Goal: Communication & Community: Answer question/provide support

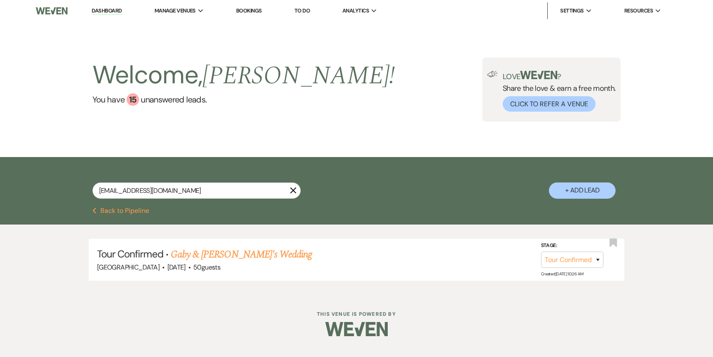
select select "4"
click at [122, 10] on li "Dashboard" at bounding box center [106, 10] width 38 height 17
click at [119, 8] on link "Dashboard" at bounding box center [107, 11] width 30 height 8
select select "4"
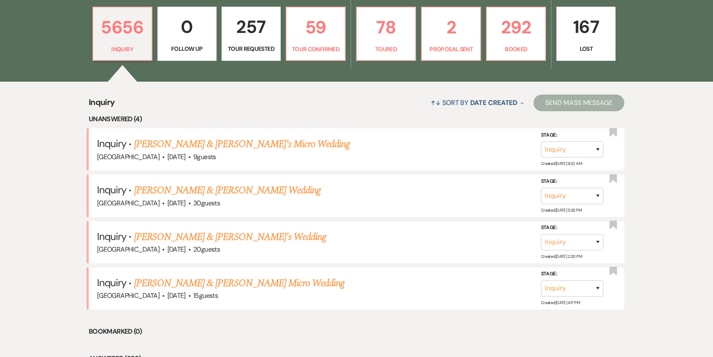
scroll to position [252, 0]
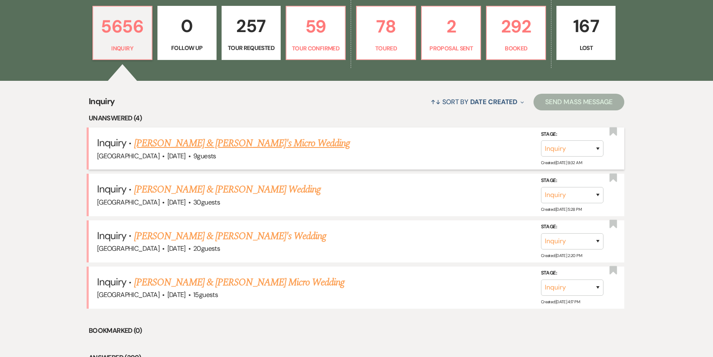
click at [226, 145] on link "[PERSON_NAME] & [PERSON_NAME]'s Micro Wedding" at bounding box center [242, 143] width 216 height 15
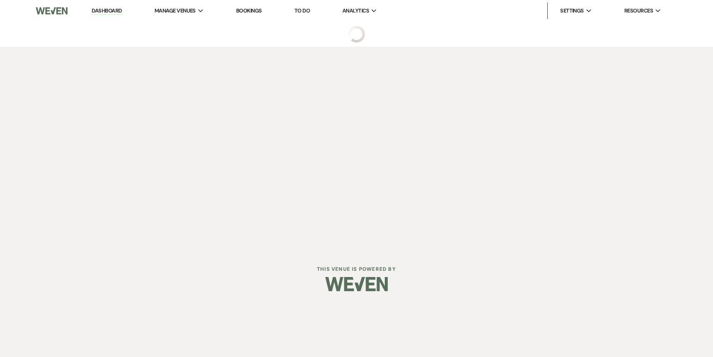
select select "5"
select select "16"
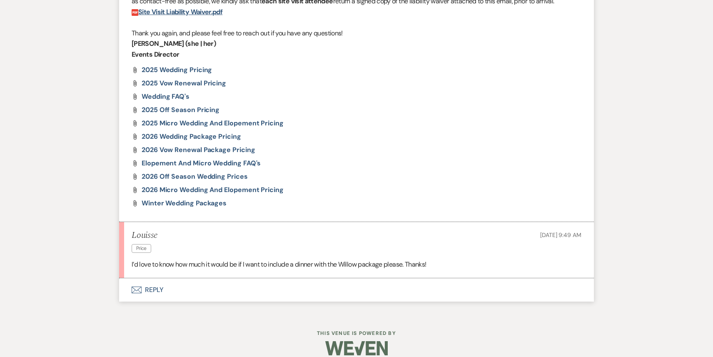
scroll to position [820, 0]
click at [262, 280] on button "Envelope Reply" at bounding box center [356, 289] width 475 height 23
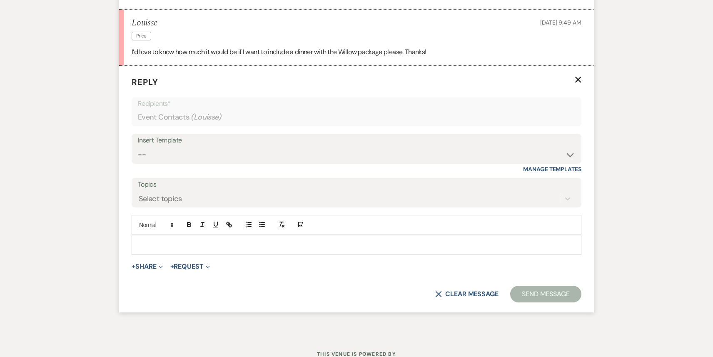
scroll to position [1033, 0]
click at [206, 240] on p at bounding box center [356, 244] width 436 height 9
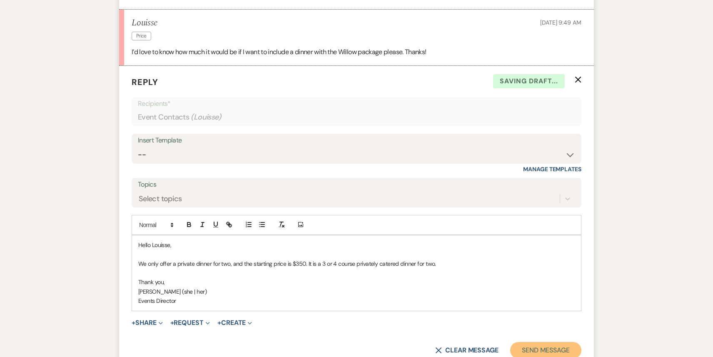
click at [564, 342] on button "Send Message" at bounding box center [545, 350] width 71 height 17
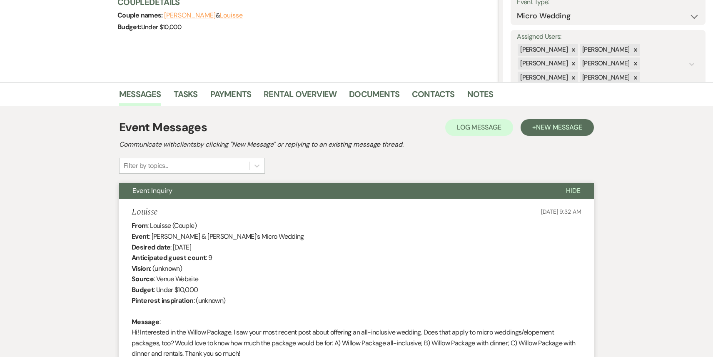
scroll to position [0, 0]
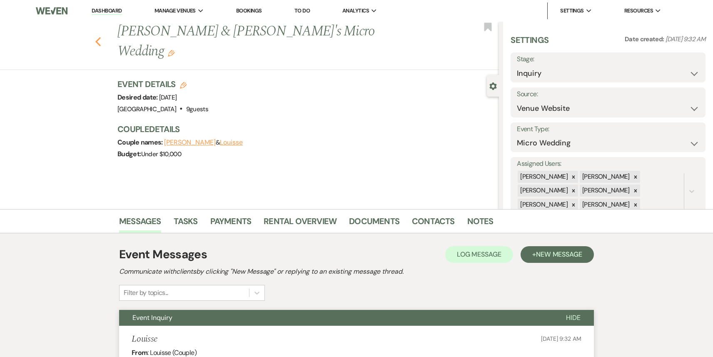
click at [97, 37] on icon "Previous" at bounding box center [98, 42] width 6 height 10
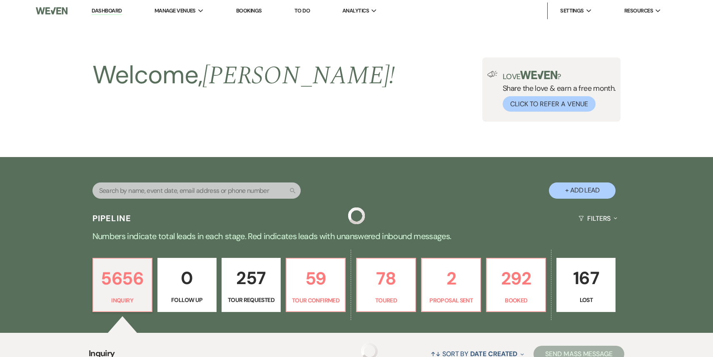
scroll to position [252, 0]
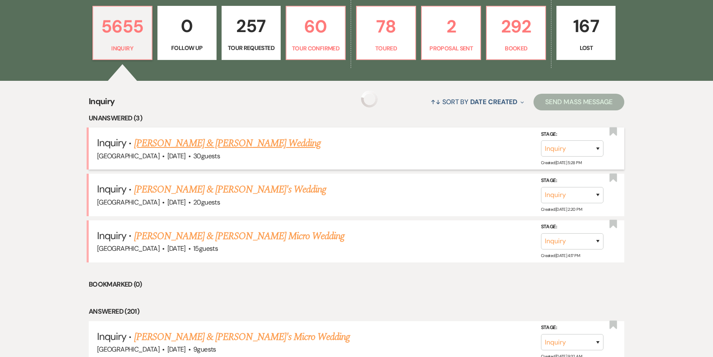
click at [199, 144] on link "[PERSON_NAME] & [PERSON_NAME] Wedding" at bounding box center [227, 143] width 187 height 15
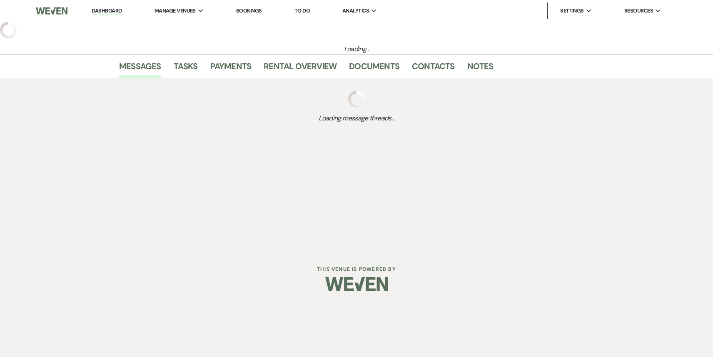
select select "5"
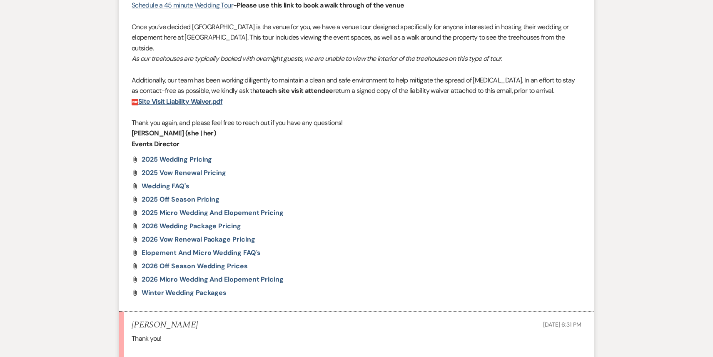
scroll to position [859, 0]
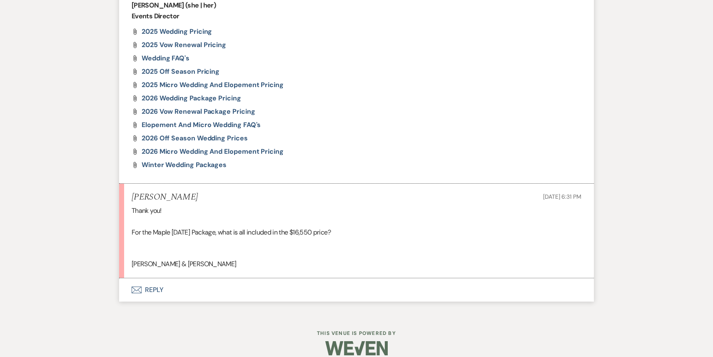
click at [222, 278] on button "Envelope Reply" at bounding box center [356, 289] width 475 height 23
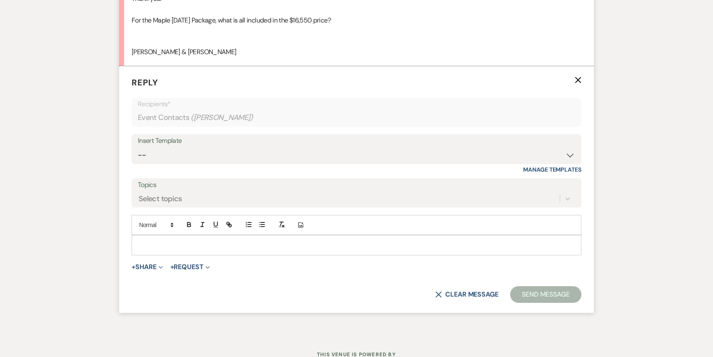
scroll to position [1071, 0]
click at [199, 240] on p at bounding box center [356, 244] width 436 height 9
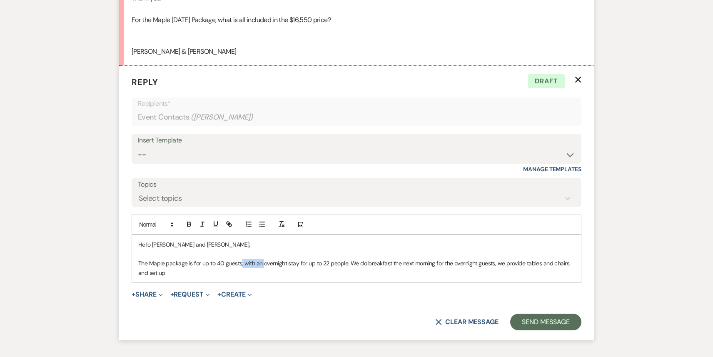
drag, startPoint x: 262, startPoint y: 253, endPoint x: 240, endPoint y: 253, distance: 21.2
click at [240, 259] on p "The Maple package is for up to 40 guests, with an overnight stay for up to 22 p…" at bounding box center [356, 268] width 436 height 19
drag, startPoint x: 361, startPoint y: 253, endPoint x: 378, endPoint y: 251, distance: 17.2
click at [378, 259] on p "The Maple package is for up to 40 guests. It includes an overnight stay for up …" at bounding box center [356, 268] width 436 height 19
click at [560, 259] on p "The Maple package is for up to 40 guests. It includes an overnight stay for up …" at bounding box center [356, 268] width 436 height 19
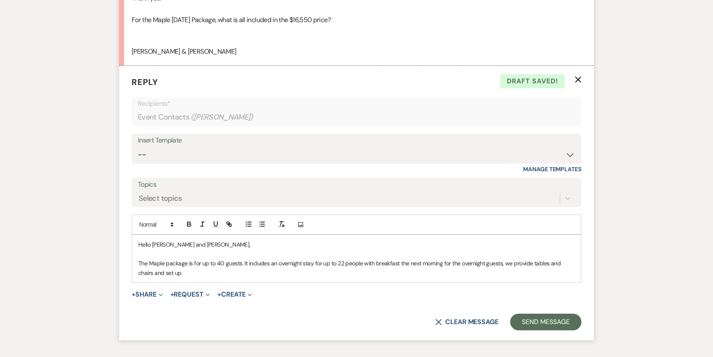
click at [558, 259] on p "The Maple package is for up to 40 guests. It includes an overnight stay for up …" at bounding box center [356, 268] width 436 height 19
click at [160, 259] on p "The Maple package is for up to 40 guests. It includes an overnight stay for up …" at bounding box center [356, 268] width 436 height 19
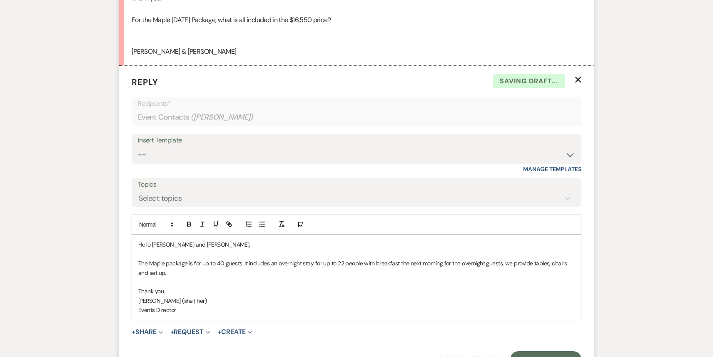
click at [162, 259] on p "The Maple package is for up to 40 guests. It includes an overnight stay for up …" at bounding box center [356, 268] width 436 height 19
click at [544, 351] on button "Send Message" at bounding box center [545, 359] width 71 height 17
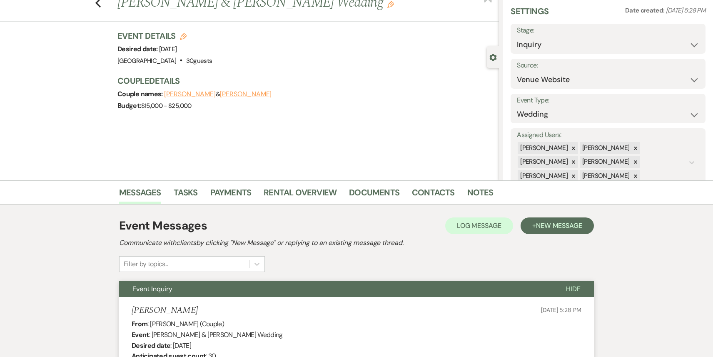
scroll to position [0, 0]
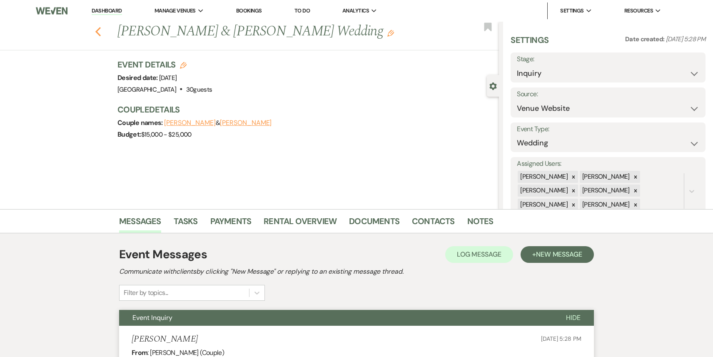
click at [97, 30] on use "button" at bounding box center [97, 31] width 5 height 9
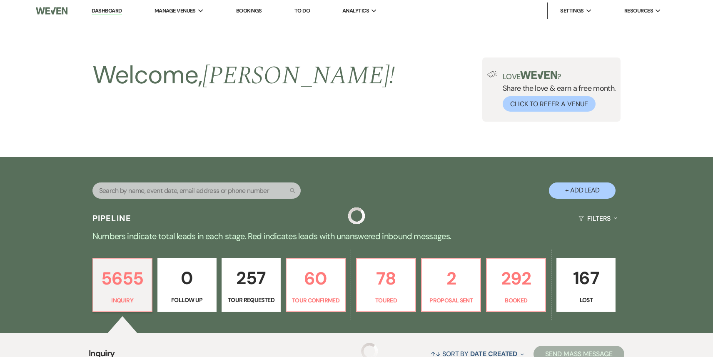
scroll to position [252, 0]
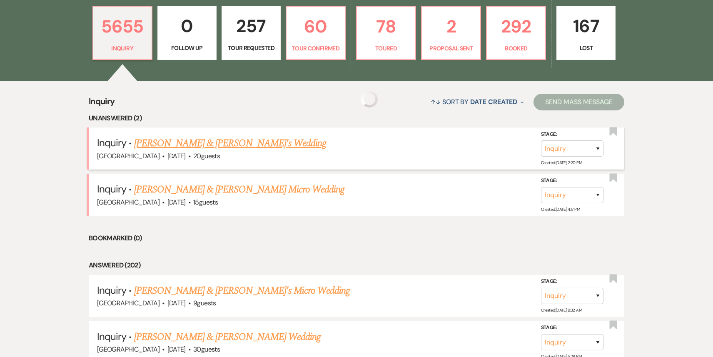
click at [227, 144] on link "[PERSON_NAME] & [PERSON_NAME]'s Wedding" at bounding box center [230, 143] width 192 height 15
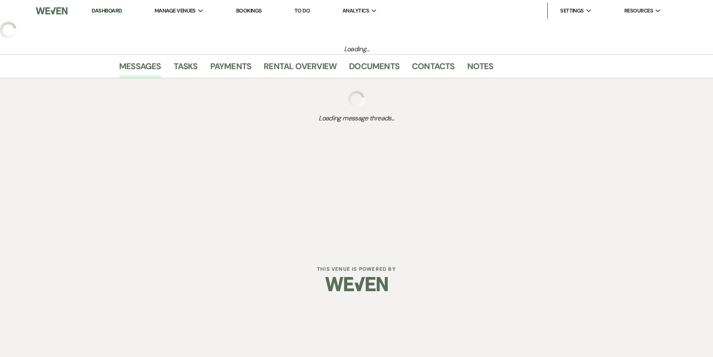
select select "5"
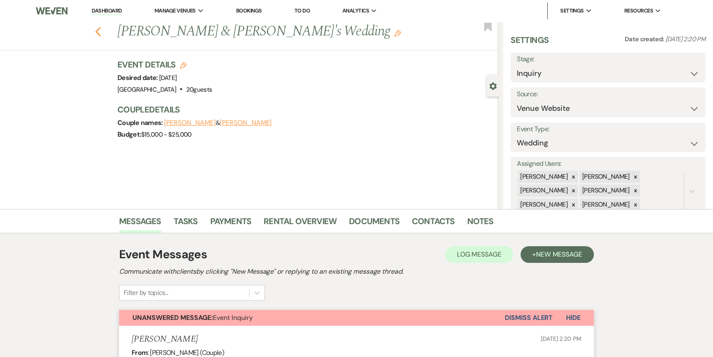
click at [99, 31] on icon "Previous" at bounding box center [98, 32] width 6 height 10
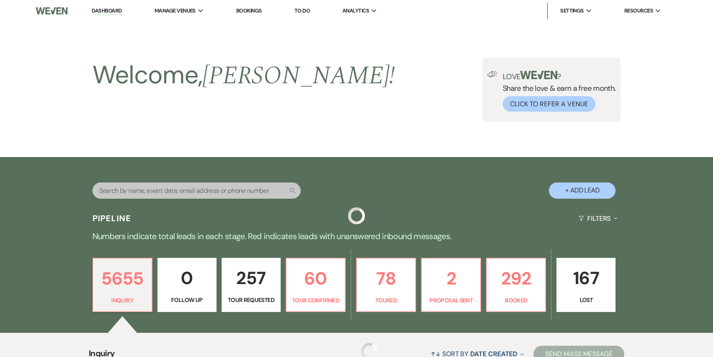
scroll to position [252, 0]
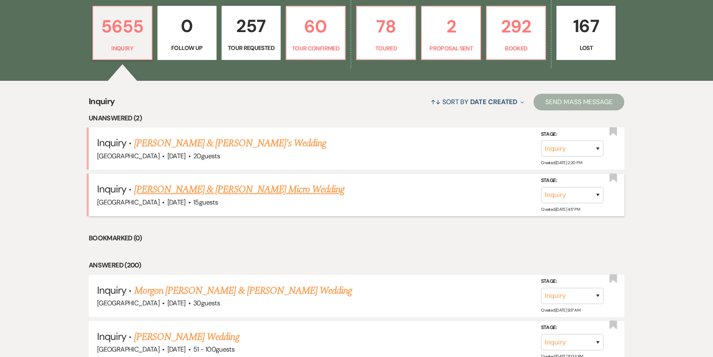
click at [203, 186] on link "[PERSON_NAME] & [PERSON_NAME] Micro Wedding" at bounding box center [239, 189] width 211 height 15
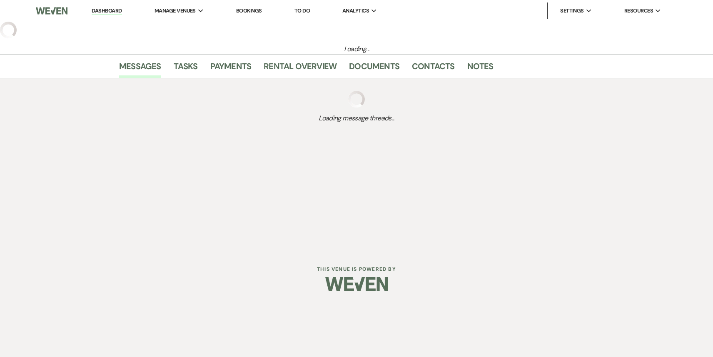
select select "5"
select select "16"
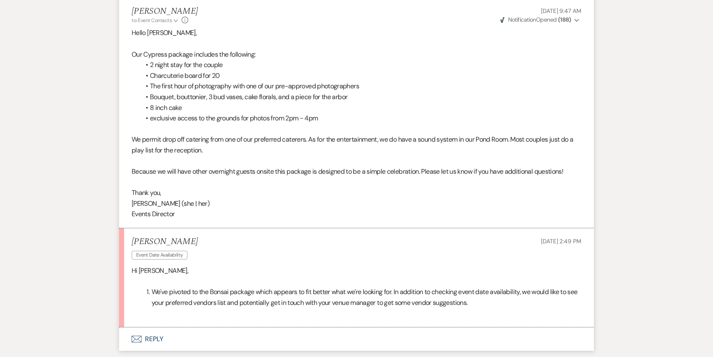
scroll to position [1161, 0]
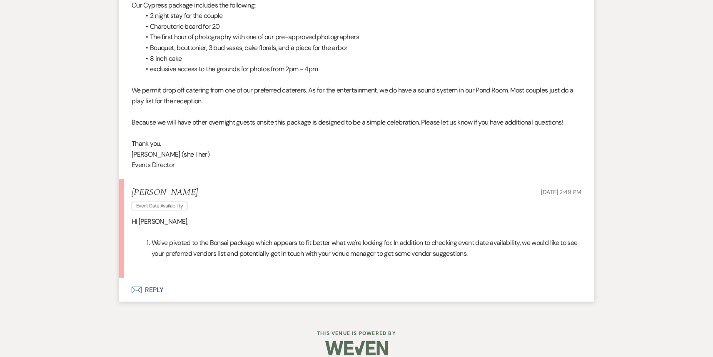
click at [141, 286] on use "button" at bounding box center [137, 289] width 10 height 7
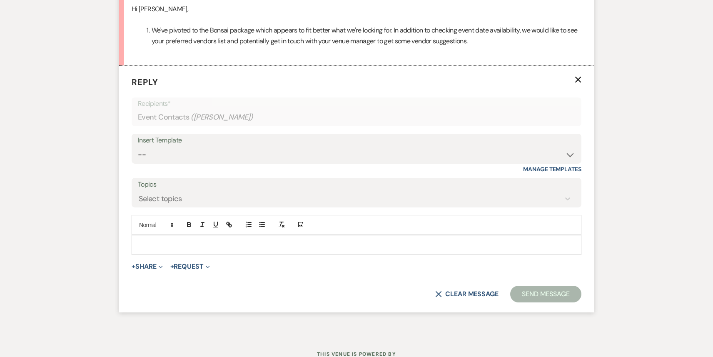
scroll to position [1373, 0]
click at [160, 240] on div at bounding box center [356, 244] width 449 height 19
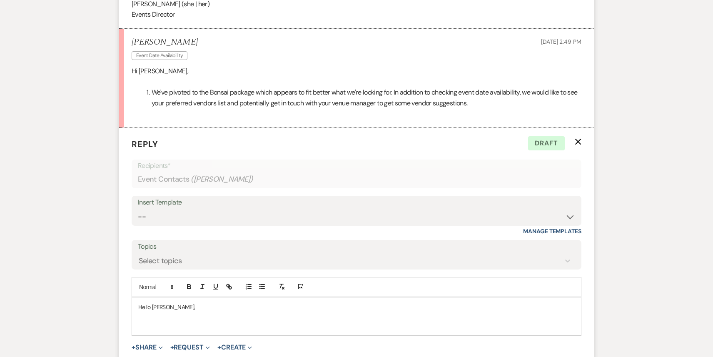
scroll to position [1412, 0]
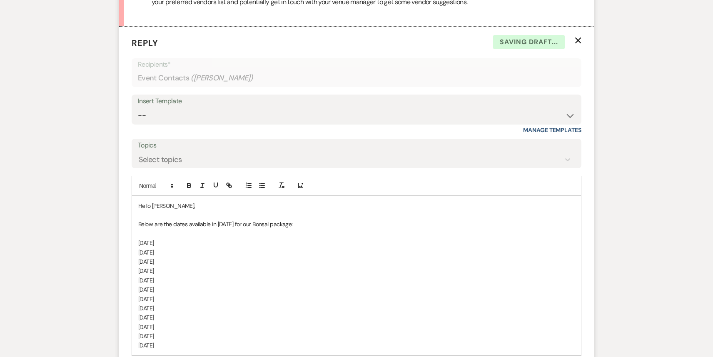
drag, startPoint x: 215, startPoint y: 242, endPoint x: 132, endPoint y: 244, distance: 83.7
click at [132, 244] on div "Hello [PERSON_NAME], Below are the dates available in [DATE] for our Bonsai pac…" at bounding box center [356, 275] width 449 height 159
drag, startPoint x: 211, startPoint y: 259, endPoint x: 131, endPoint y: 259, distance: 80.4
click at [131, 259] on form "Reply X Saving draft... Recipients* Event Contacts ( [PERSON_NAME] ) Insert Tem…" at bounding box center [356, 215] width 475 height 377
drag, startPoint x: 214, startPoint y: 278, endPoint x: 120, endPoint y: 276, distance: 93.3
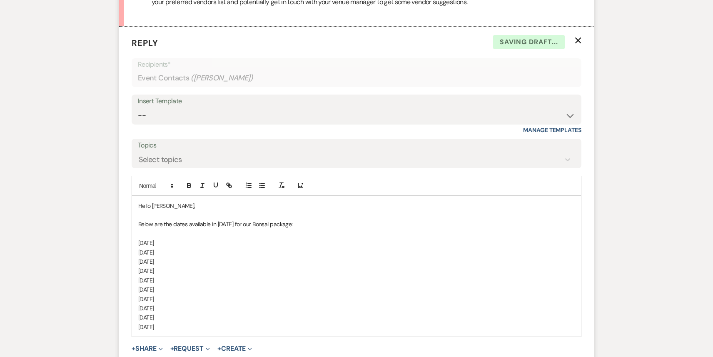
click at [120, 276] on form "Reply X Saving draft... Recipients* Event Contacts ( [PERSON_NAME] ) Insert Tem…" at bounding box center [356, 211] width 475 height 368
drag, startPoint x: 219, startPoint y: 299, endPoint x: 134, endPoint y: 296, distance: 85.0
click at [134, 296] on div "Hello [PERSON_NAME], Below are the dates available in [DATE] for our Bonsai pac…" at bounding box center [356, 261] width 449 height 131
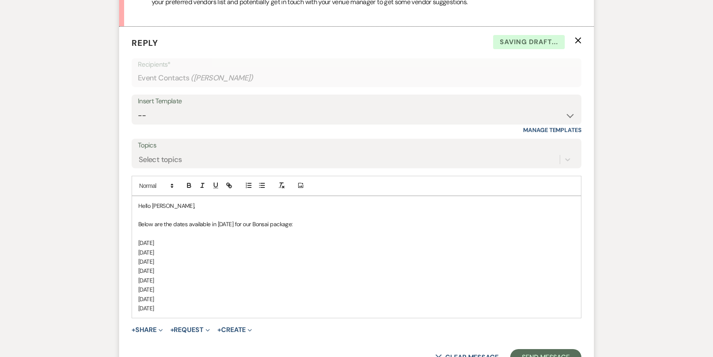
drag, startPoint x: 210, startPoint y: 300, endPoint x: 122, endPoint y: 231, distance: 111.7
click at [122, 231] on form "Reply X Saving draft... Recipients* Event Contacts ( [PERSON_NAME] ) Insert Tem…" at bounding box center [356, 201] width 475 height 349
click at [262, 183] on line "button" at bounding box center [263, 183] width 4 height 0
click at [237, 304] on li "[DATE]" at bounding box center [361, 308] width 428 height 9
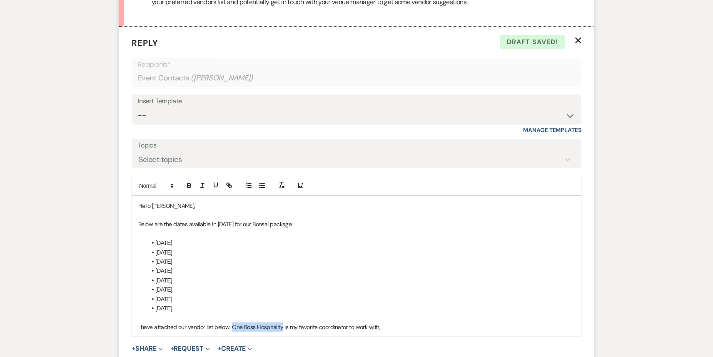
drag, startPoint x: 283, startPoint y: 315, endPoint x: 232, endPoint y: 316, distance: 51.2
click at [232, 322] on p "I have attached our vendor list below. One Boss Hospitality is my favorite coor…" at bounding box center [356, 326] width 436 height 9
click at [229, 185] on icon "button" at bounding box center [230, 186] width 3 height 3
paste input "[URL][DOMAIN_NAME]"
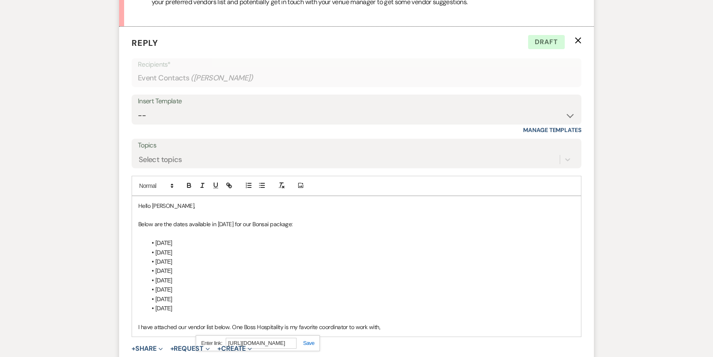
type input "[URL][DOMAIN_NAME]"
click at [307, 340] on link at bounding box center [305, 343] width 18 height 6
click at [399, 322] on p "I have attached our vendor list below. One Boss Hospitality is my favorite coor…" at bounding box center [356, 326] width 436 height 9
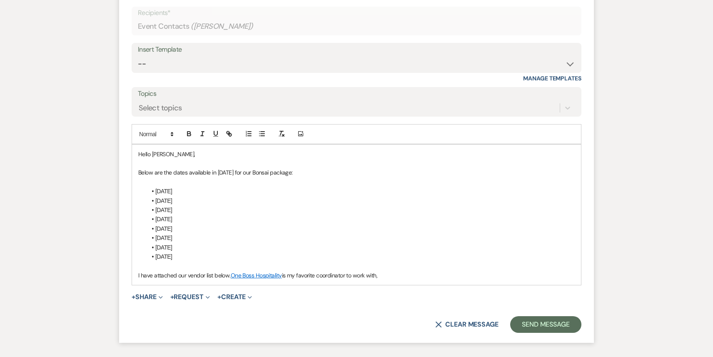
scroll to position [1515, 0]
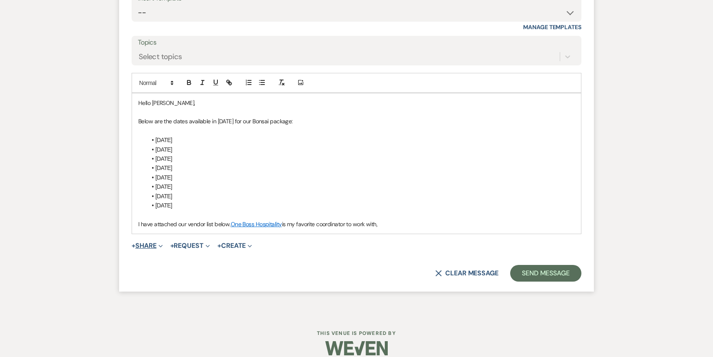
click at [160, 244] on icon "Expand" at bounding box center [161, 246] width 4 height 4
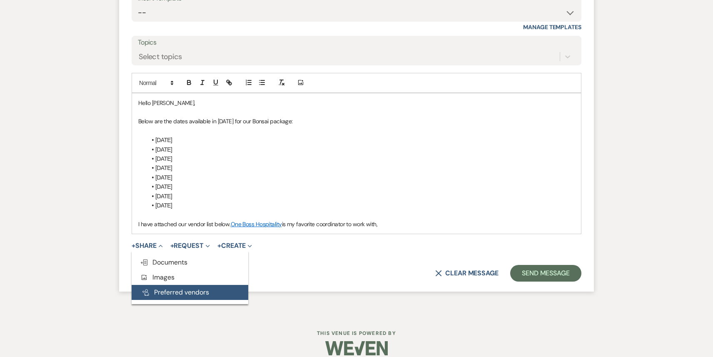
click at [160, 285] on button "Pref Vendors Preferred vendors" at bounding box center [190, 292] width 117 height 15
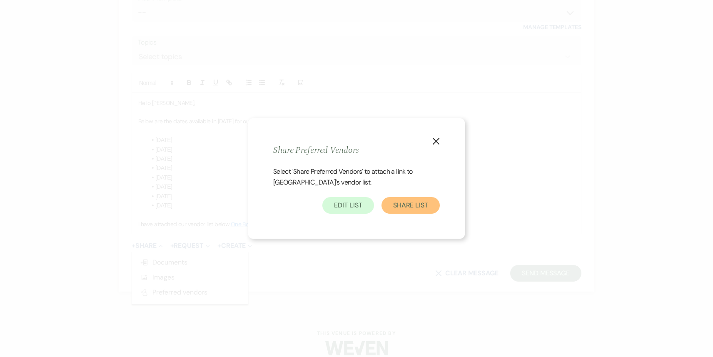
click at [415, 210] on button "Share List" at bounding box center [410, 205] width 58 height 17
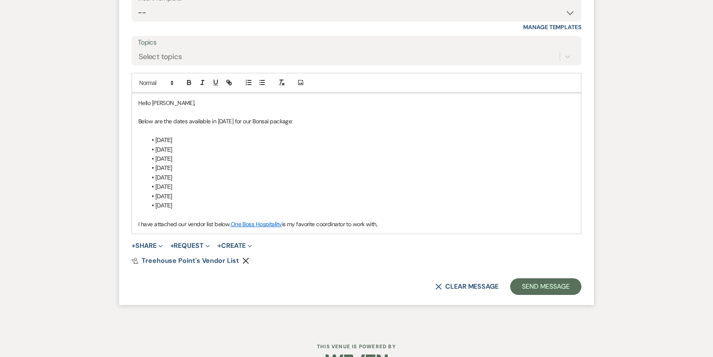
click at [396, 219] on p "I have attached our vendor list below. One Boss Hospitality is my favorite coor…" at bounding box center [356, 223] width 436 height 9
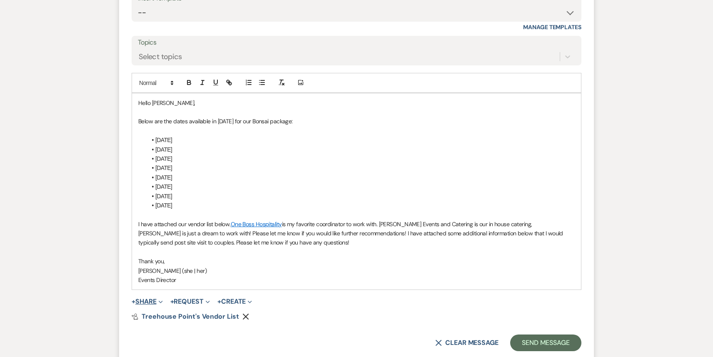
click at [160, 297] on span "Expand" at bounding box center [160, 301] width 6 height 9
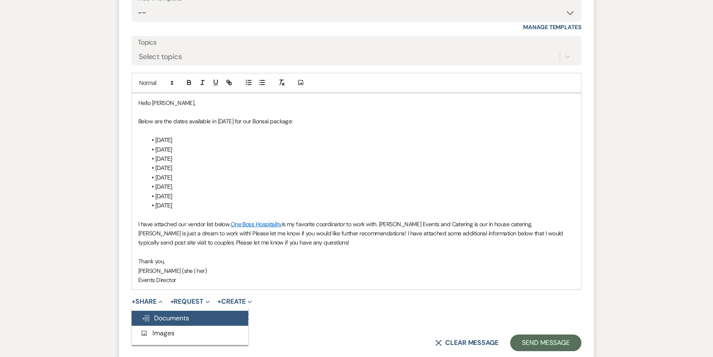
click at [163, 314] on span "Doc Upload Documents" at bounding box center [165, 318] width 47 height 9
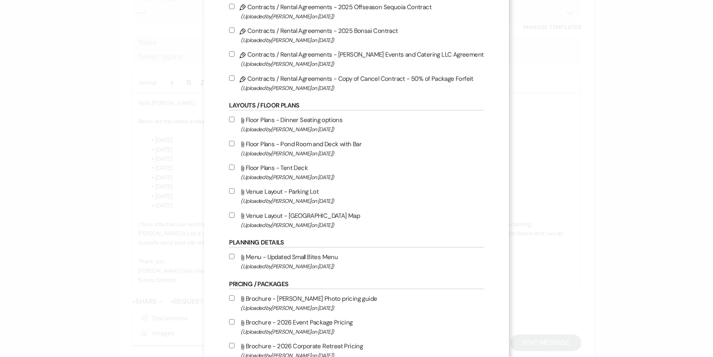
scroll to position [558, 0]
click at [234, 193] on input "Attach File Venue Layout - Parking Lot (Uploaded by [PERSON_NAME] on [DATE] )" at bounding box center [231, 189] width 5 height 5
checkbox input "true"
click at [234, 121] on input "Attach File Floor Plans - Dinner Seating options (Uploaded by [PERSON_NAME] on …" at bounding box center [231, 118] width 5 height 5
checkbox input "true"
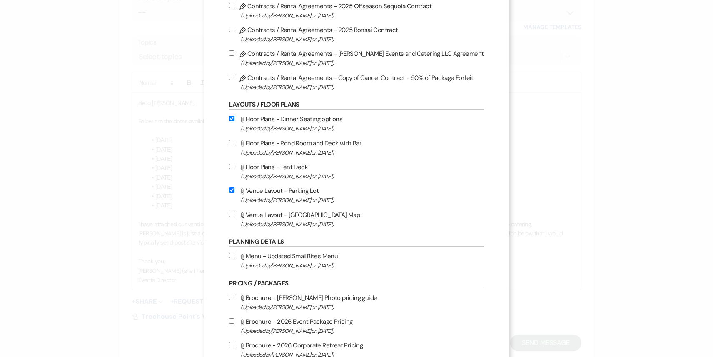
click at [234, 217] on input "Attach File Venue Layout - Treehouse Point Map (Uploaded by [PERSON_NAME] on [D…" at bounding box center [231, 214] width 5 height 5
checkbox input "true"
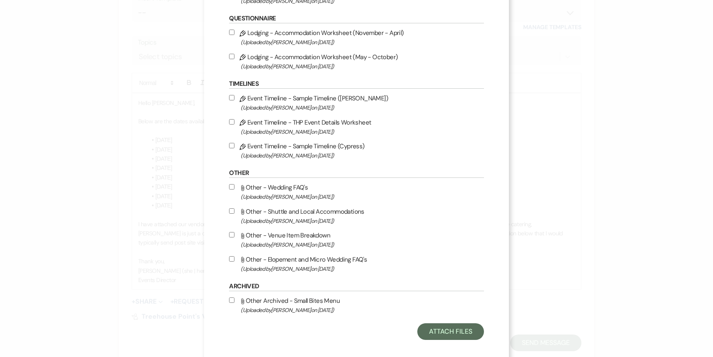
scroll to position [1217, 0]
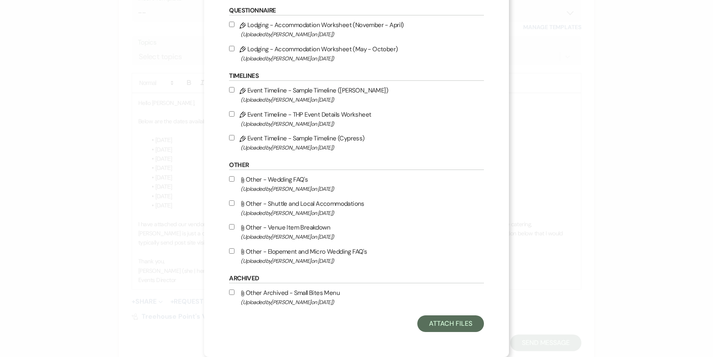
click at [234, 177] on input "Attach File Other - Wedding FAQ's (Uploaded by [PERSON_NAME] on [DATE] )" at bounding box center [231, 178] width 5 height 5
checkbox input "true"
click at [241, 227] on label "Attach File Other - Venue Item Breakdown (Uploaded by [PERSON_NAME] on [DATE] )" at bounding box center [356, 232] width 254 height 20
click at [234, 227] on input "Attach File Other - Venue Item Breakdown (Uploaded by [PERSON_NAME] on [DATE] )" at bounding box center [231, 226] width 5 height 5
checkbox input "true"
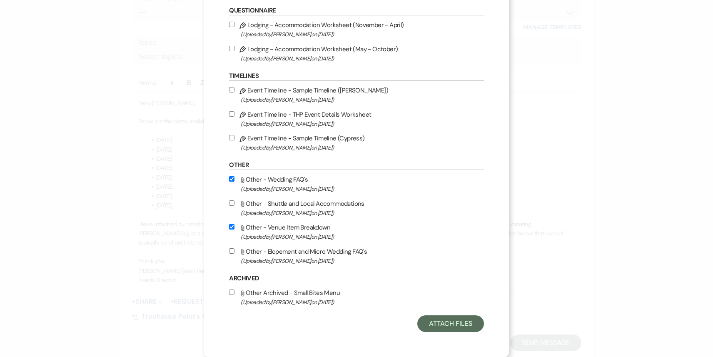
click at [234, 200] on input "Attach File Other - Shuttle and Local Accommodations (Uploaded by [PERSON_NAME]…" at bounding box center [231, 202] width 5 height 5
checkbox input "true"
click at [440, 324] on button "Attach Files" at bounding box center [450, 323] width 66 height 17
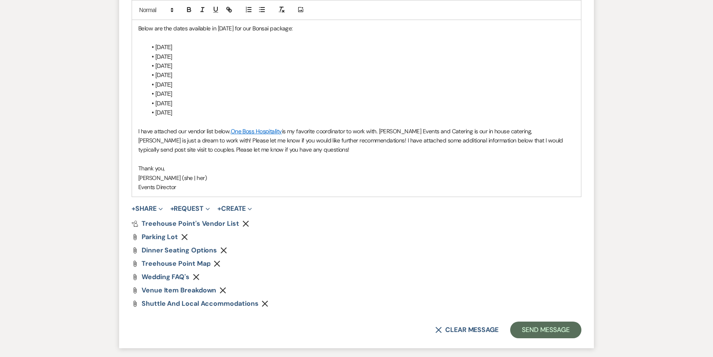
scroll to position [1609, 0]
click at [550, 320] on button "Send Message" at bounding box center [545, 328] width 71 height 17
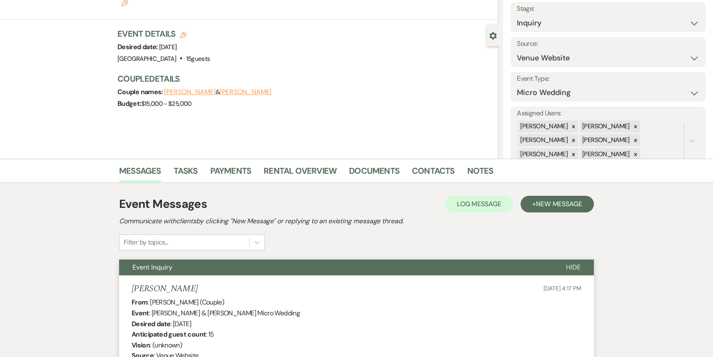
scroll to position [0, 0]
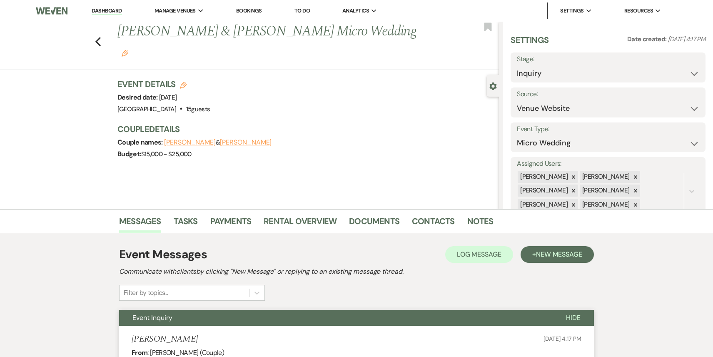
click at [95, 31] on div "Previous [PERSON_NAME] & [PERSON_NAME] Micro Wedding Edit Bookmark" at bounding box center [247, 46] width 503 height 48
click at [95, 37] on icon "Previous" at bounding box center [98, 42] width 6 height 10
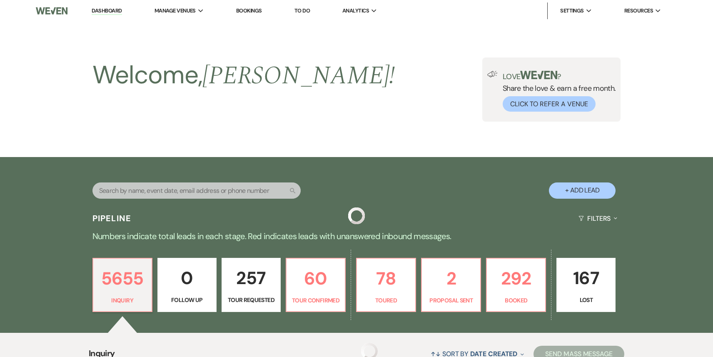
scroll to position [252, 0]
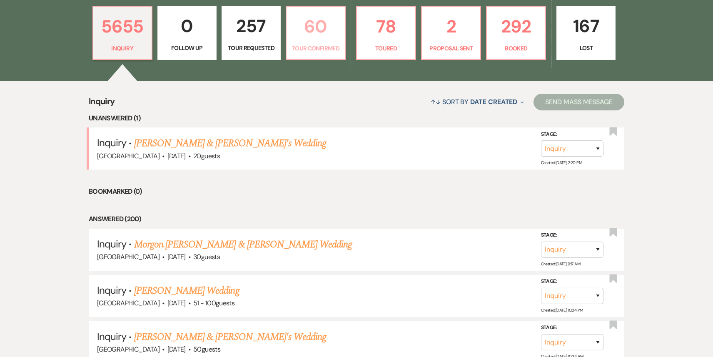
click at [328, 26] on p "60" at bounding box center [315, 26] width 48 height 28
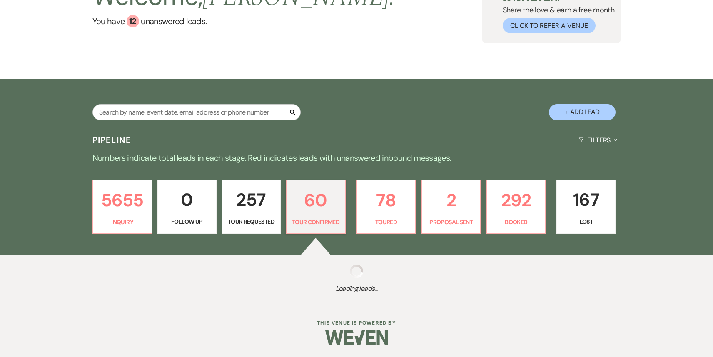
select select "4"
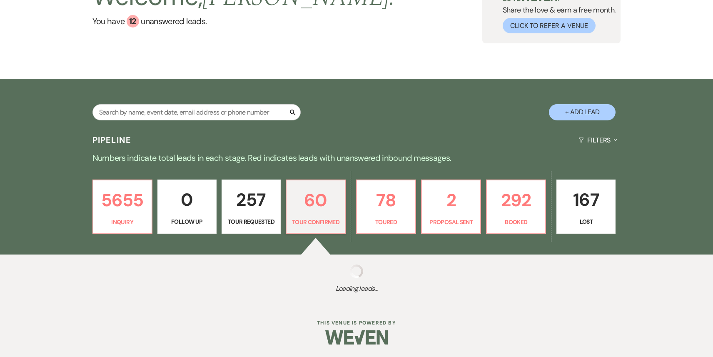
select select "4"
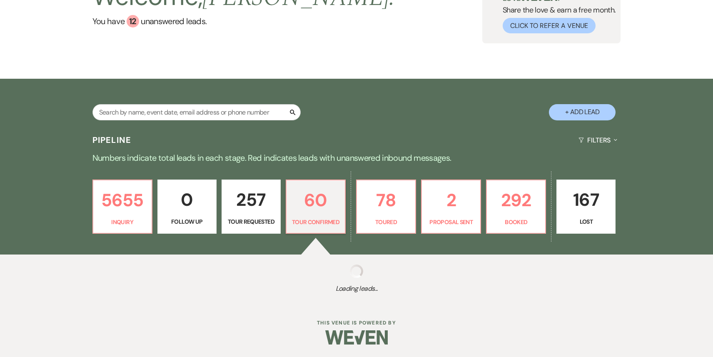
select select "4"
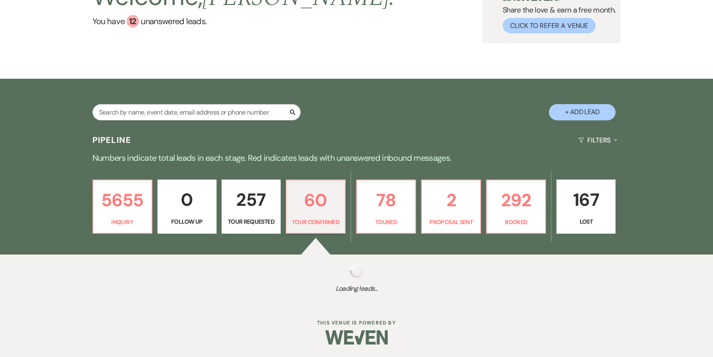
select select "4"
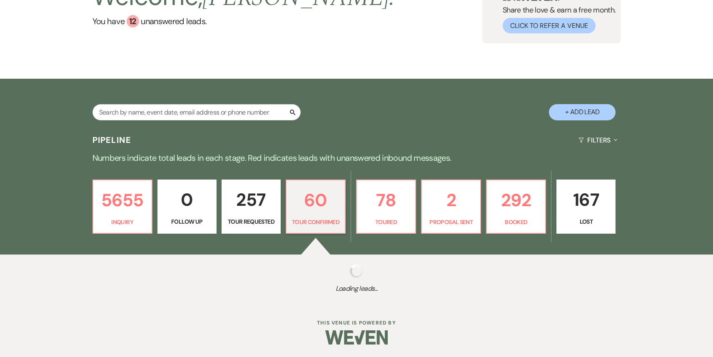
select select "4"
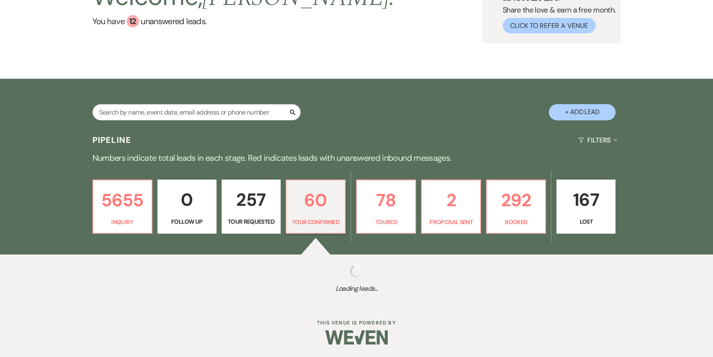
select select "4"
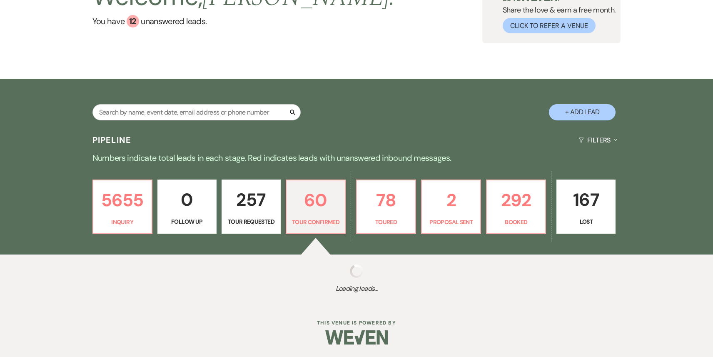
select select "4"
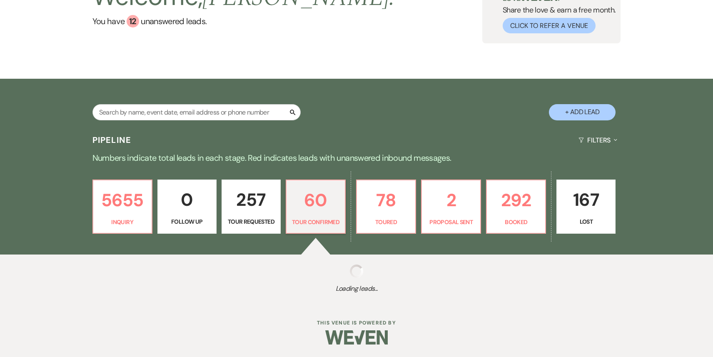
select select "4"
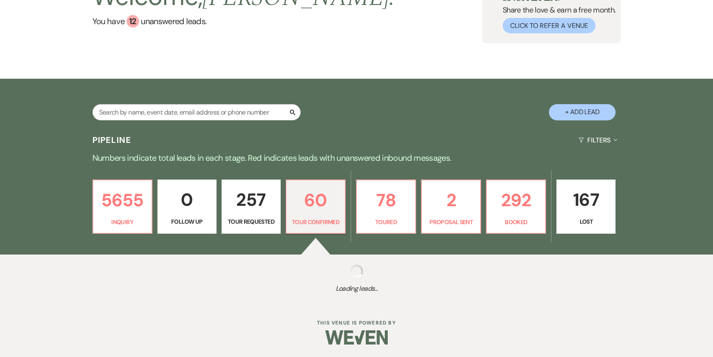
select select "4"
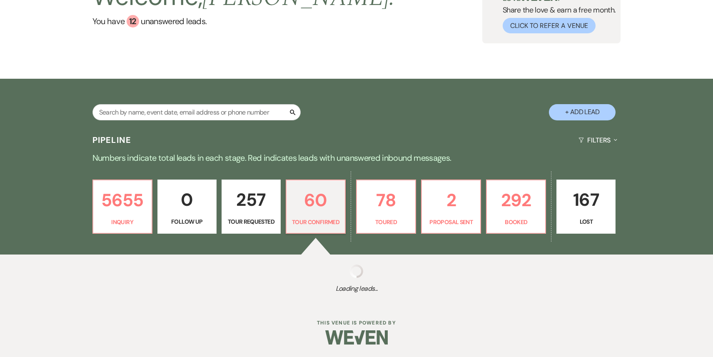
select select "4"
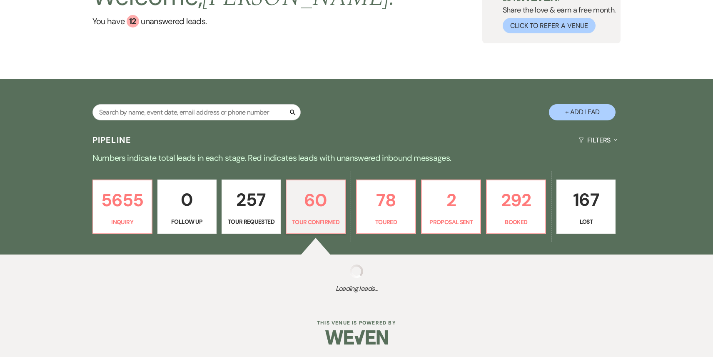
select select "4"
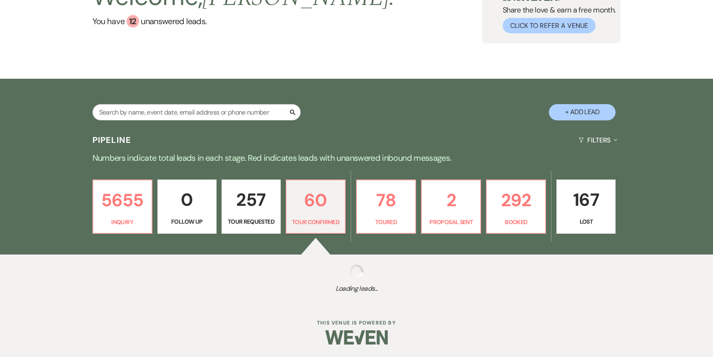
select select "4"
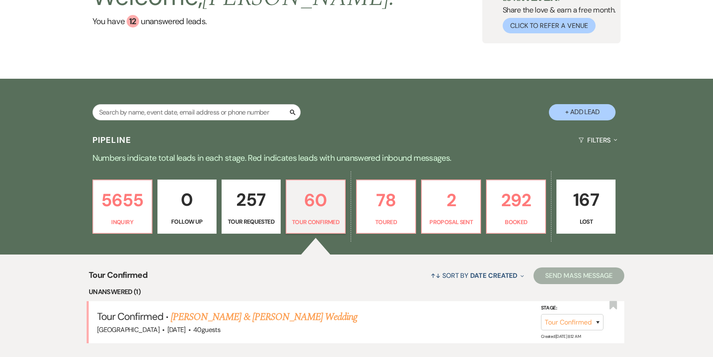
scroll to position [252, 0]
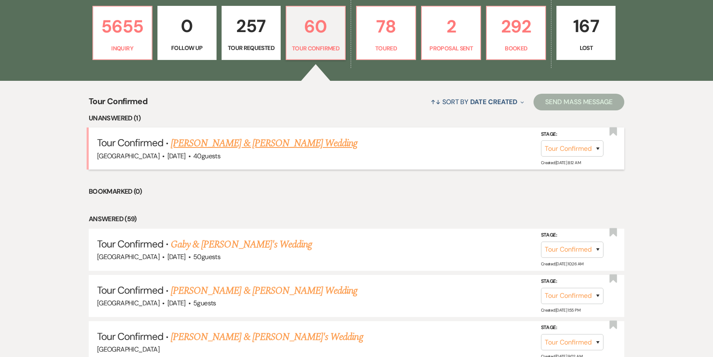
click at [259, 143] on link "[PERSON_NAME] & [PERSON_NAME] Wedding" at bounding box center [264, 143] width 187 height 15
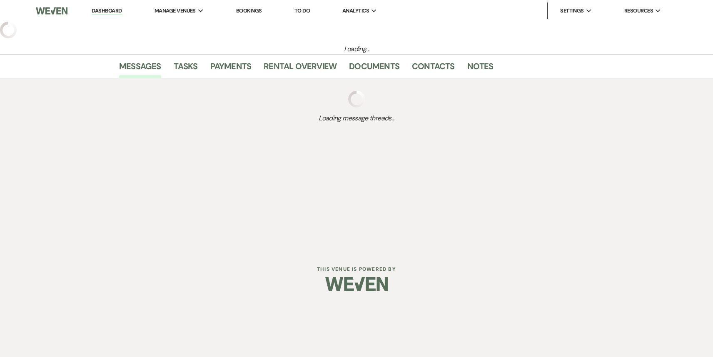
select select "4"
select select "5"
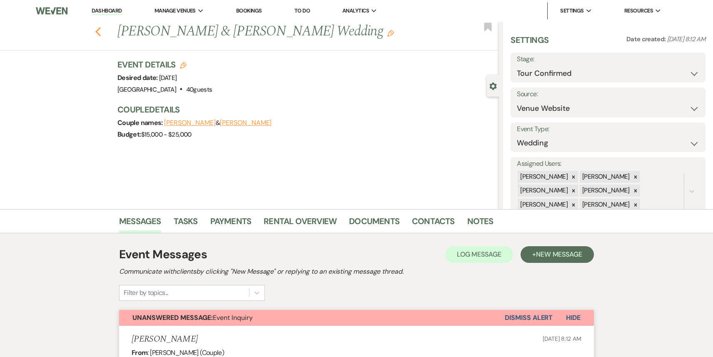
click at [97, 27] on icon "Previous" at bounding box center [98, 32] width 6 height 10
select select "4"
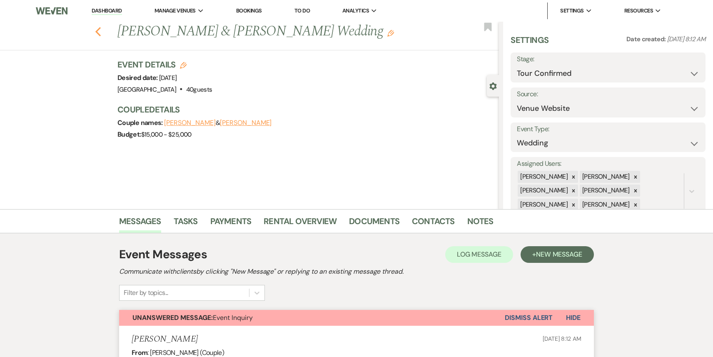
select select "4"
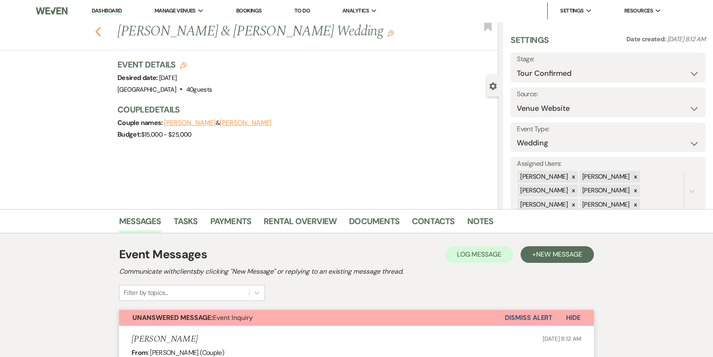
select select "4"
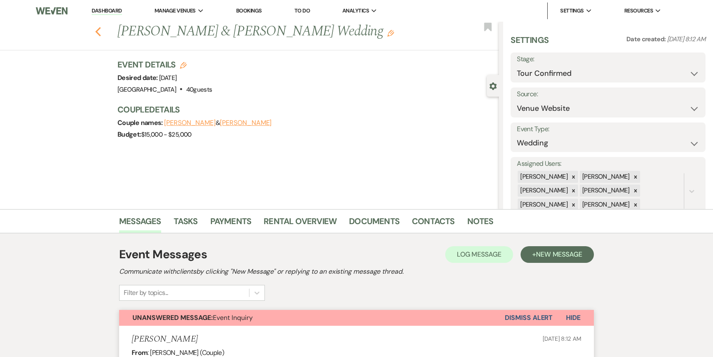
select select "4"
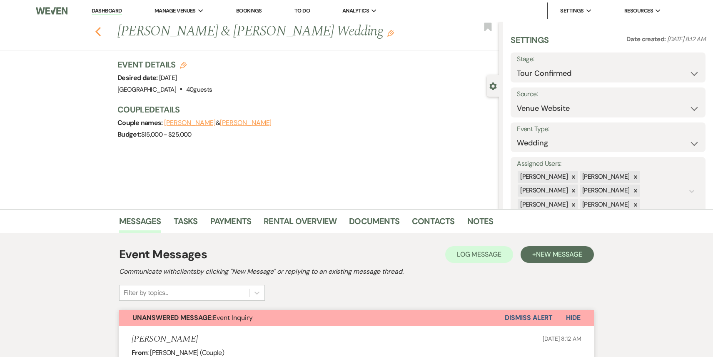
select select "4"
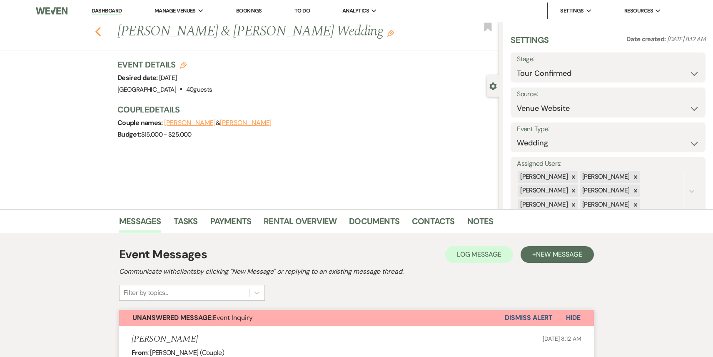
select select "4"
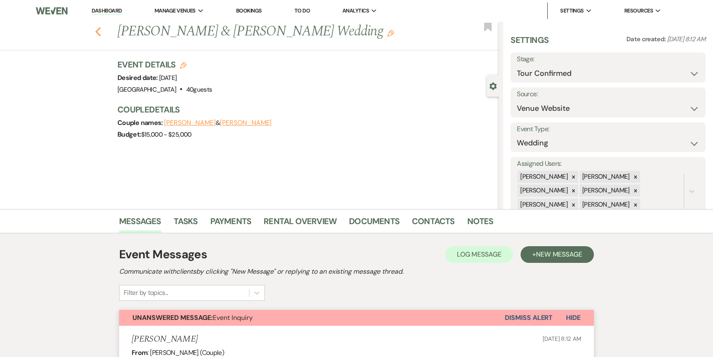
select select "4"
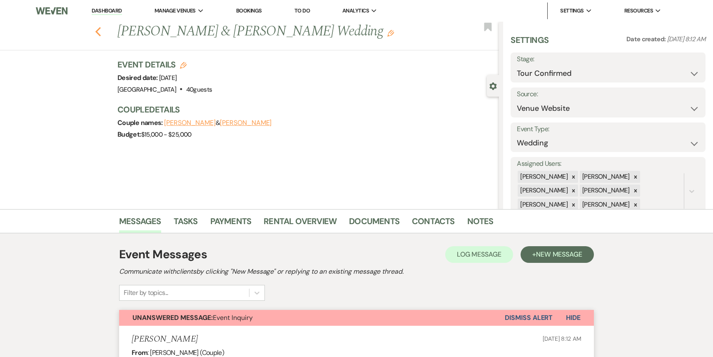
select select "4"
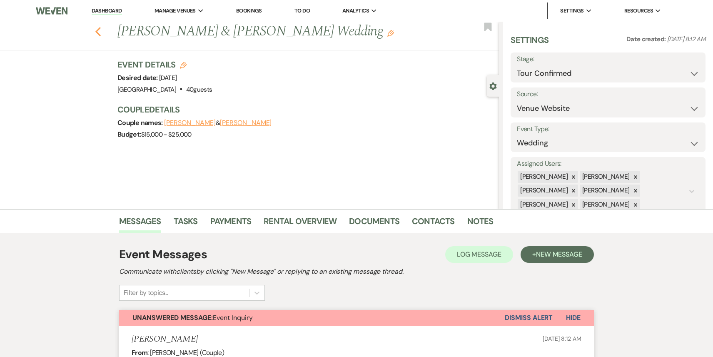
select select "4"
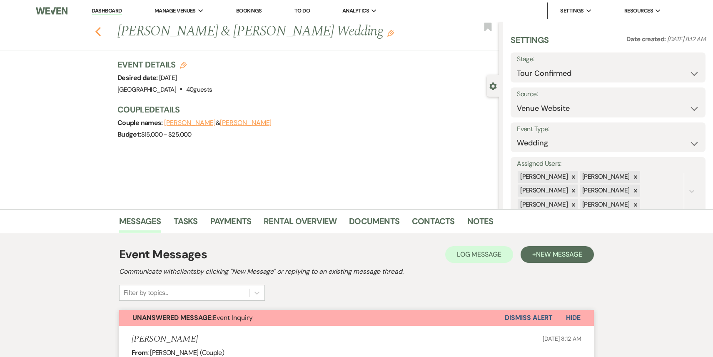
select select "4"
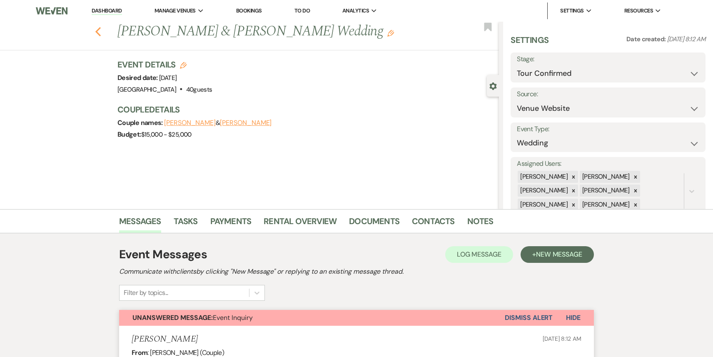
select select "4"
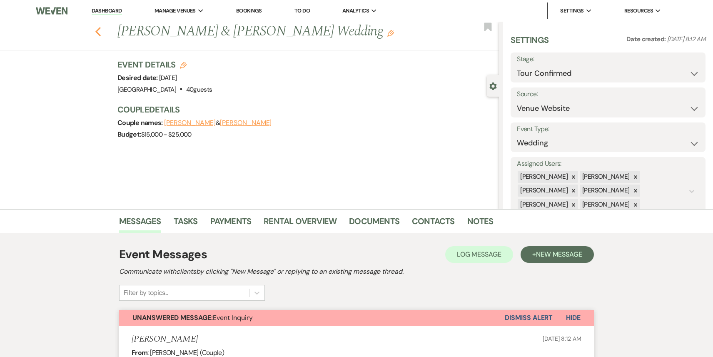
select select "4"
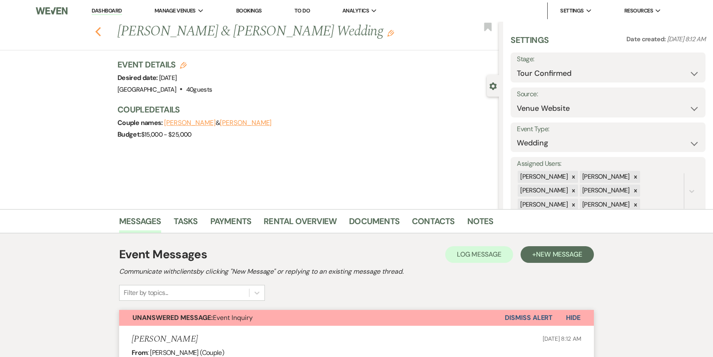
select select "4"
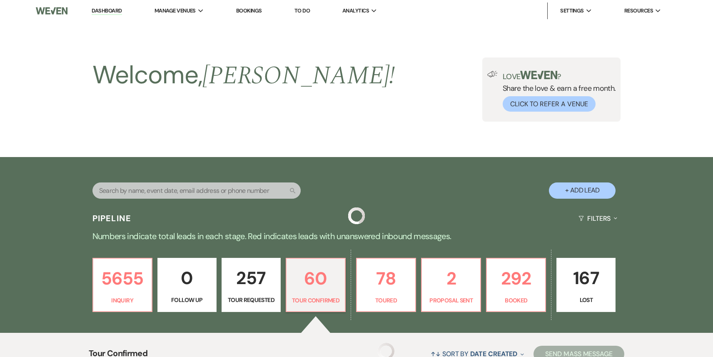
scroll to position [252, 0]
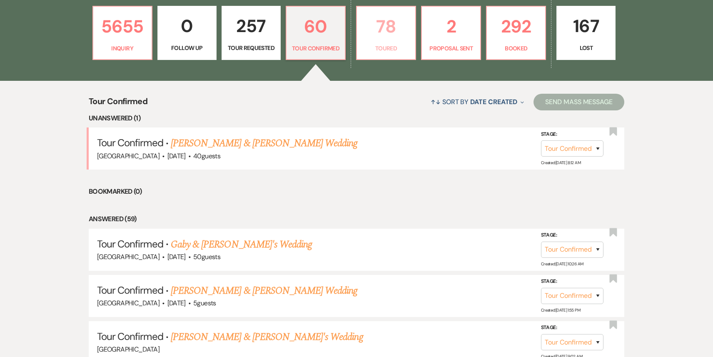
click at [388, 34] on p "78" at bounding box center [386, 26] width 48 height 28
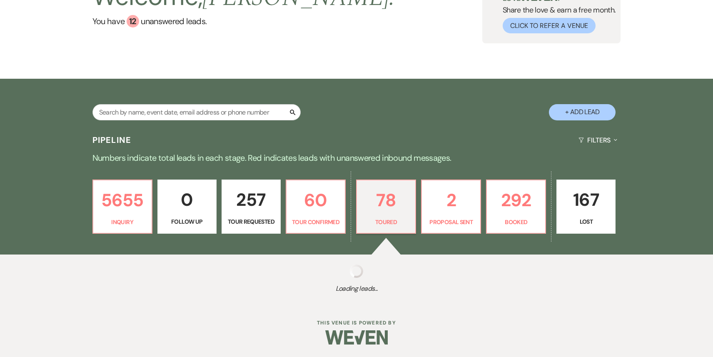
select select "5"
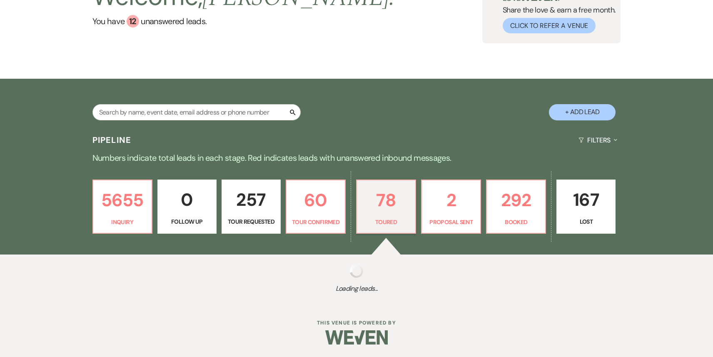
select select "5"
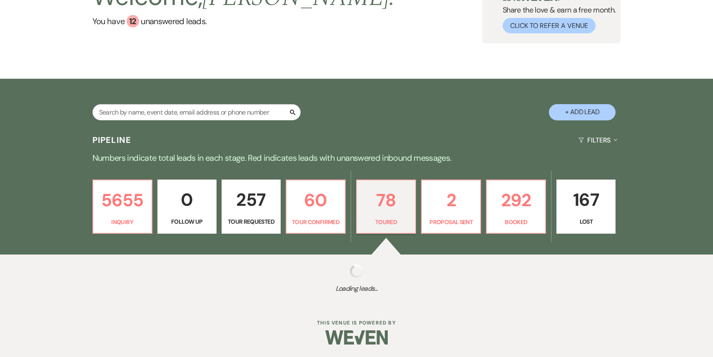
select select "5"
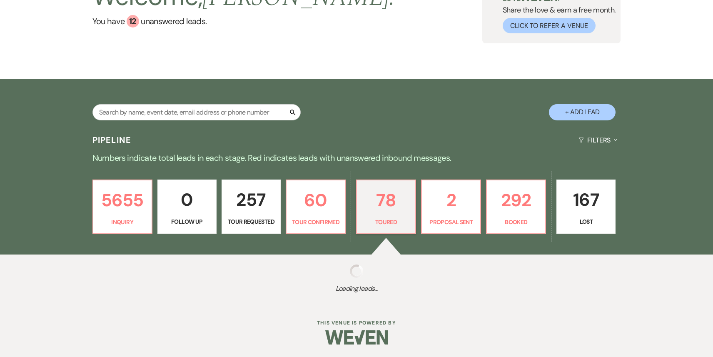
select select "5"
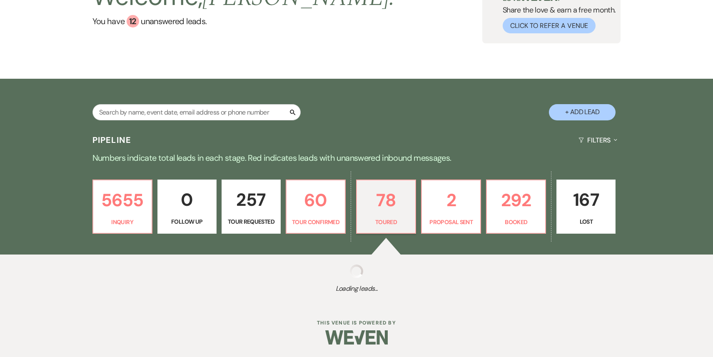
select select "5"
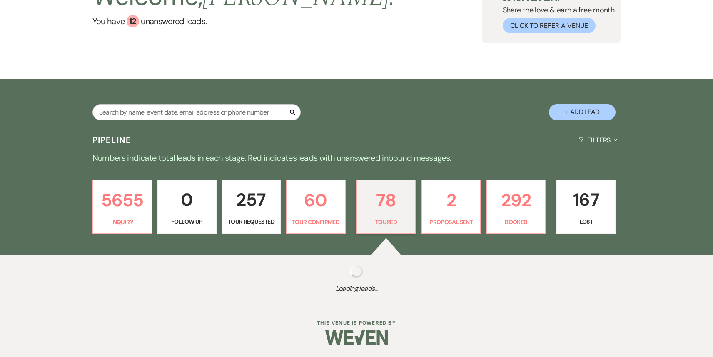
select select "5"
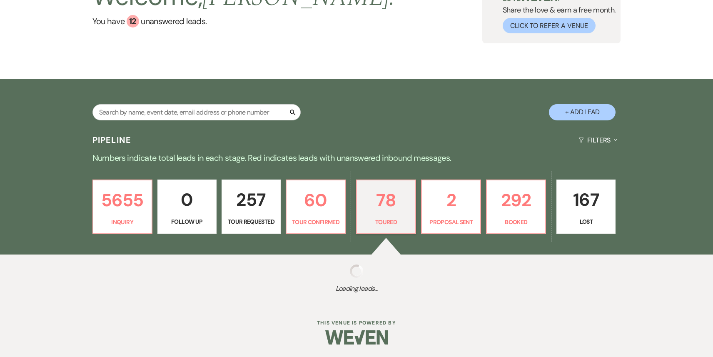
select select "5"
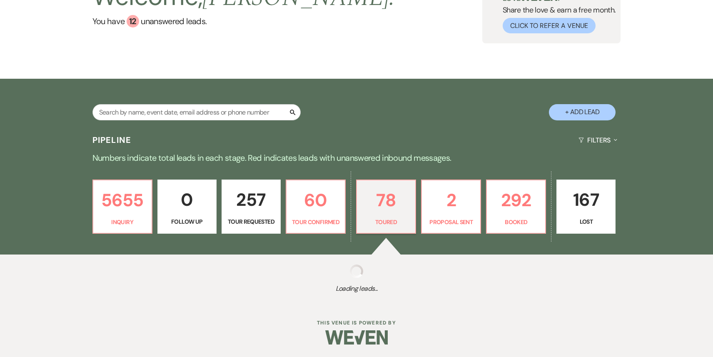
select select "5"
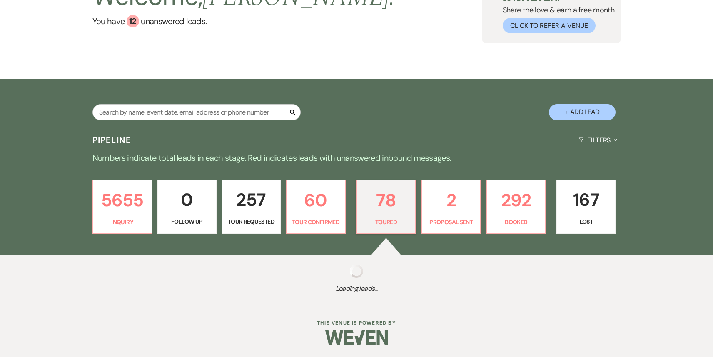
select select "5"
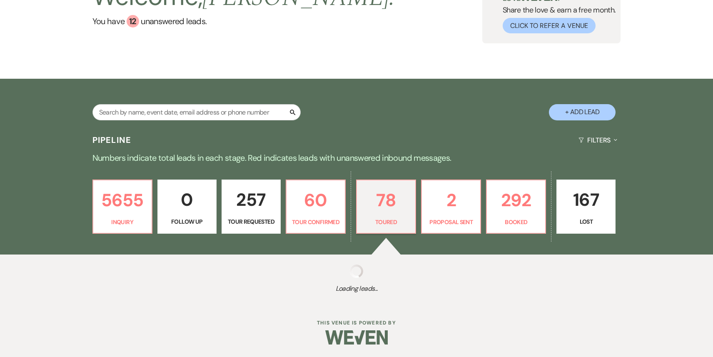
select select "5"
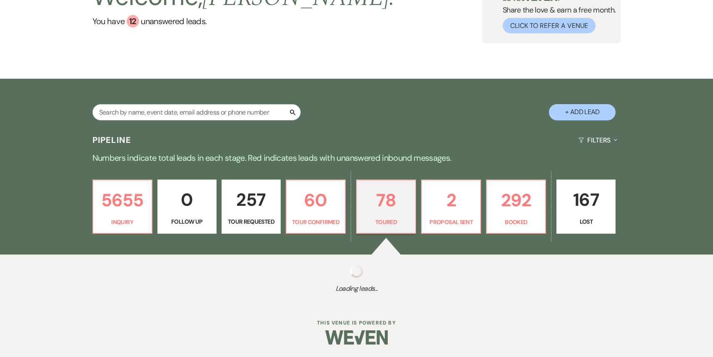
select select "5"
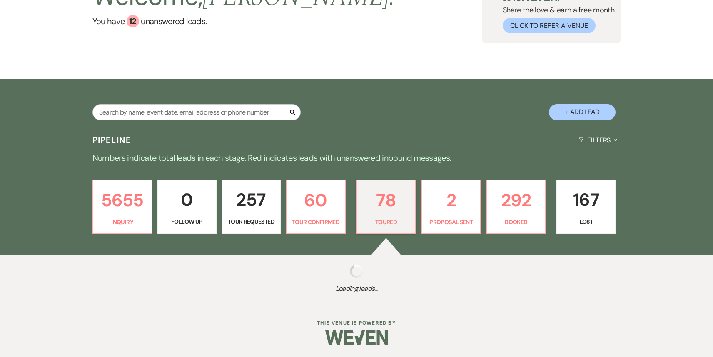
select select "5"
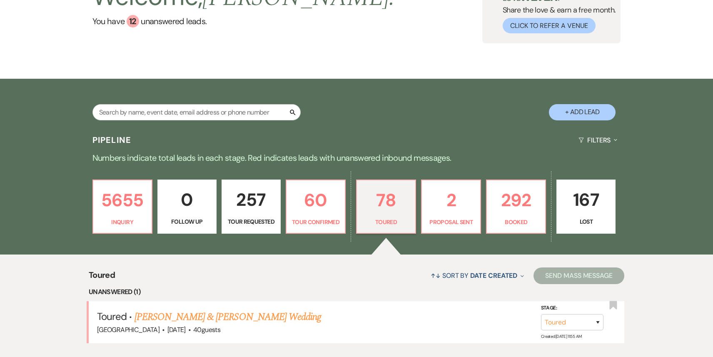
scroll to position [252, 0]
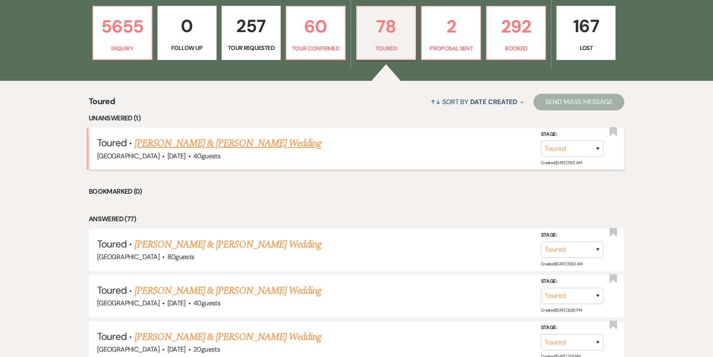
click at [252, 144] on link "[PERSON_NAME] & [PERSON_NAME] Wedding" at bounding box center [228, 143] width 187 height 15
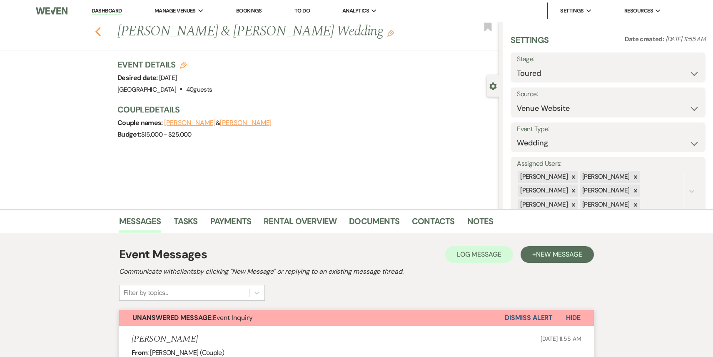
click at [99, 27] on use "button" at bounding box center [97, 31] width 5 height 9
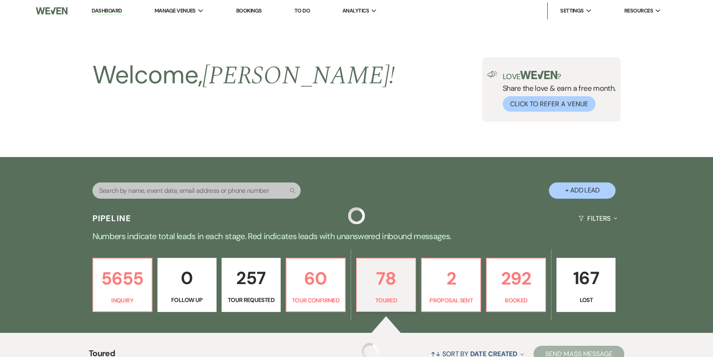
scroll to position [252, 0]
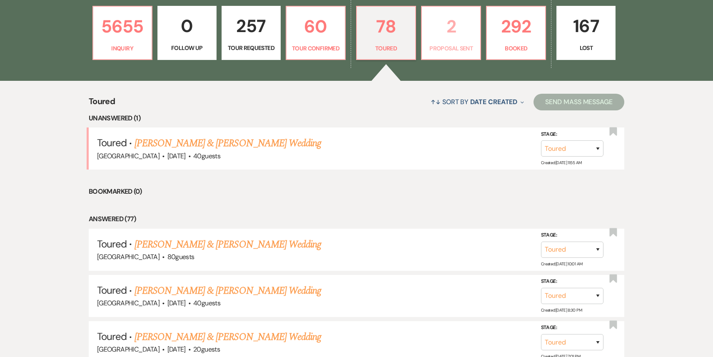
click at [454, 28] on p "2" at bounding box center [451, 26] width 48 height 28
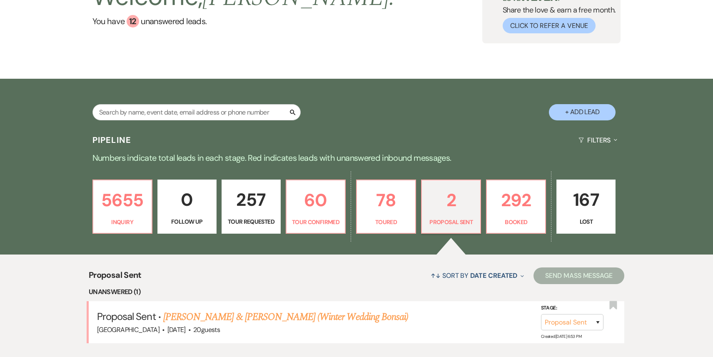
scroll to position [233, 0]
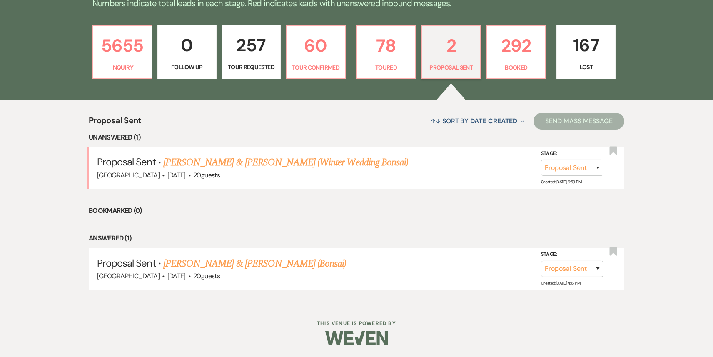
click at [294, 159] on link "[PERSON_NAME] & [PERSON_NAME] (Winter Wedding Bonsai)" at bounding box center [285, 162] width 245 height 15
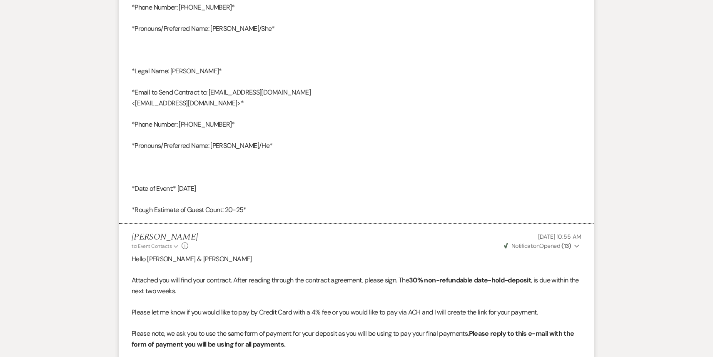
scroll to position [3484, 0]
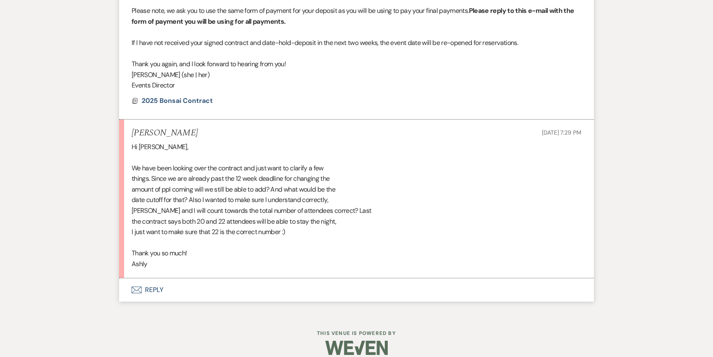
click at [162, 280] on button "Envelope Reply" at bounding box center [356, 289] width 475 height 23
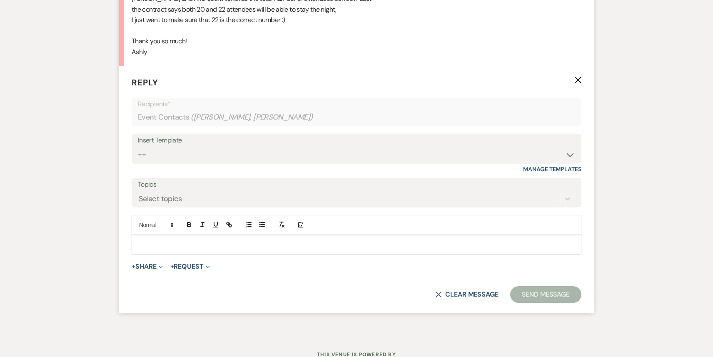
scroll to position [3696, 0]
click at [152, 235] on div at bounding box center [356, 244] width 449 height 19
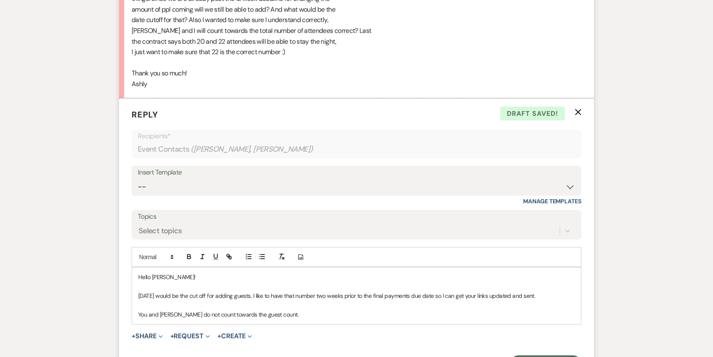
scroll to position [3754, 0]
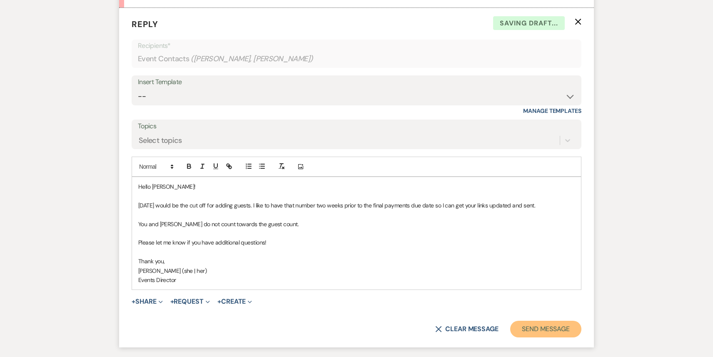
click at [539, 321] on button "Send Message" at bounding box center [545, 329] width 71 height 17
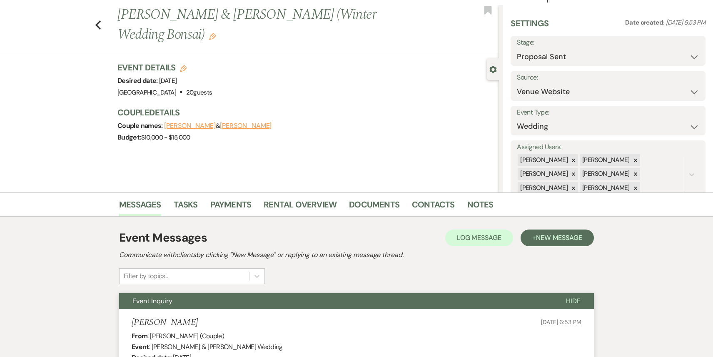
scroll to position [0, 0]
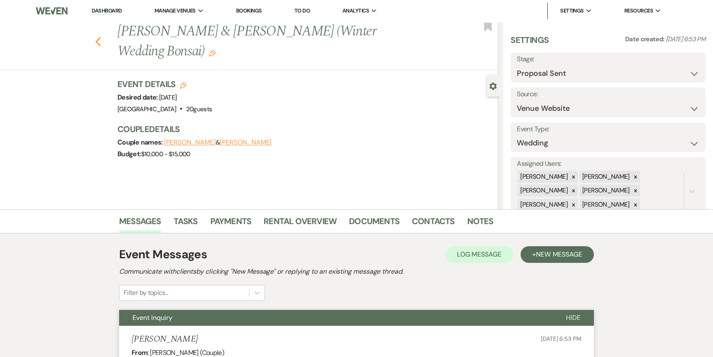
click at [97, 37] on icon "Previous" at bounding box center [98, 42] width 6 height 10
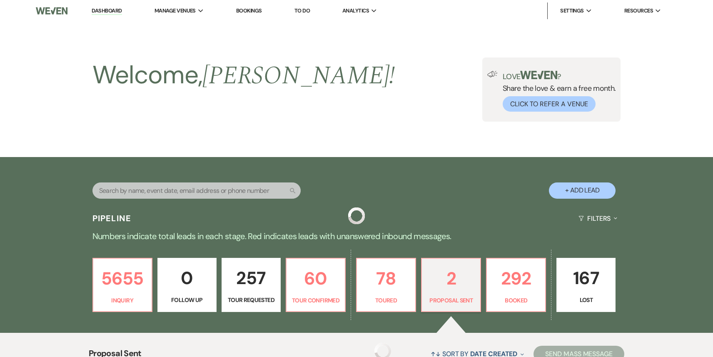
scroll to position [233, 0]
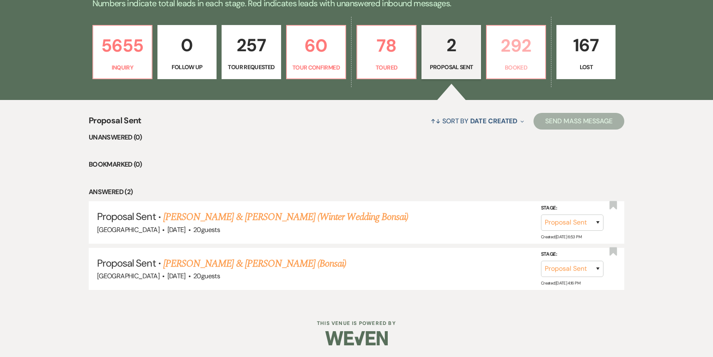
click at [504, 49] on p "292" at bounding box center [516, 46] width 48 height 28
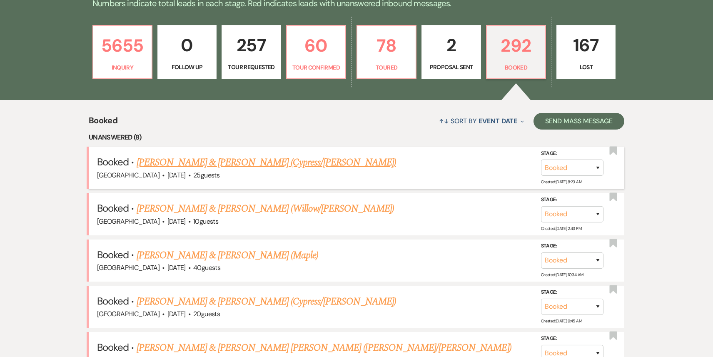
click at [278, 162] on link "[PERSON_NAME] & [PERSON_NAME] (Cypress/[PERSON_NAME])" at bounding box center [266, 162] width 259 height 15
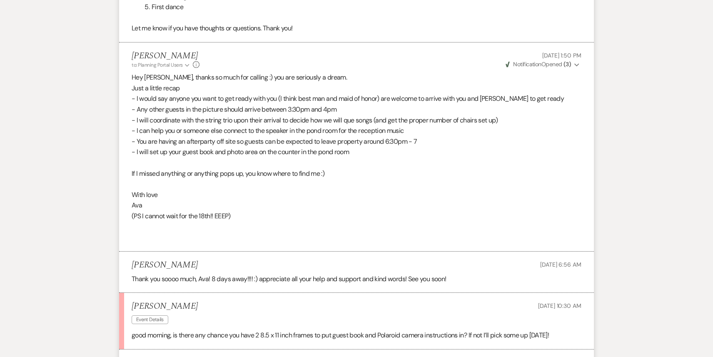
scroll to position [1932, 0]
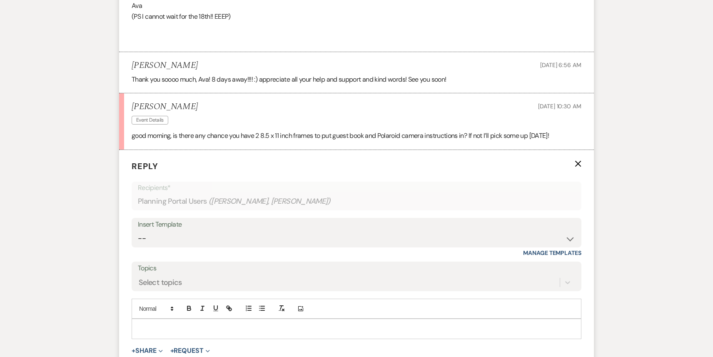
scroll to position [2136, 0]
click at [247, 324] on p at bounding box center [356, 328] width 436 height 9
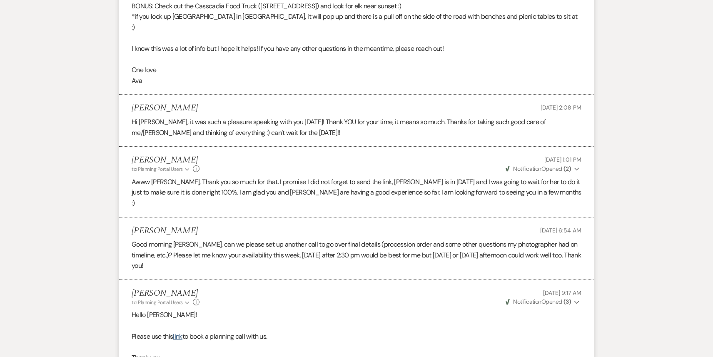
scroll to position [0, 0]
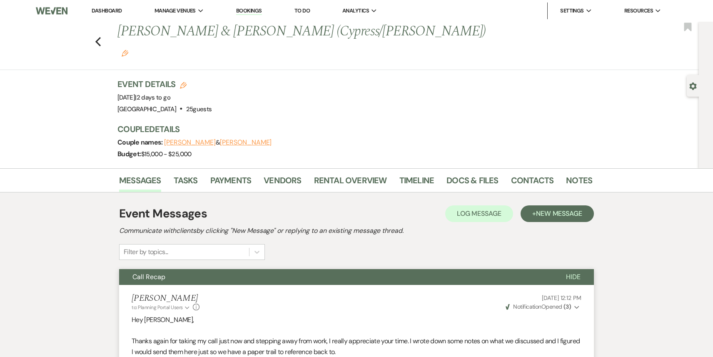
click at [96, 37] on div "Previous [PERSON_NAME] & [PERSON_NAME] (Cypress/[PERSON_NAME]) Edit Bookmark" at bounding box center [347, 46] width 703 height 48
click at [95, 37] on use "button" at bounding box center [97, 41] width 5 height 9
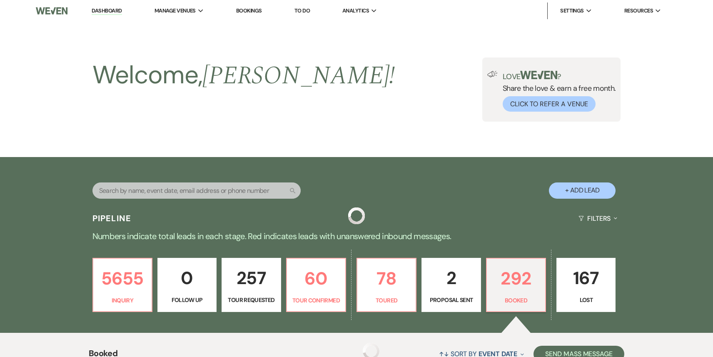
scroll to position [233, 0]
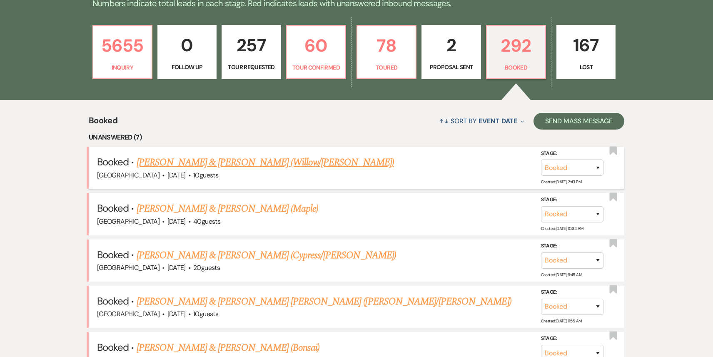
click at [240, 167] on link "[PERSON_NAME] & [PERSON_NAME] (Willow/[PERSON_NAME])" at bounding box center [265, 162] width 257 height 15
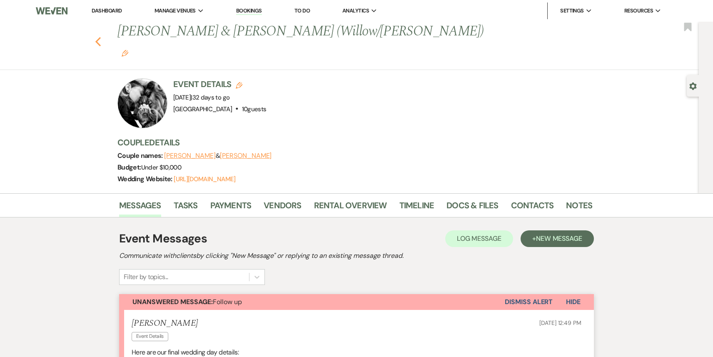
click at [97, 37] on use "button" at bounding box center [97, 41] width 5 height 9
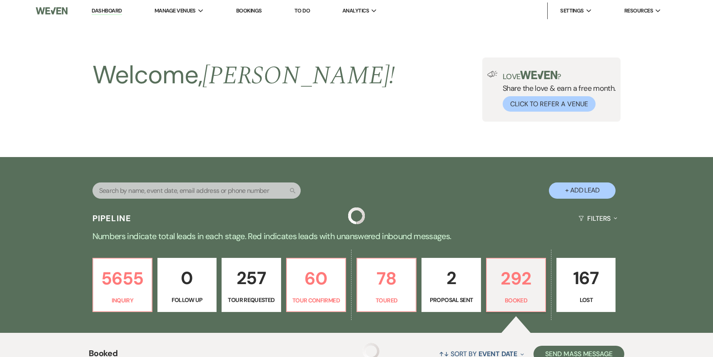
scroll to position [233, 0]
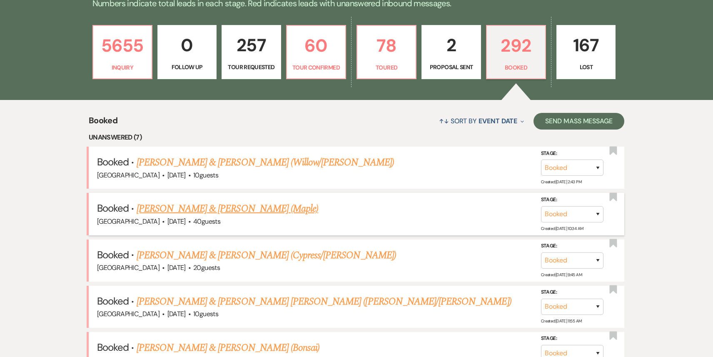
click at [238, 208] on link "[PERSON_NAME] & [PERSON_NAME] (Maple)" at bounding box center [228, 208] width 182 height 15
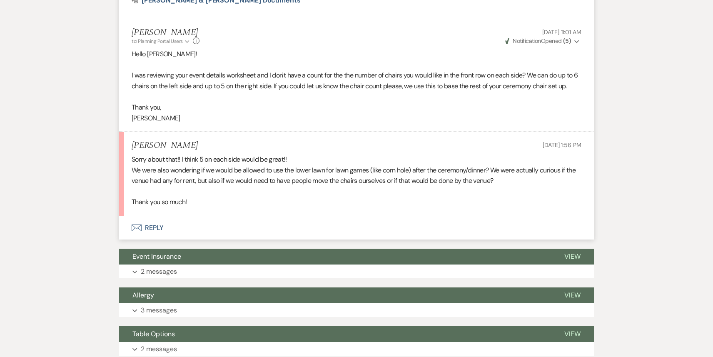
scroll to position [774, 0]
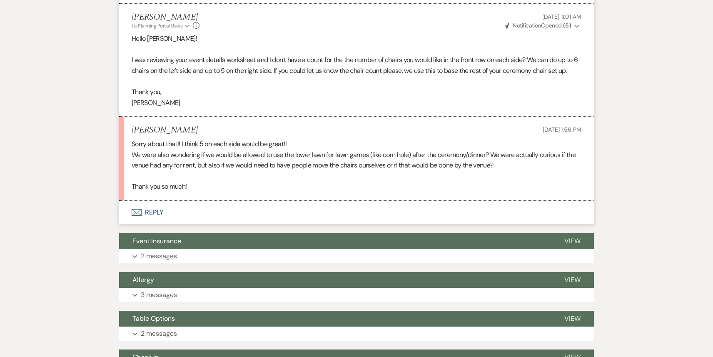
click at [230, 209] on button "Envelope Reply" at bounding box center [356, 212] width 475 height 23
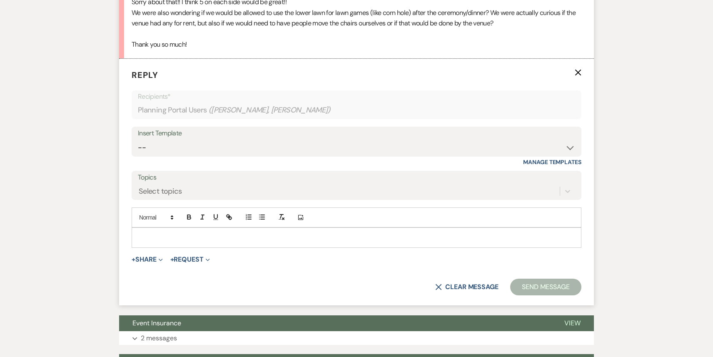
scroll to position [919, 0]
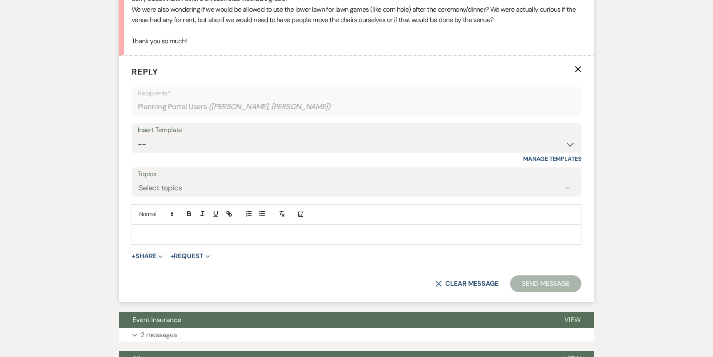
click at [210, 234] on p at bounding box center [356, 233] width 436 height 9
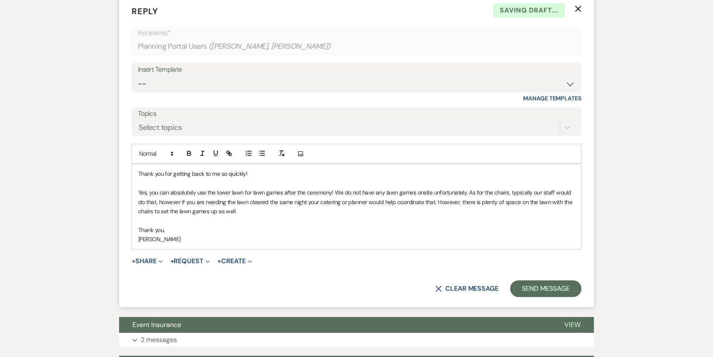
scroll to position [1033, 0]
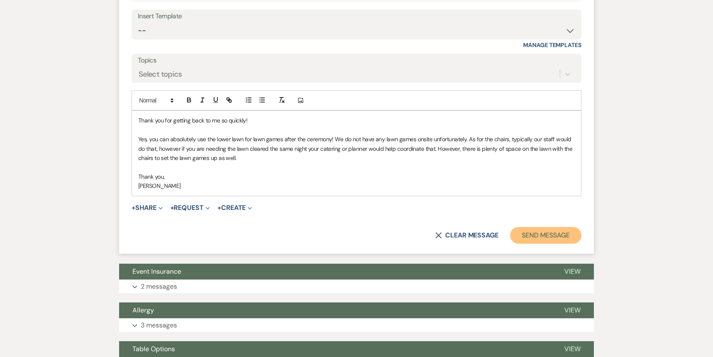
click at [545, 237] on button "Send Message" at bounding box center [545, 235] width 71 height 17
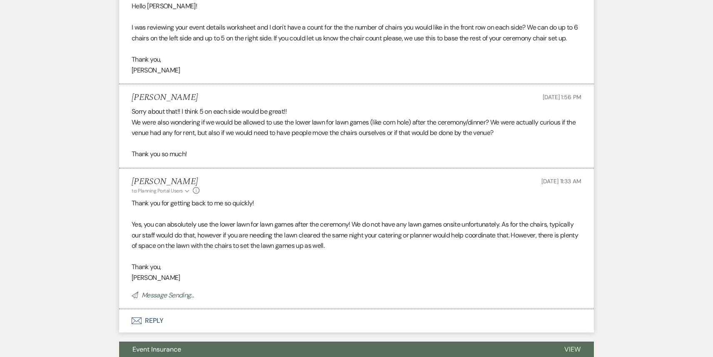
scroll to position [0, 0]
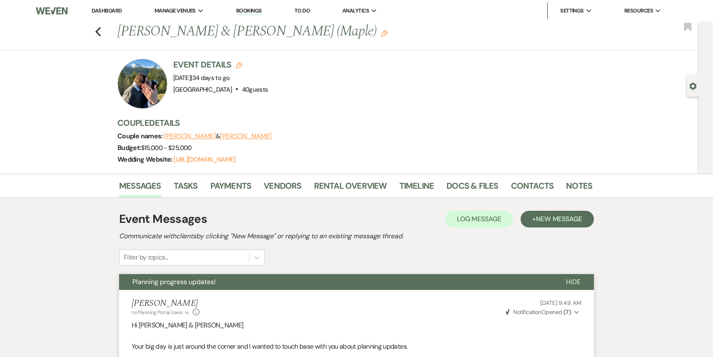
click at [94, 31] on div "Previous [PERSON_NAME] & [PERSON_NAME] (Maple) Edit Bookmark" at bounding box center [347, 36] width 703 height 29
click at [95, 29] on icon "Previous" at bounding box center [98, 32] width 6 height 10
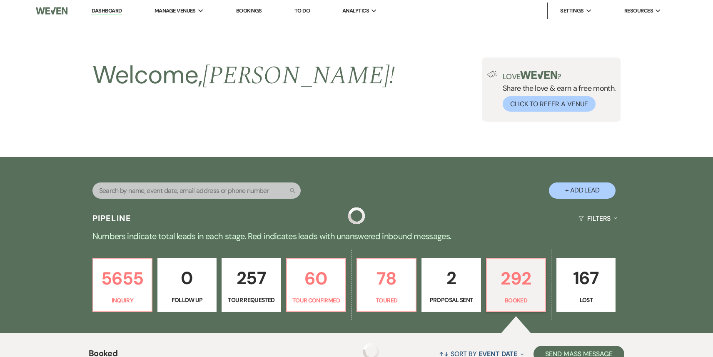
scroll to position [233, 0]
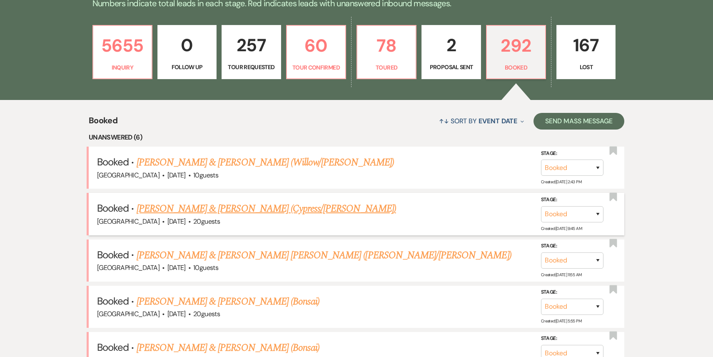
click at [258, 205] on link "[PERSON_NAME] & [PERSON_NAME] (Cypress/[PERSON_NAME])" at bounding box center [266, 208] width 259 height 15
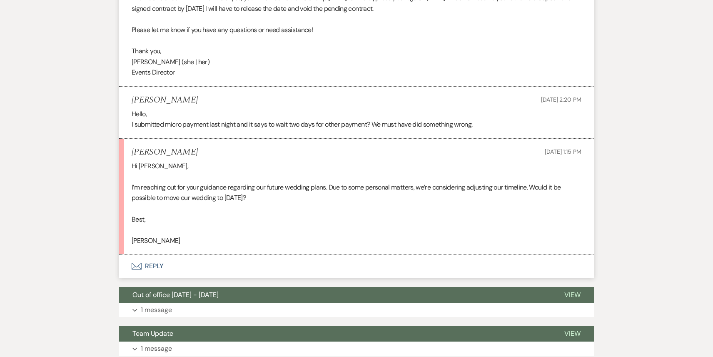
scroll to position [2435, 0]
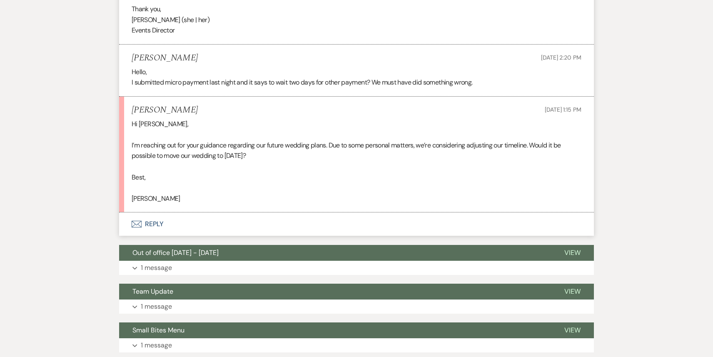
click at [224, 212] on button "Envelope Reply" at bounding box center [356, 223] width 475 height 23
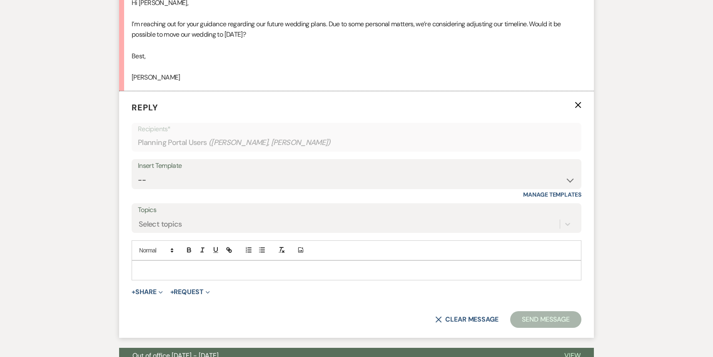
scroll to position [2558, 0]
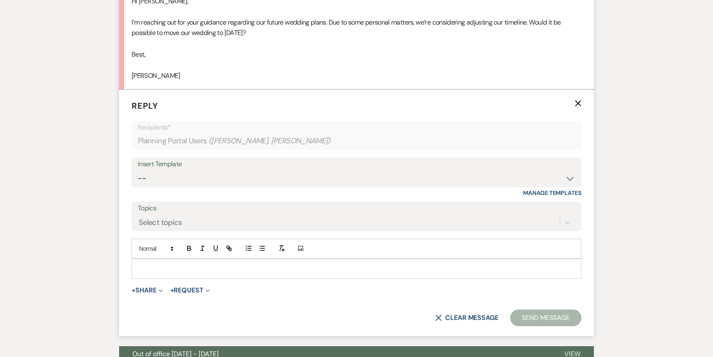
click at [233, 264] on p at bounding box center [356, 268] width 436 height 9
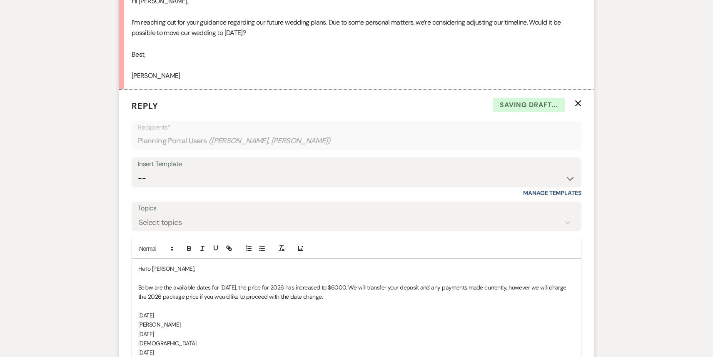
click at [137, 294] on div "Hello [PERSON_NAME], Below are the available dates for [DATE], the price for 20…" at bounding box center [356, 352] width 449 height 187
click at [136, 305] on div "Hello [PERSON_NAME], Below are the available dates for [DATE], the price for 20…" at bounding box center [356, 348] width 449 height 178
click at [140, 339] on p "Ananda" at bounding box center [356, 343] width 436 height 9
click at [139, 339] on p "Ananda" at bounding box center [356, 343] width 436 height 9
click at [135, 329] on div "Hello [PERSON_NAME], Below are the available dates for [DATE], the price for 20…" at bounding box center [356, 334] width 449 height 150
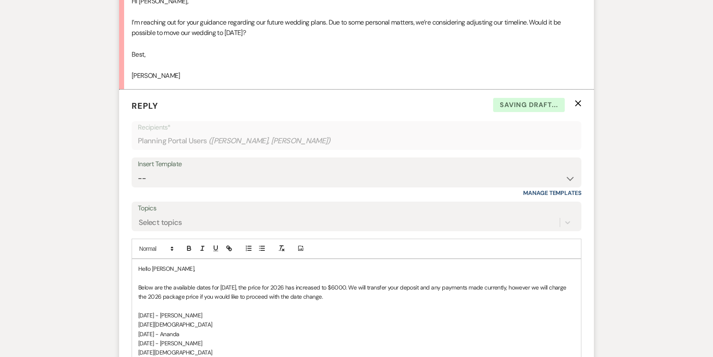
click at [136, 341] on div "Hello [PERSON_NAME], Below are the available dates for [DATE], the price for 20…" at bounding box center [356, 329] width 449 height 140
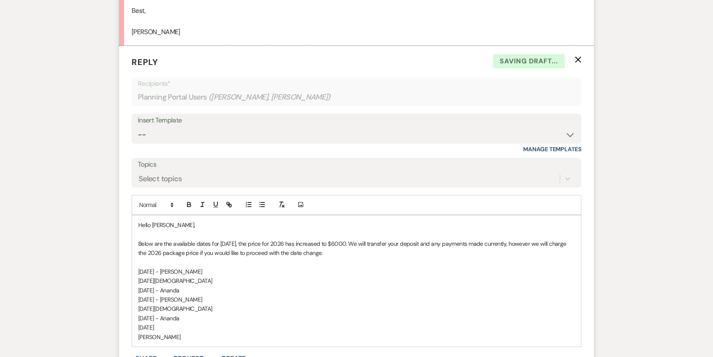
scroll to position [2642, 0]
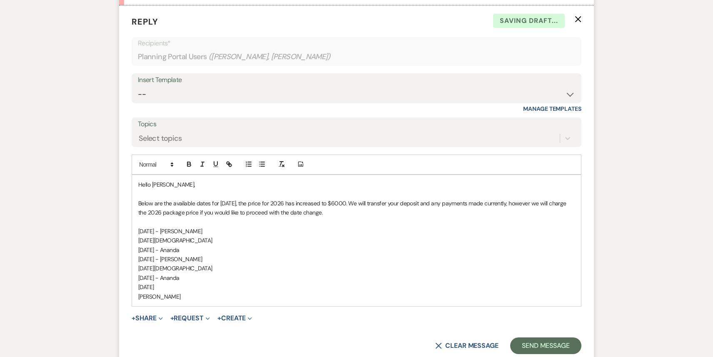
click at [137, 264] on div "Hello [PERSON_NAME], Below are the available dates for [DATE], the price for 20…" at bounding box center [356, 240] width 449 height 131
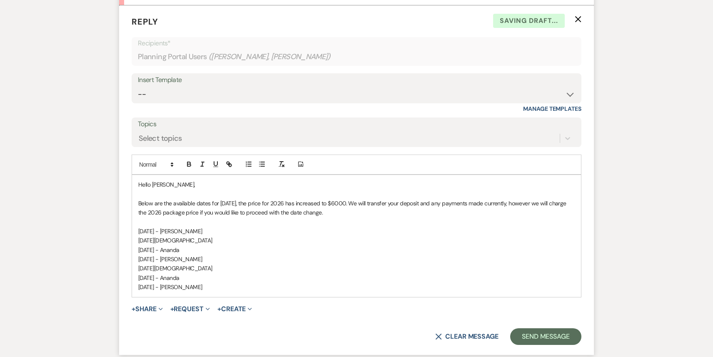
click at [257, 282] on p "[DATE] - [PERSON_NAME]" at bounding box center [356, 286] width 436 height 9
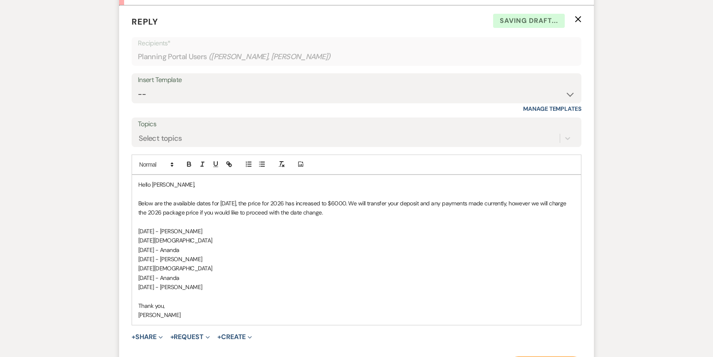
click at [565, 356] on button "Send Message" at bounding box center [545, 364] width 71 height 17
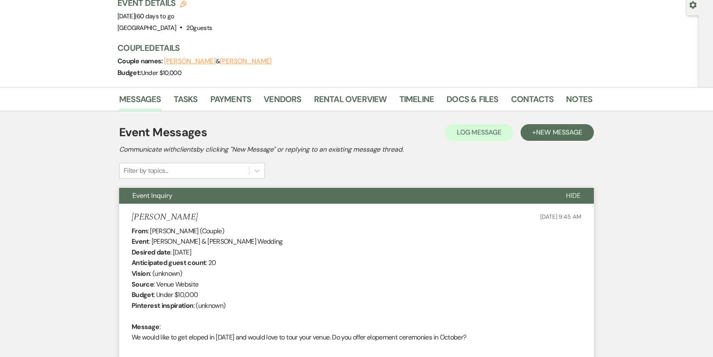
scroll to position [0, 0]
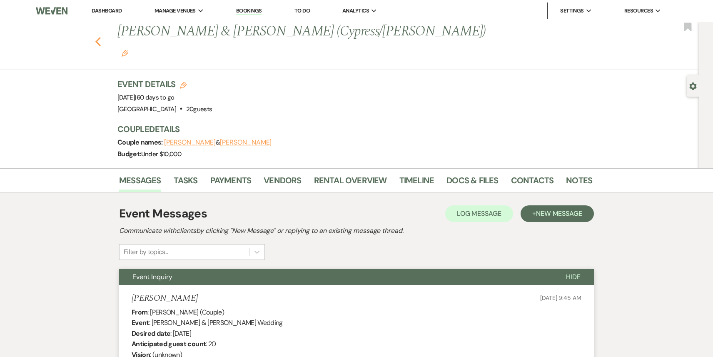
click at [95, 37] on icon "Previous" at bounding box center [98, 42] width 6 height 10
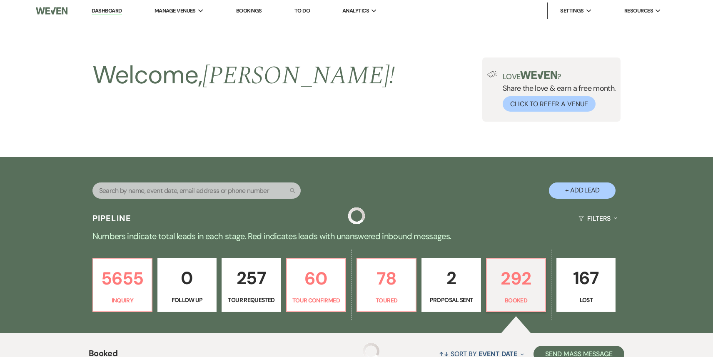
scroll to position [233, 0]
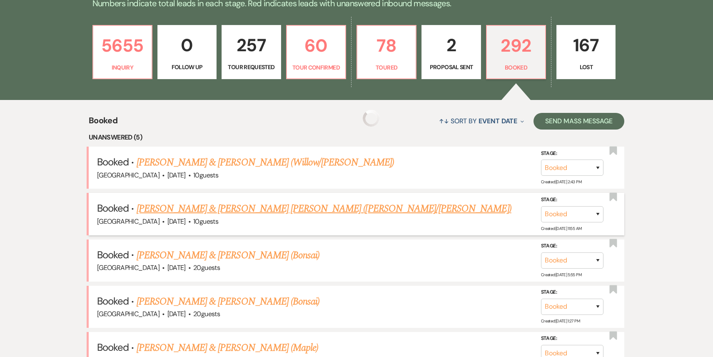
click at [177, 212] on link "[PERSON_NAME] & [PERSON_NAME] [PERSON_NAME] ([PERSON_NAME]/[PERSON_NAME])" at bounding box center [324, 208] width 375 height 15
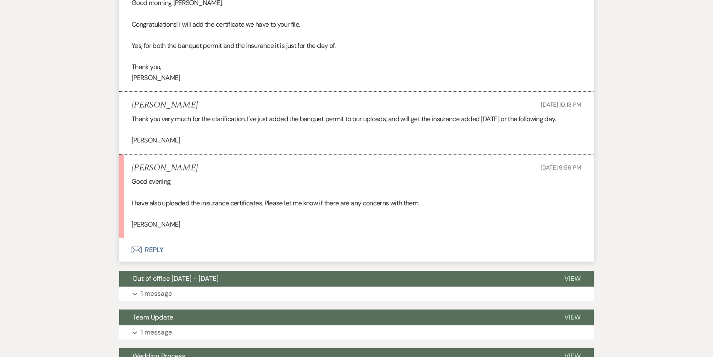
scroll to position [450, 0]
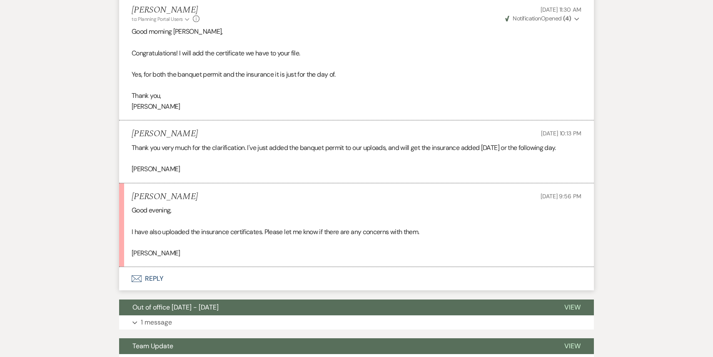
click at [196, 267] on button "Envelope Reply" at bounding box center [356, 278] width 475 height 23
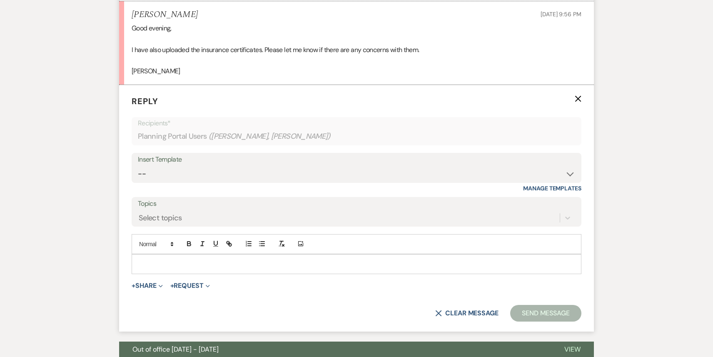
scroll to position [642, 0]
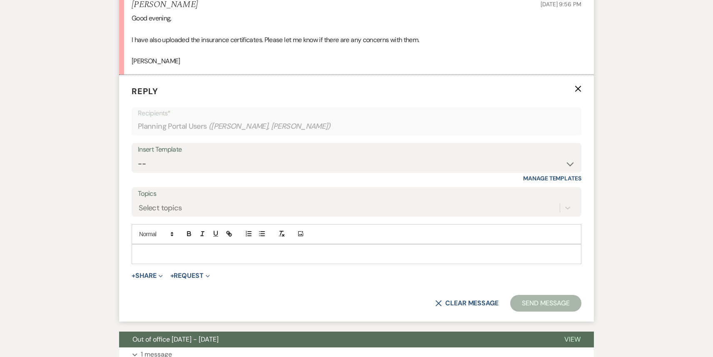
click at [193, 249] on p at bounding box center [356, 253] width 436 height 9
click at [553, 295] on button "Send Message" at bounding box center [545, 303] width 71 height 17
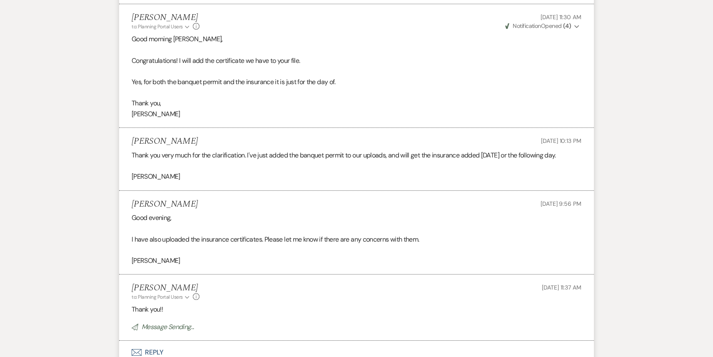
scroll to position [0, 0]
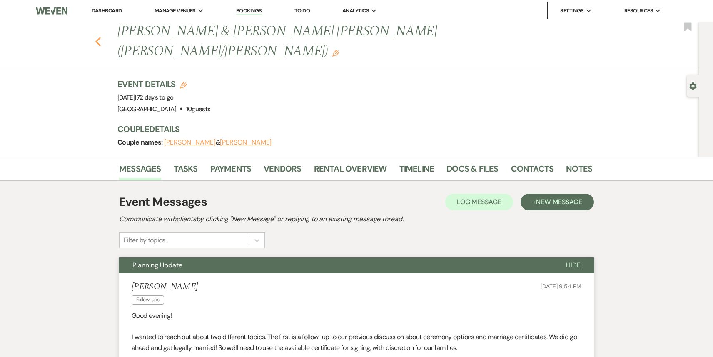
click at [99, 37] on icon "Previous" at bounding box center [98, 42] width 6 height 10
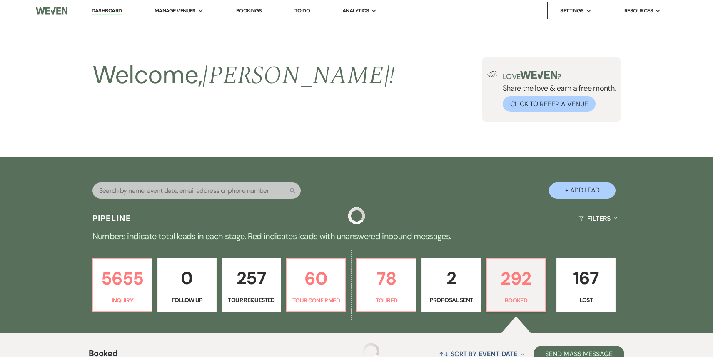
scroll to position [233, 0]
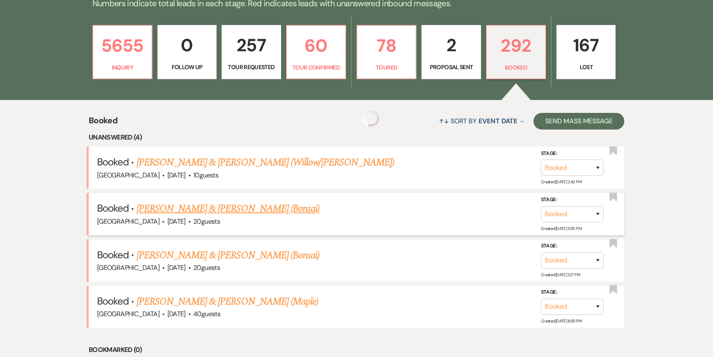
click at [207, 206] on link "[PERSON_NAME] & [PERSON_NAME] (Bonsai)" at bounding box center [228, 208] width 183 height 15
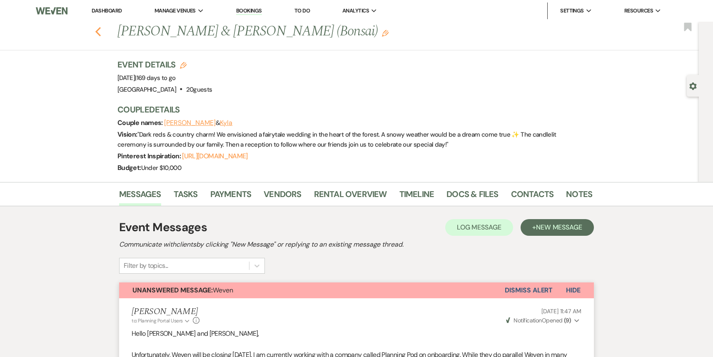
click at [98, 34] on use "button" at bounding box center [97, 31] width 5 height 9
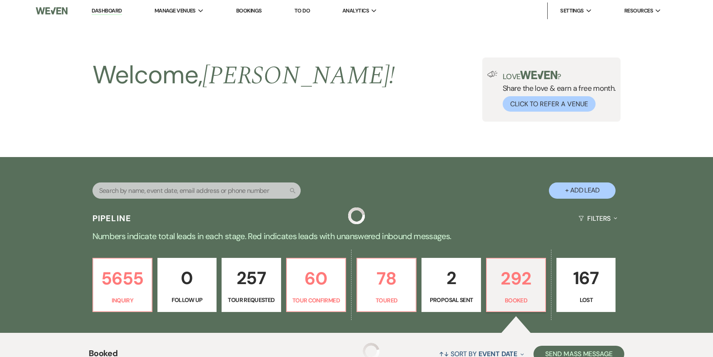
scroll to position [233, 0]
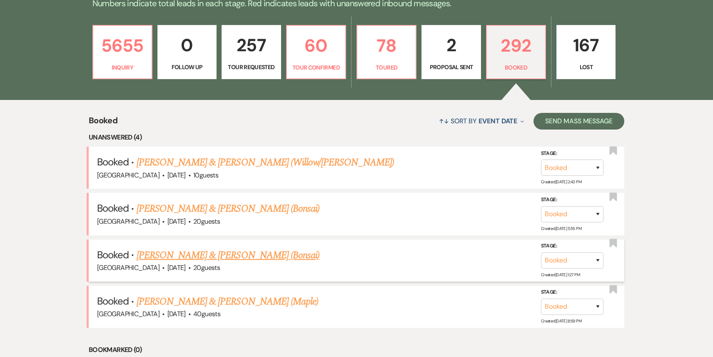
click at [218, 255] on link "[PERSON_NAME] & [PERSON_NAME] (Bonsai)" at bounding box center [228, 255] width 183 height 15
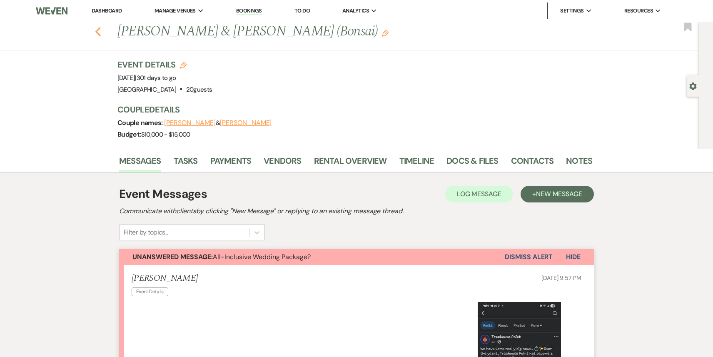
click at [97, 33] on use "button" at bounding box center [97, 31] width 5 height 9
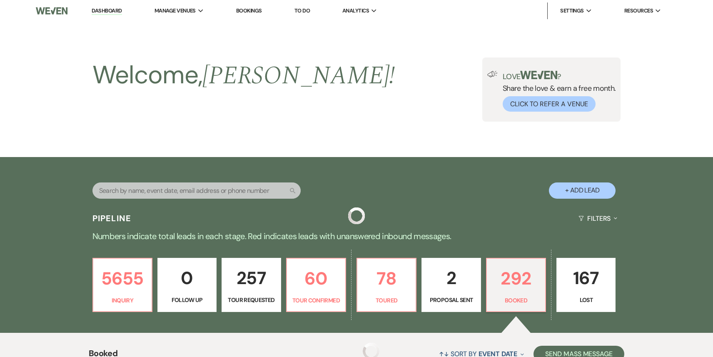
scroll to position [233, 0]
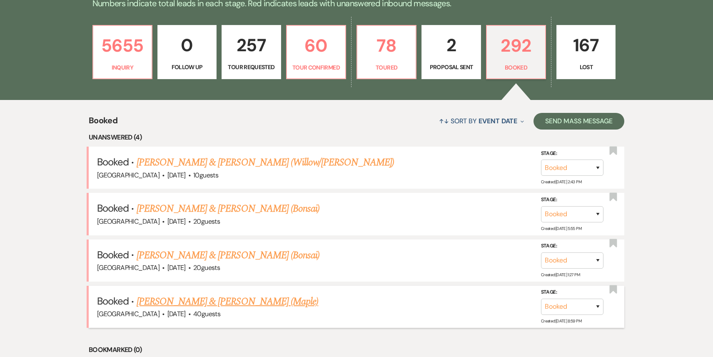
click at [241, 303] on link "[PERSON_NAME] & [PERSON_NAME] (Maple)" at bounding box center [228, 301] width 182 height 15
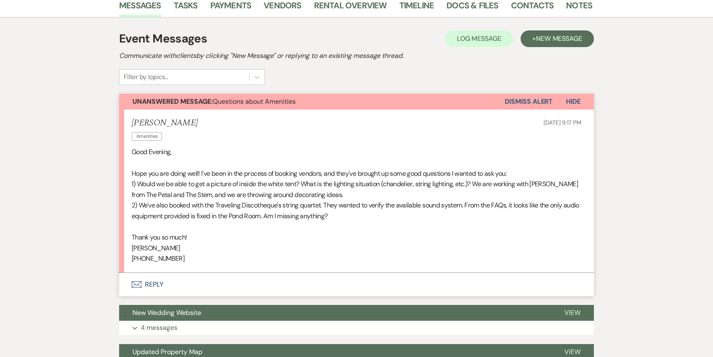
scroll to position [211, 0]
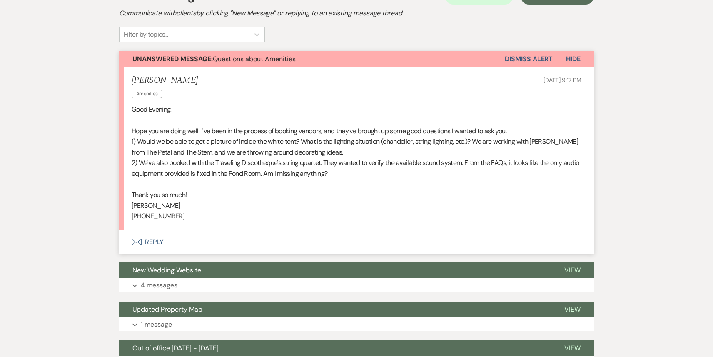
click at [193, 246] on button "Envelope Reply" at bounding box center [356, 241] width 475 height 23
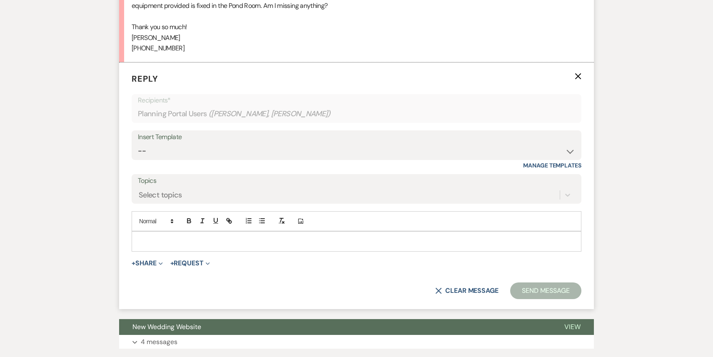
scroll to position [386, 0]
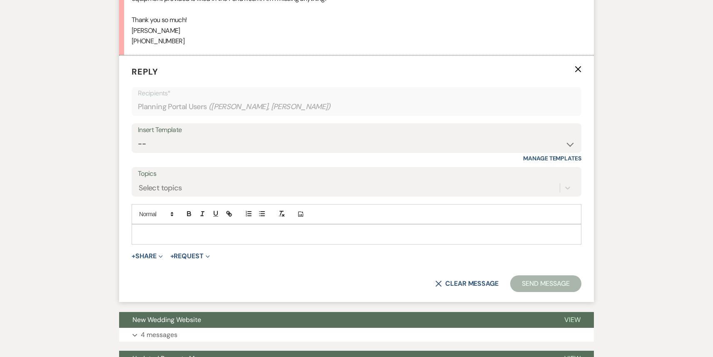
click at [187, 237] on p at bounding box center [356, 233] width 436 height 9
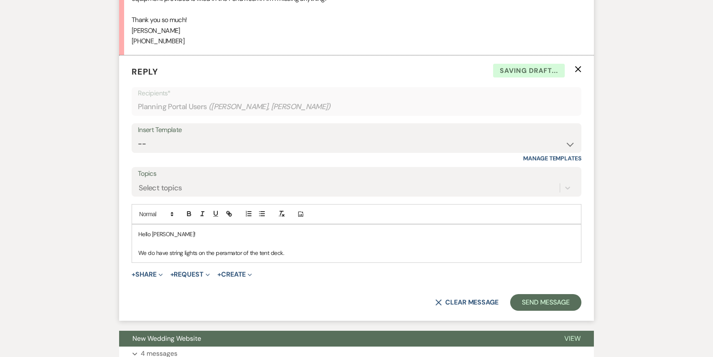
click at [234, 254] on p "We do have string lights on the peramator of the tent deck." at bounding box center [356, 252] width 436 height 9
click at [237, 249] on p "We do have string lights on the peramator of the tent deck." at bounding box center [356, 252] width 436 height 9
click at [229, 251] on p "We do have string lights on the peramator of the tent deck." at bounding box center [356, 252] width 436 height 9
click at [244, 254] on p "We do have string lights on the peramator of the tent deck." at bounding box center [356, 252] width 436 height 9
click at [243, 254] on p "We do have string lights on the peramator of the tent deck." at bounding box center [356, 252] width 436 height 9
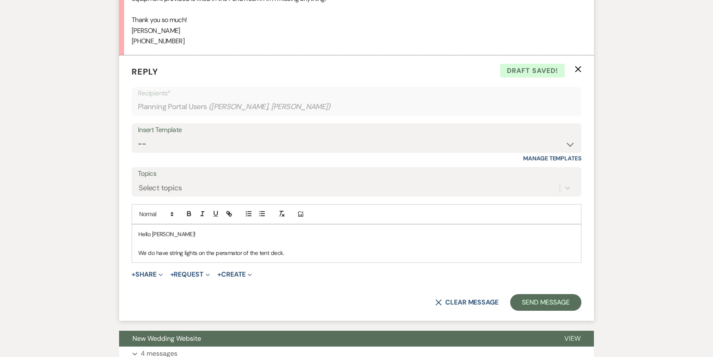
click at [236, 254] on p "We do have string lights on the peramator of the tent deck." at bounding box center [356, 252] width 436 height 9
click at [243, 253] on p "We do have string lights on the peramator of the tent deck." at bounding box center [356, 252] width 436 height 9
click at [242, 253] on p "We do have string lights on the peramator of the tent deck." at bounding box center [356, 252] width 436 height 9
click at [234, 252] on p "We do have string lights on the peramator of the tent deck." at bounding box center [356, 252] width 436 height 9
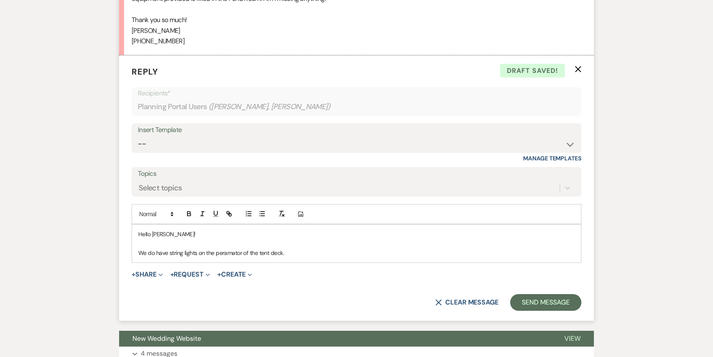
click at [226, 244] on p at bounding box center [356, 243] width 436 height 9
click at [226, 253] on p "We do have string lights on the peramator of the tent deck." at bounding box center [356, 252] width 436 height 9
click at [444, 303] on button "X Clear message" at bounding box center [466, 302] width 63 height 7
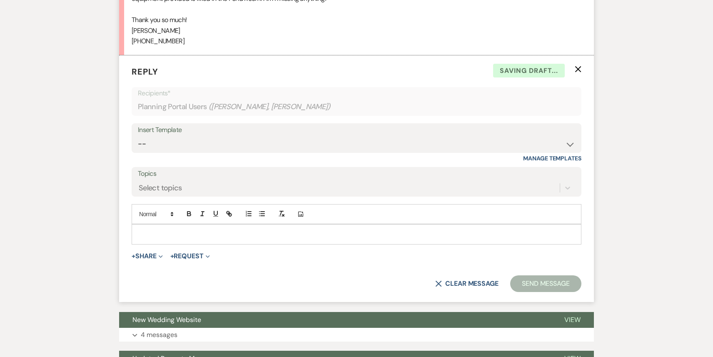
scroll to position [0, 0]
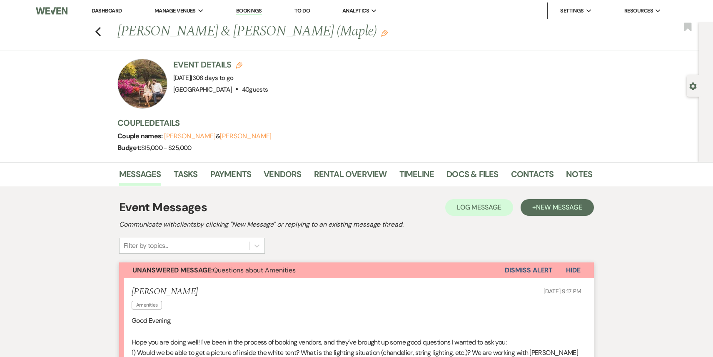
click at [112, 8] on link "Dashboard" at bounding box center [107, 10] width 30 height 7
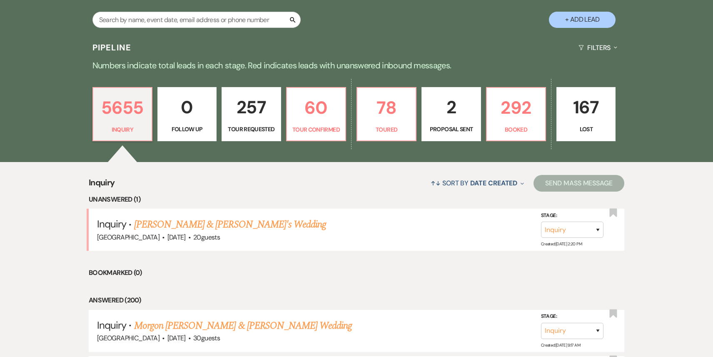
scroll to position [183, 0]
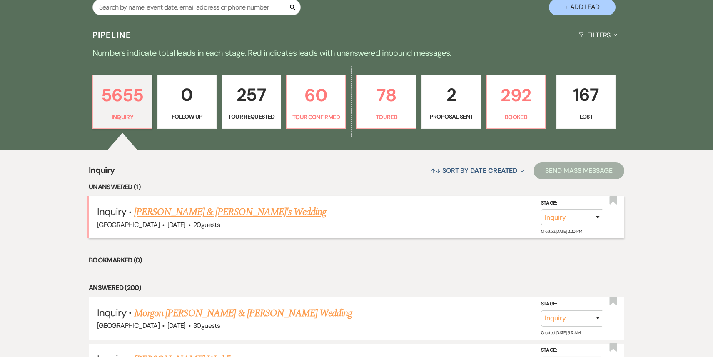
click at [232, 216] on link "[PERSON_NAME] & [PERSON_NAME]'s Wedding" at bounding box center [230, 211] width 192 height 15
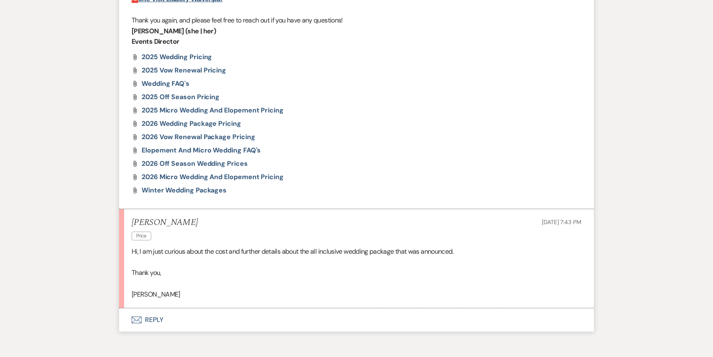
scroll to position [852, 0]
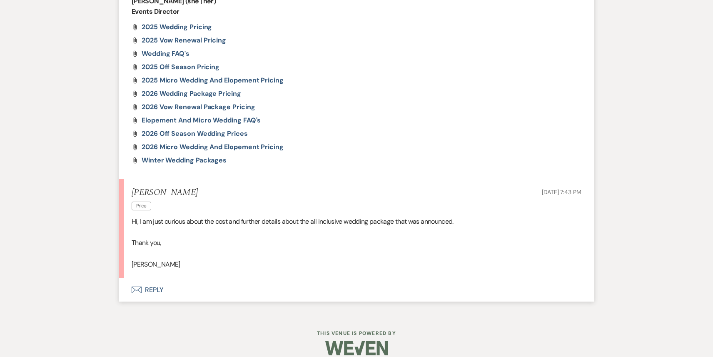
click at [208, 278] on button "Envelope Reply" at bounding box center [356, 289] width 475 height 23
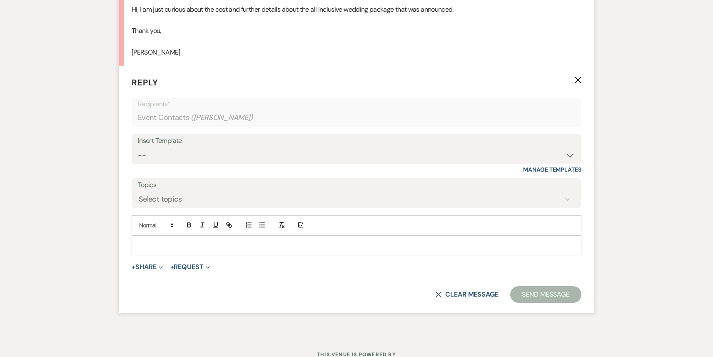
scroll to position [1065, 0]
click at [154, 263] on button "+ Share Expand" at bounding box center [147, 266] width 31 height 7
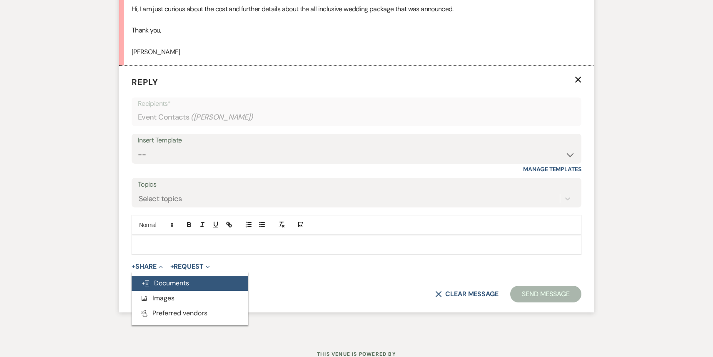
click at [162, 279] on span "Doc Upload Documents" at bounding box center [165, 283] width 47 height 9
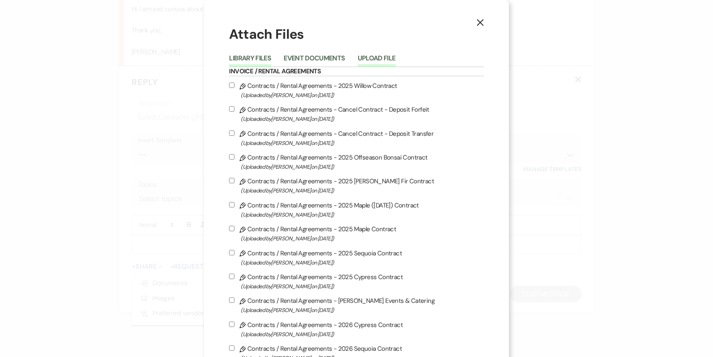
click at [391, 58] on button "Upload File" at bounding box center [377, 61] width 38 height 12
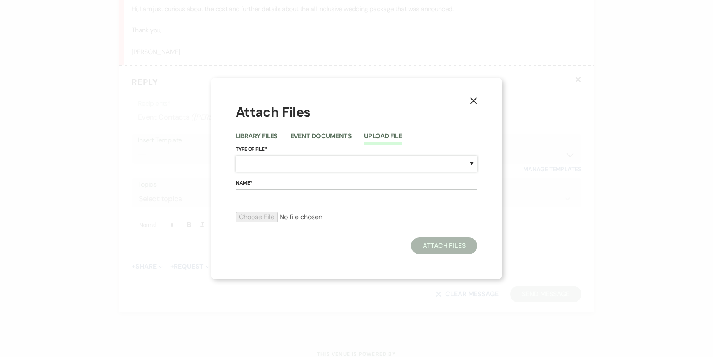
click at [286, 167] on select "Special Event Insurance Vendor Certificate of Insurance Contracts / Rental Agre…" at bounding box center [357, 164] width 242 height 16
click at [236, 156] on select "Special Event Insurance Vendor Certificate of Insurance Contracts / Rental Agre…" at bounding box center [357, 164] width 242 height 16
click at [284, 191] on input "Name*" at bounding box center [357, 197] width 242 height 16
click at [248, 224] on div at bounding box center [357, 220] width 242 height 17
click at [252, 218] on input "file" at bounding box center [357, 217] width 242 height 10
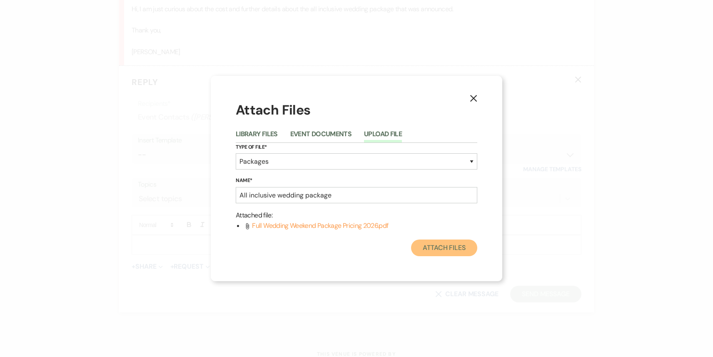
click at [428, 249] on button "Attach Files" at bounding box center [444, 247] width 66 height 17
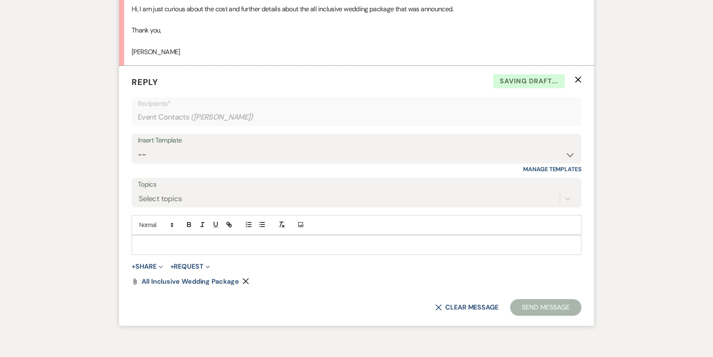
click at [265, 240] on p at bounding box center [356, 244] width 436 height 9
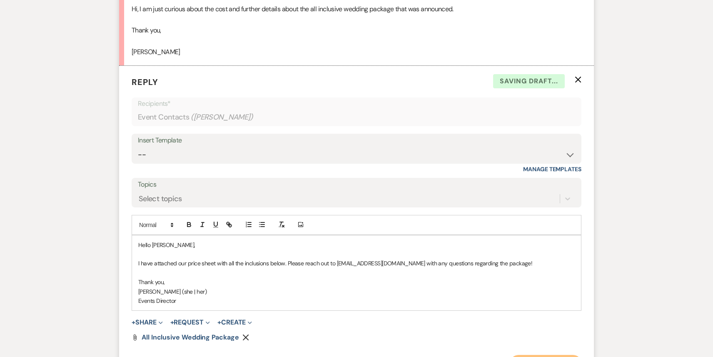
click at [538, 355] on button "Send Message" at bounding box center [545, 363] width 71 height 17
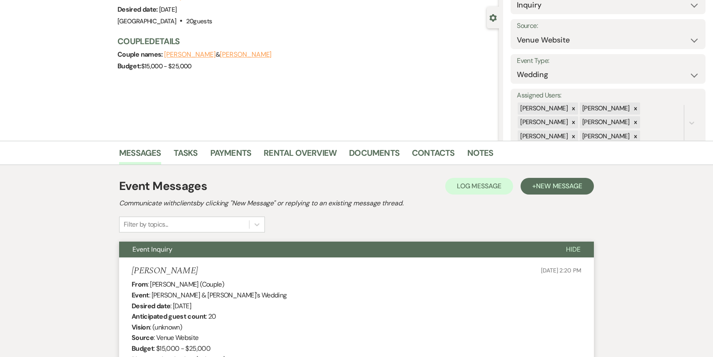
scroll to position [0, 0]
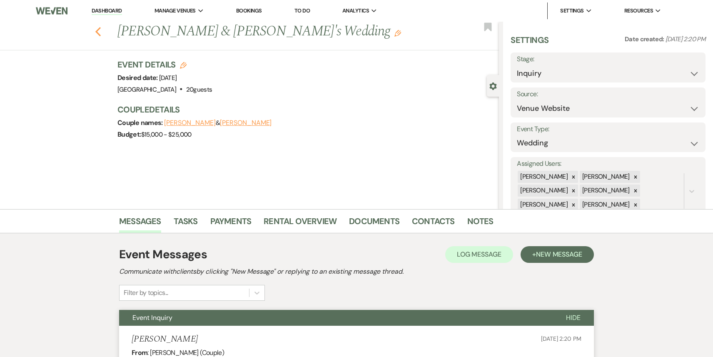
click at [96, 27] on icon "Previous" at bounding box center [98, 32] width 6 height 10
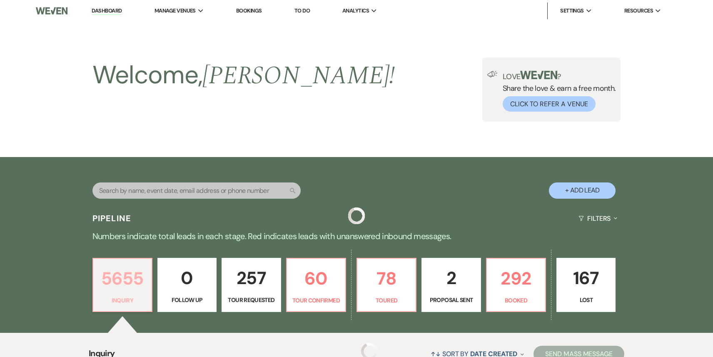
scroll to position [183, 0]
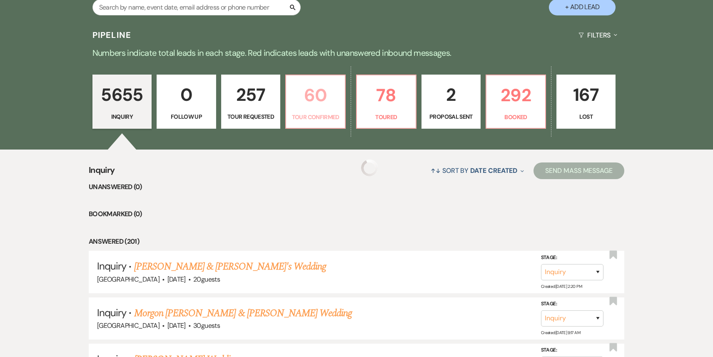
click at [299, 103] on p "60" at bounding box center [315, 95] width 49 height 28
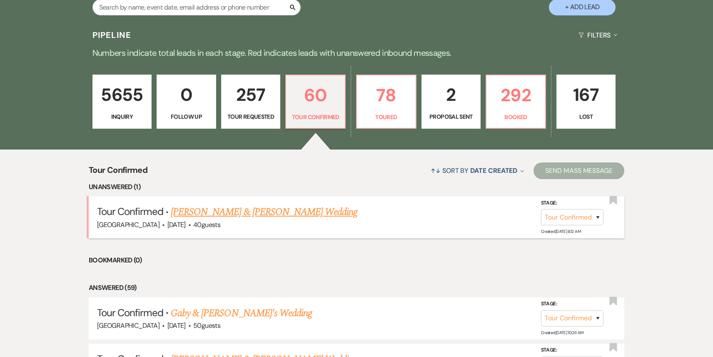
click at [278, 211] on link "[PERSON_NAME] & [PERSON_NAME] Wedding" at bounding box center [264, 211] width 187 height 15
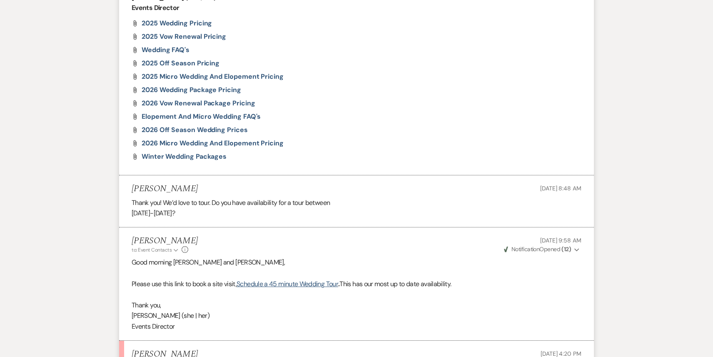
scroll to position [960, 0]
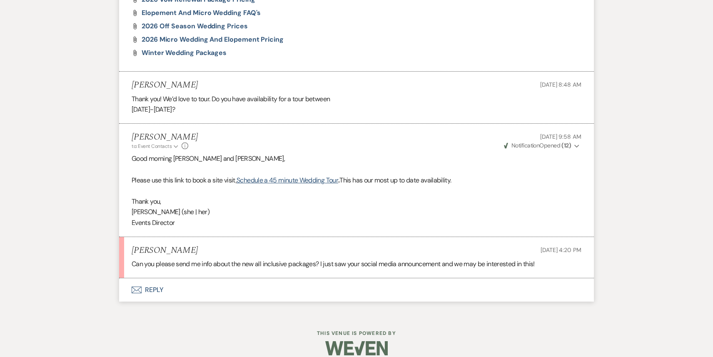
click at [253, 278] on button "Envelope Reply" at bounding box center [356, 289] width 475 height 23
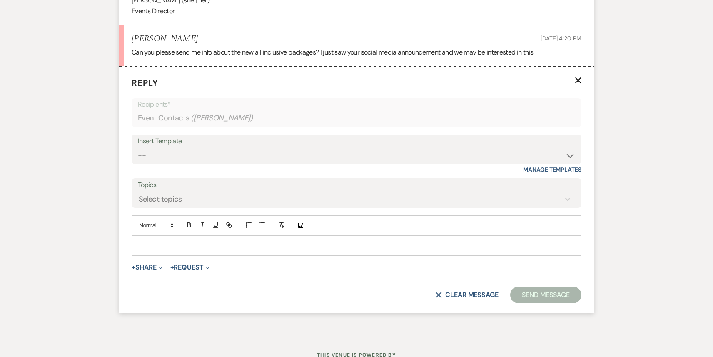
scroll to position [1172, 0]
click at [188, 239] on div at bounding box center [356, 244] width 449 height 19
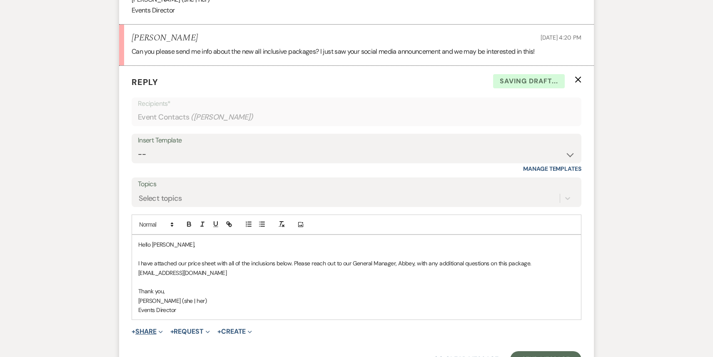
click at [163, 327] on span "Expand" at bounding box center [160, 331] width 6 height 9
click at [167, 341] on button "Doc Upload Documents" at bounding box center [190, 348] width 117 height 15
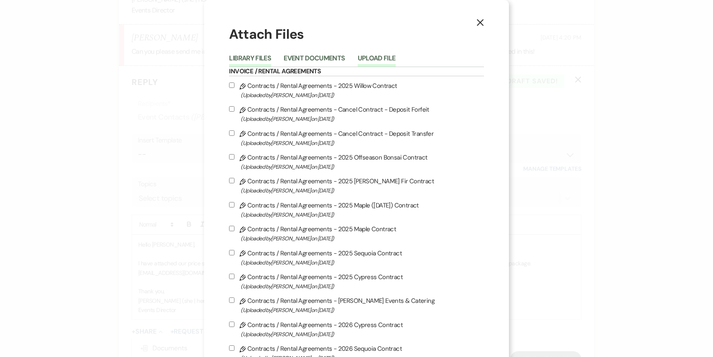
click at [384, 60] on button "Upload File" at bounding box center [377, 61] width 38 height 12
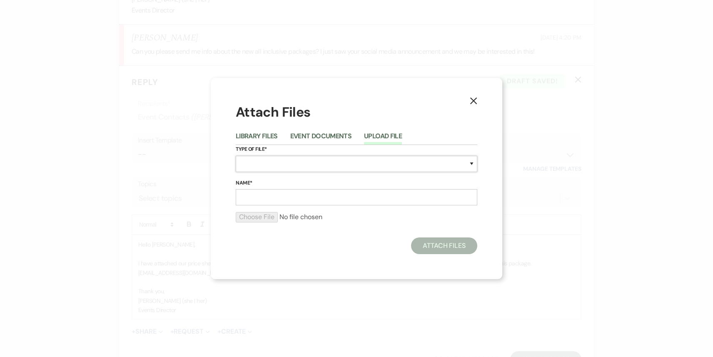
click at [285, 164] on select "Special Event Insurance Vendor Certificate of Insurance Contracts / Rental Agre…" at bounding box center [357, 164] width 242 height 16
click at [236, 156] on select "Special Event Insurance Vendor Certificate of Insurance Contracts / Rental Agre…" at bounding box center [357, 164] width 242 height 16
click at [278, 202] on input "Name*" at bounding box center [357, 197] width 242 height 16
click at [261, 217] on input "file" at bounding box center [357, 217] width 242 height 10
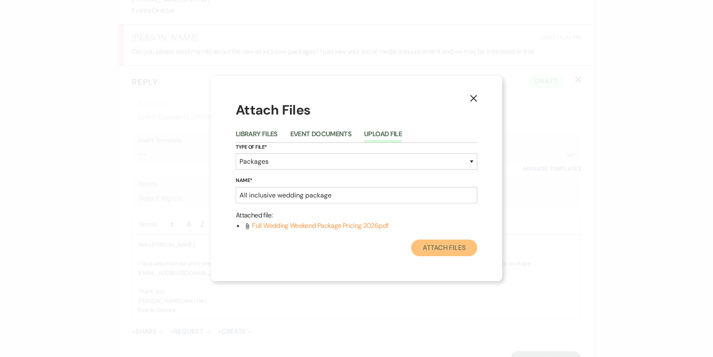
click at [431, 248] on button "Attach Files" at bounding box center [444, 247] width 66 height 17
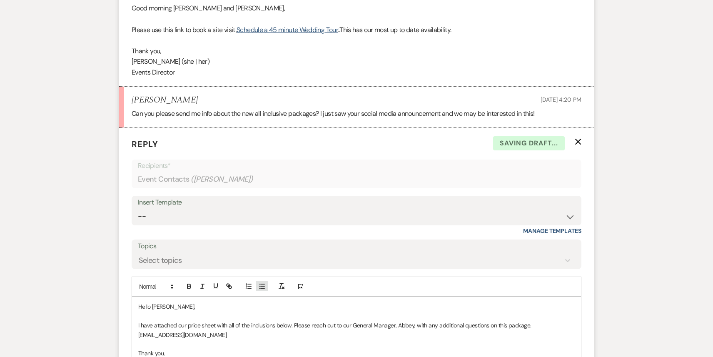
scroll to position [1271, 0]
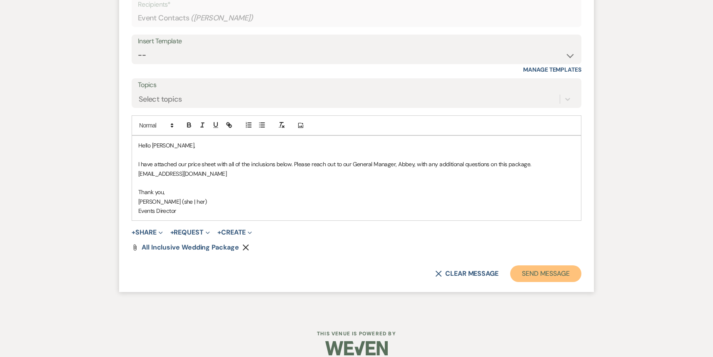
click at [535, 265] on button "Send Message" at bounding box center [545, 273] width 71 height 17
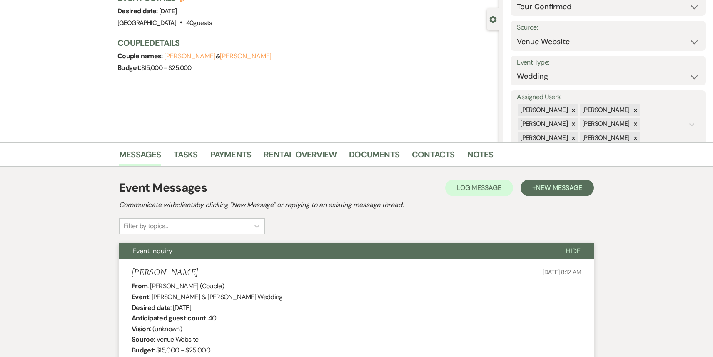
scroll to position [0, 0]
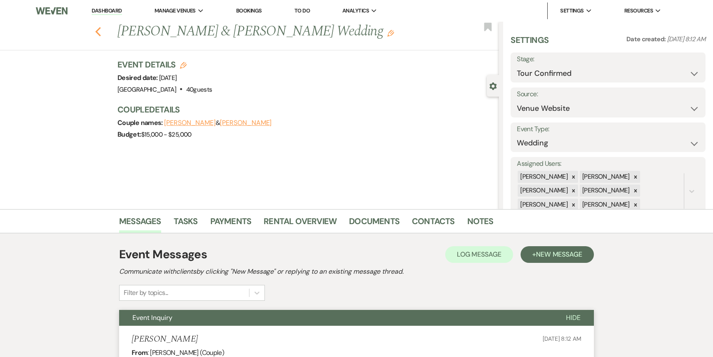
click at [96, 33] on icon "Previous" at bounding box center [98, 32] width 6 height 10
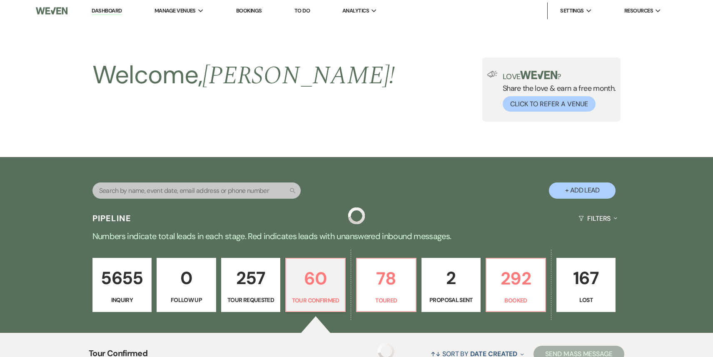
scroll to position [183, 0]
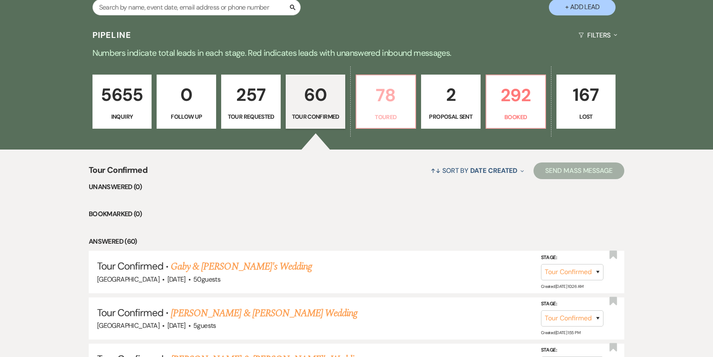
click at [390, 102] on p "78" at bounding box center [385, 95] width 49 height 28
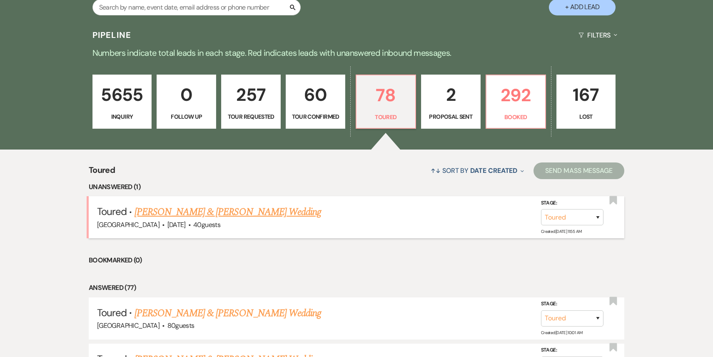
click at [261, 212] on link "[PERSON_NAME] & [PERSON_NAME] Wedding" at bounding box center [228, 211] width 187 height 15
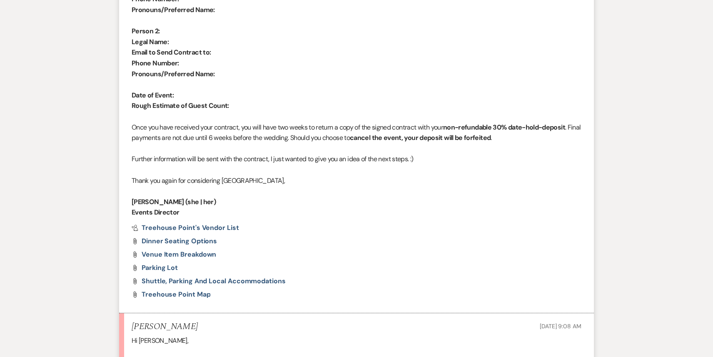
scroll to position [3464, 0]
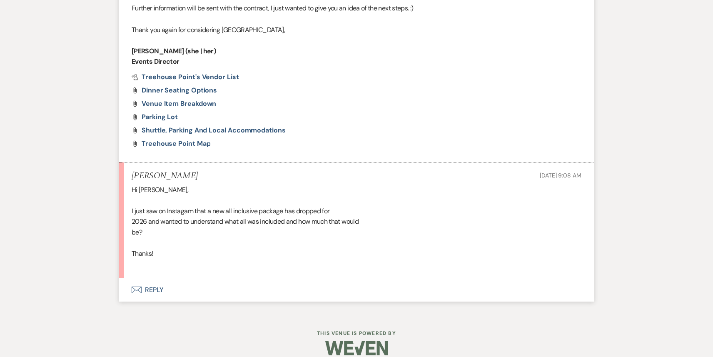
click at [204, 279] on button "Envelope Reply" at bounding box center [356, 289] width 475 height 23
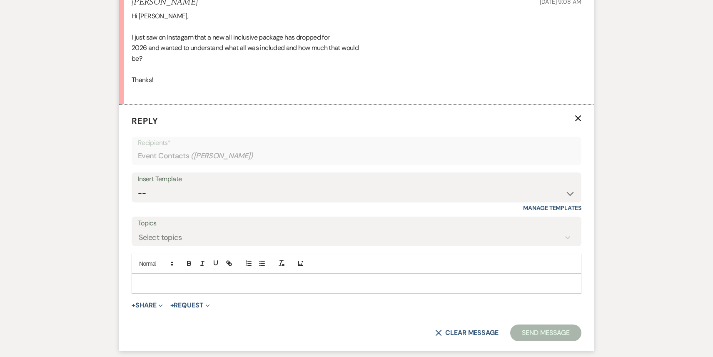
scroll to position [3638, 0]
click at [159, 300] on span "Expand" at bounding box center [160, 304] width 6 height 9
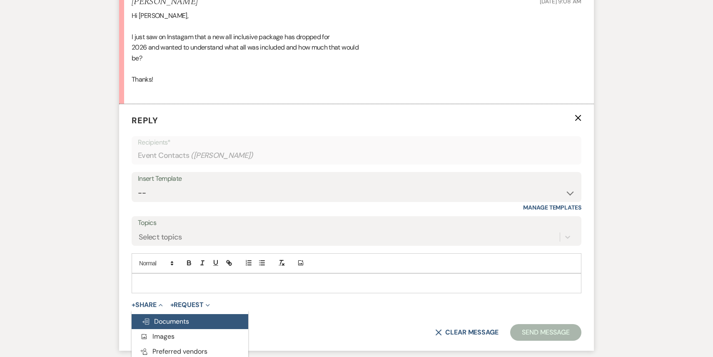
click at [168, 317] on span "Doc Upload Documents" at bounding box center [165, 321] width 47 height 9
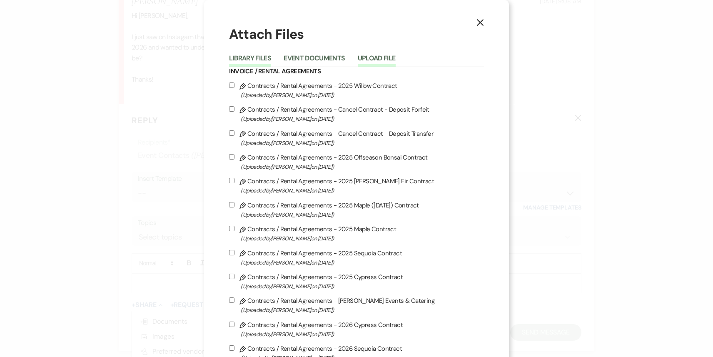
click at [383, 58] on button "Upload File" at bounding box center [377, 61] width 38 height 12
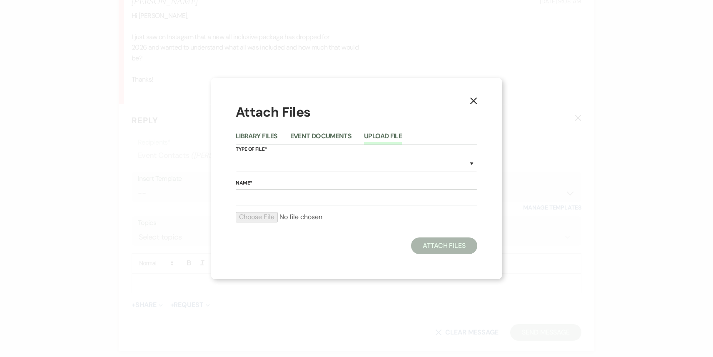
click at [291, 155] on div "Type of File* Special Event Insurance Vendor Certificate of Insurance Contracts…" at bounding box center [357, 162] width 242 height 34
click at [284, 173] on div "Type of File* Special Event Insurance Vendor Certificate of Insurance Contracts…" at bounding box center [357, 162] width 242 height 34
click at [284, 171] on select "Special Event Insurance Vendor Certificate of Insurance Contracts / Rental Agre…" at bounding box center [357, 164] width 242 height 16
click at [236, 156] on select "Special Event Insurance Vendor Certificate of Insurance Contracts / Rental Agre…" at bounding box center [357, 164] width 242 height 16
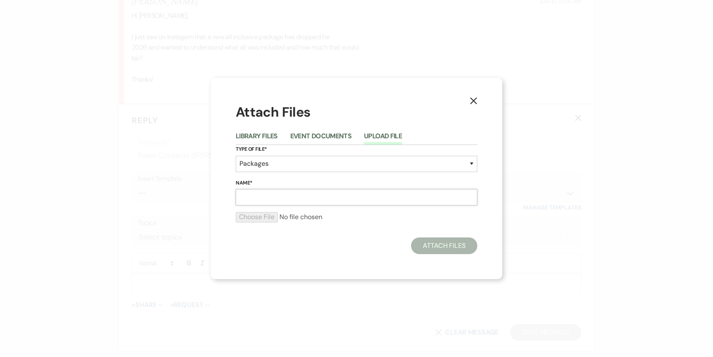
click at [284, 201] on input "Name*" at bounding box center [357, 197] width 242 height 16
click at [257, 217] on input "file" at bounding box center [357, 217] width 242 height 10
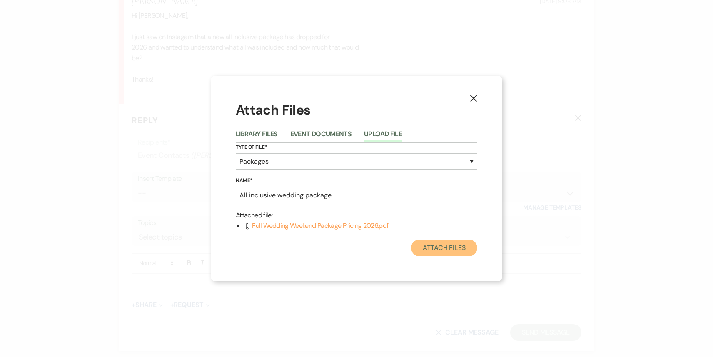
click at [441, 250] on button "Attach Files" at bounding box center [444, 247] width 66 height 17
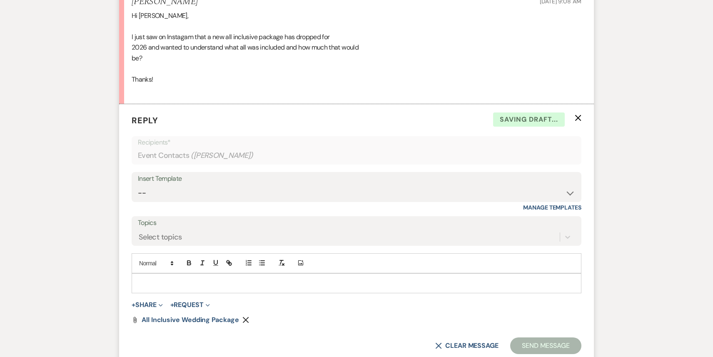
click at [212, 279] on p at bounding box center [356, 283] width 436 height 9
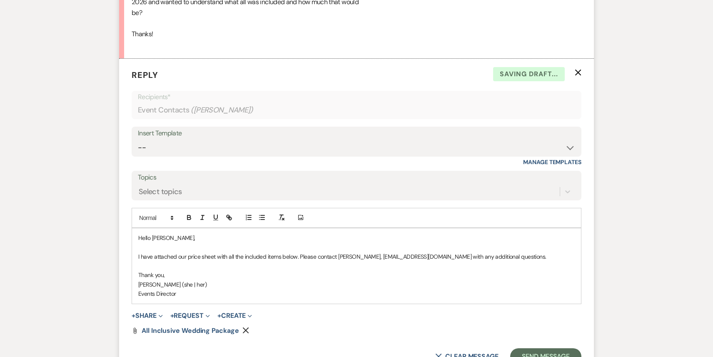
scroll to position [3734, 0]
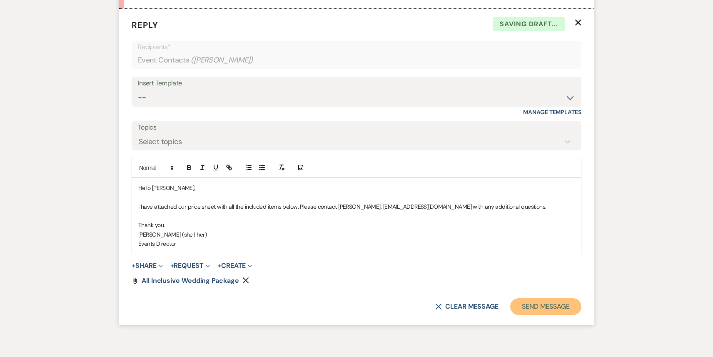
click at [563, 298] on button "Send Message" at bounding box center [545, 306] width 71 height 17
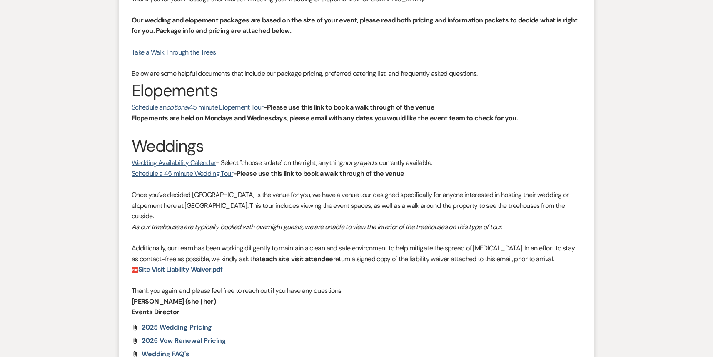
scroll to position [0, 0]
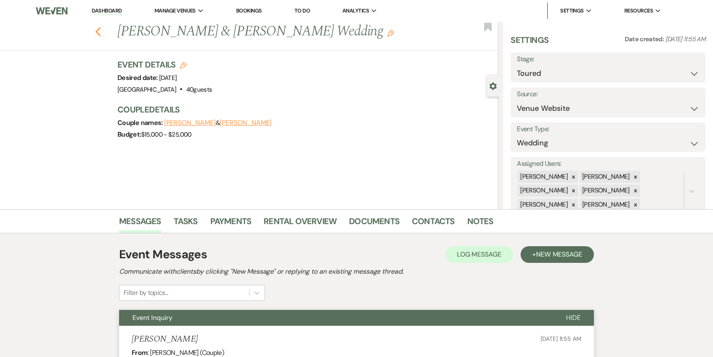
click at [99, 34] on use "button" at bounding box center [97, 31] width 5 height 9
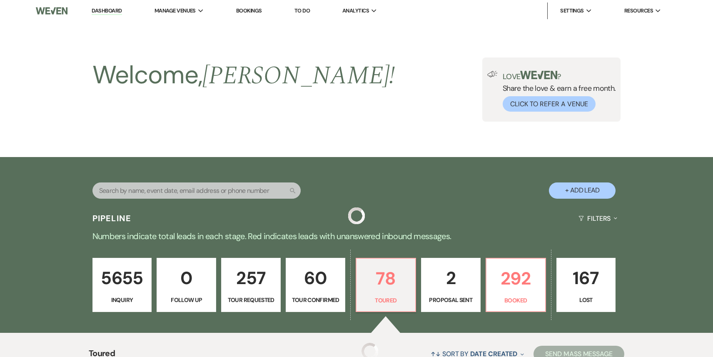
scroll to position [183, 0]
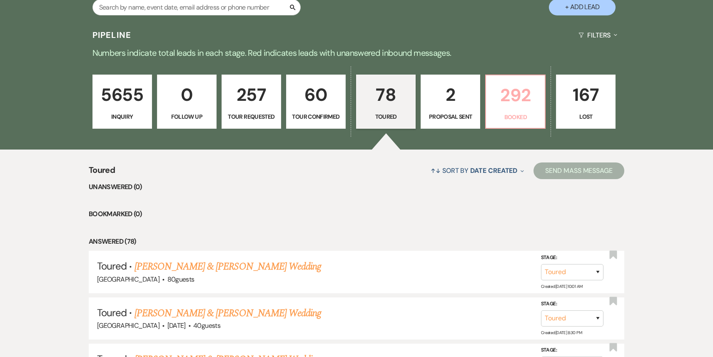
click at [510, 110] on link "292 Booked" at bounding box center [515, 102] width 60 height 54
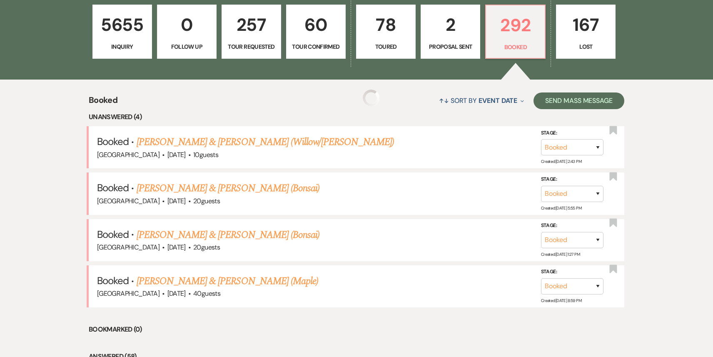
scroll to position [317, 0]
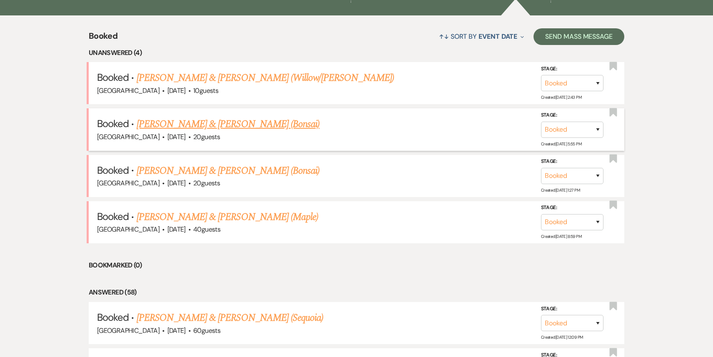
click at [219, 119] on link "[PERSON_NAME] & [PERSON_NAME] (Bonsai)" at bounding box center [228, 124] width 183 height 15
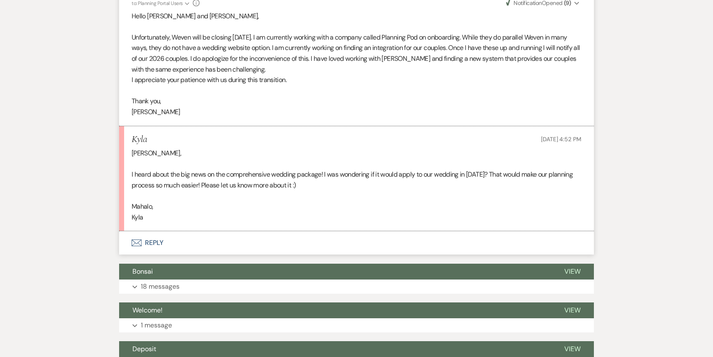
click at [209, 246] on button "Envelope Reply" at bounding box center [356, 242] width 475 height 23
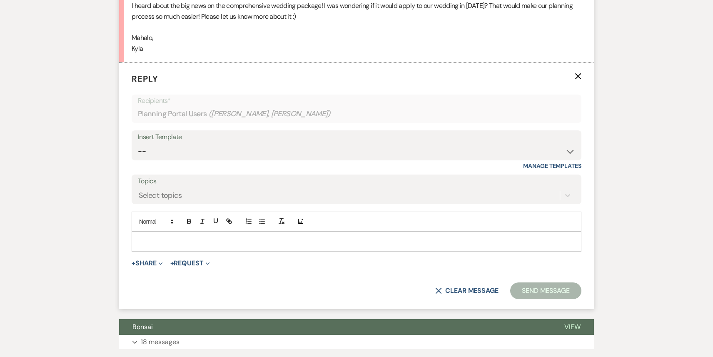
scroll to position [493, 0]
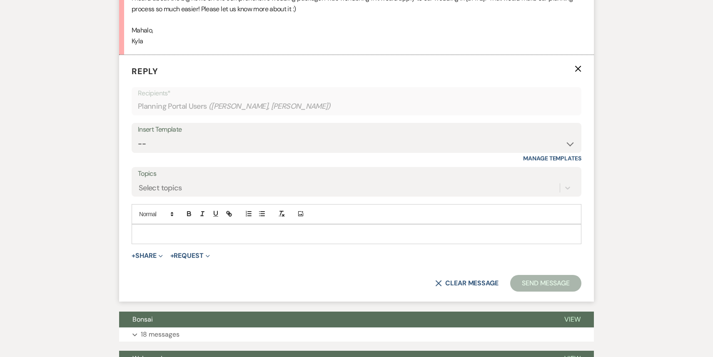
click at [185, 232] on p at bounding box center [356, 233] width 436 height 9
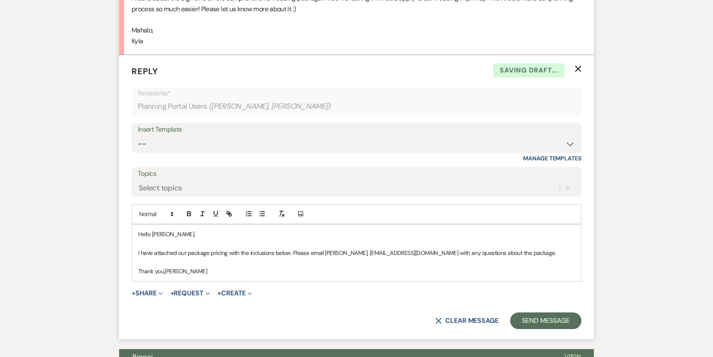
click at [164, 271] on p "Thank you,[PERSON_NAME]" at bounding box center [356, 271] width 436 height 9
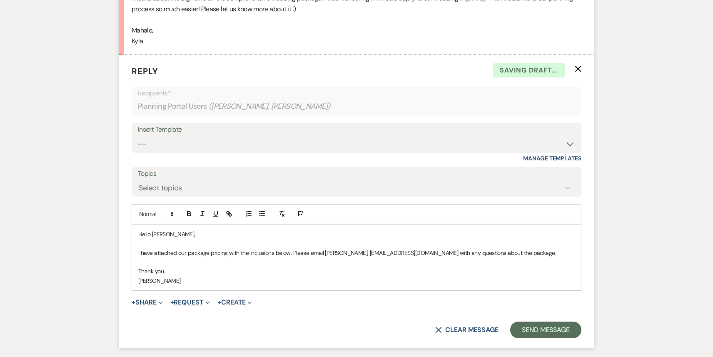
click at [200, 305] on button "+ Request Expand" at bounding box center [190, 302] width 40 height 7
drag, startPoint x: 198, startPoint y: 319, endPoint x: 128, endPoint y: 295, distance: 73.8
click at [128, 295] on form "Reply X Saving draft... Recipients* Planning Portal Users ( [PERSON_NAME], [PER…" at bounding box center [356, 201] width 475 height 293
click at [133, 334] on div "X Clear message Send Message" at bounding box center [357, 329] width 450 height 17
click at [146, 303] on button "+ Share Expand" at bounding box center [147, 302] width 31 height 7
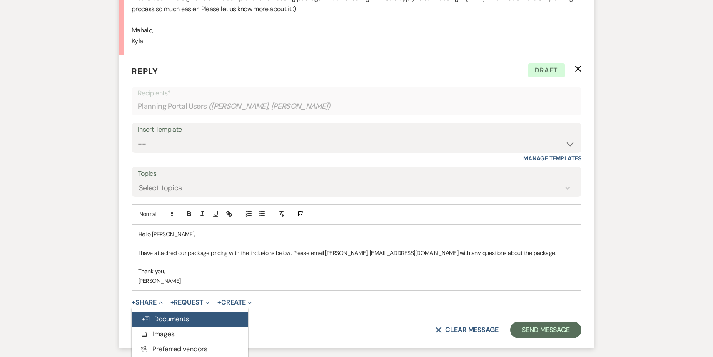
click at [165, 319] on span "Doc Upload Documents" at bounding box center [165, 318] width 47 height 9
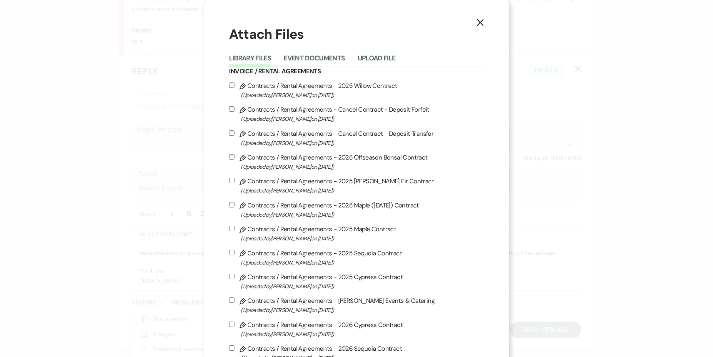
click at [382, 68] on h6 "Invoice / Rental Agreements" at bounding box center [356, 71] width 254 height 9
click at [382, 58] on button "Upload File" at bounding box center [377, 61] width 38 height 12
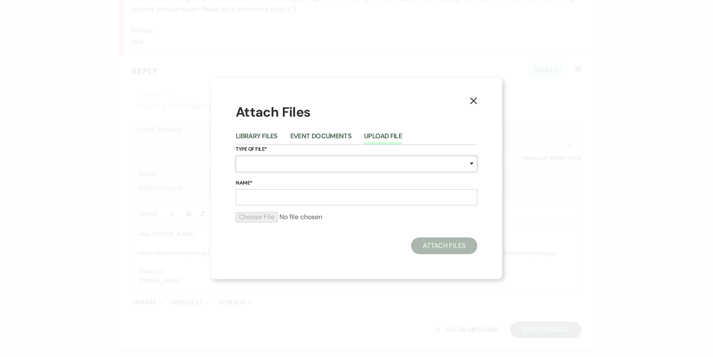
click at [312, 164] on select "Special Event Insurance Vendor Certificate of Insurance Contracts / Rental Agre…" at bounding box center [357, 164] width 242 height 16
click at [236, 156] on select "Special Event Insurance Vendor Certificate of Insurance Contracts / Rental Agre…" at bounding box center [357, 164] width 242 height 16
click at [273, 203] on input "Name*" at bounding box center [357, 197] width 242 height 16
click at [255, 219] on input "file" at bounding box center [357, 217] width 242 height 10
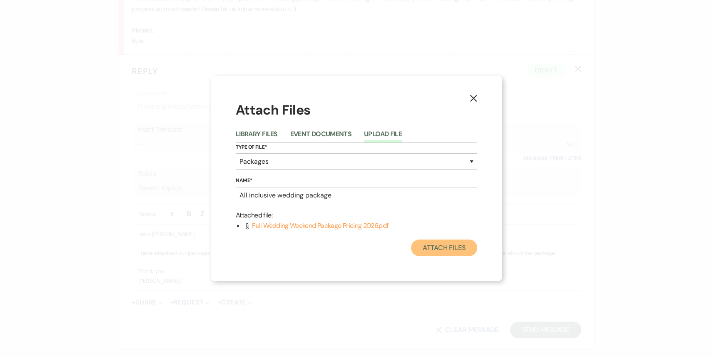
click at [446, 247] on button "Attach Files" at bounding box center [444, 247] width 66 height 17
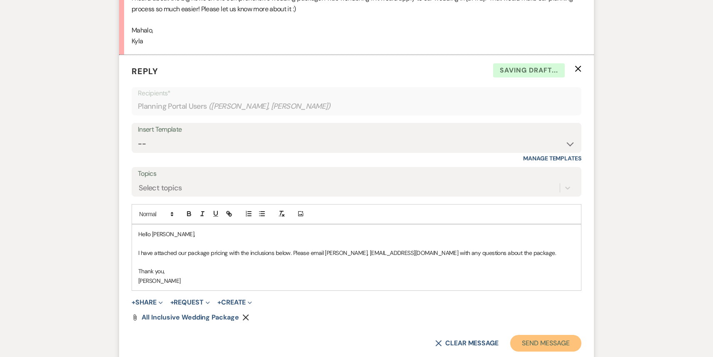
click at [529, 346] on button "Send Message" at bounding box center [545, 343] width 71 height 17
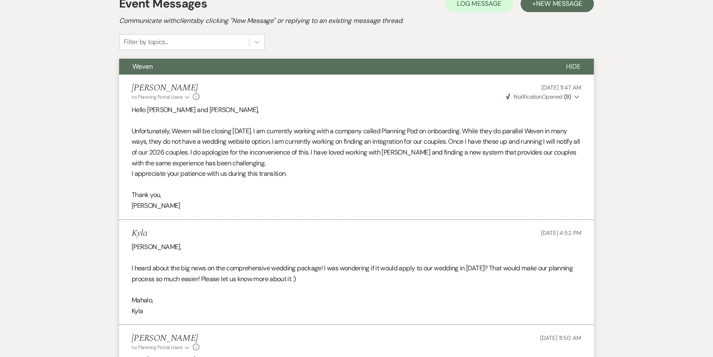
scroll to position [0, 0]
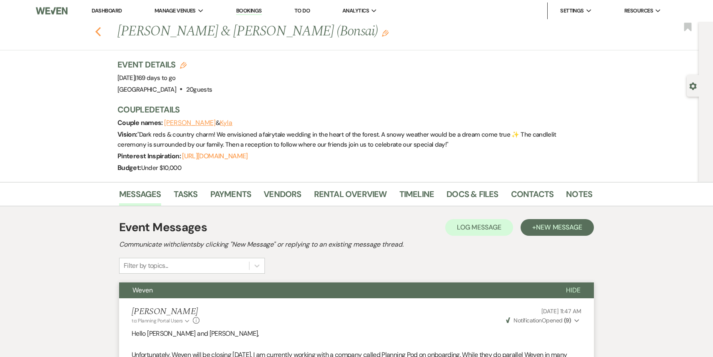
click at [100, 33] on icon "Previous" at bounding box center [98, 32] width 6 height 10
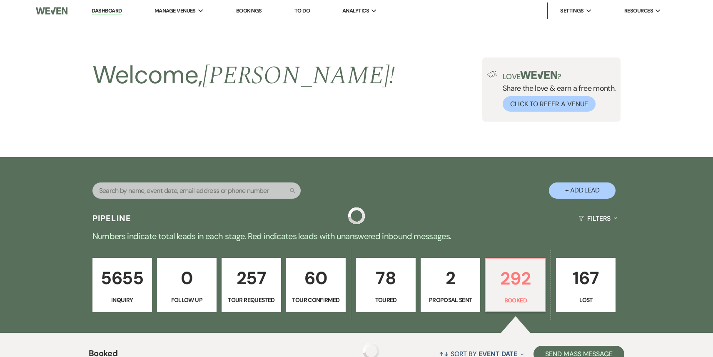
scroll to position [317, 0]
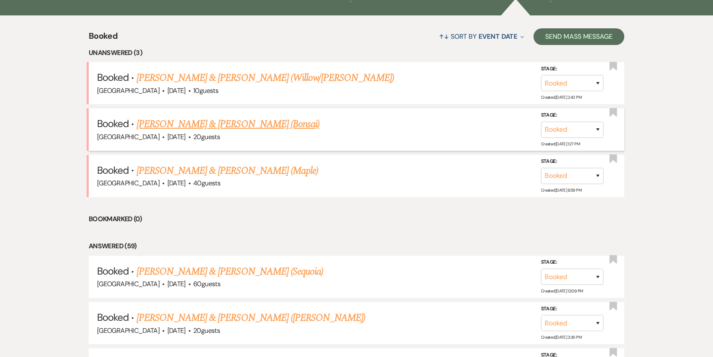
click at [255, 132] on li "Booked · [PERSON_NAME] & [PERSON_NAME] (Bonsai) Treehouse Point · [DATE] · 20 g…" at bounding box center [357, 129] width 536 height 42
click at [256, 126] on link "[PERSON_NAME] & [PERSON_NAME] (Bonsai)" at bounding box center [228, 124] width 183 height 15
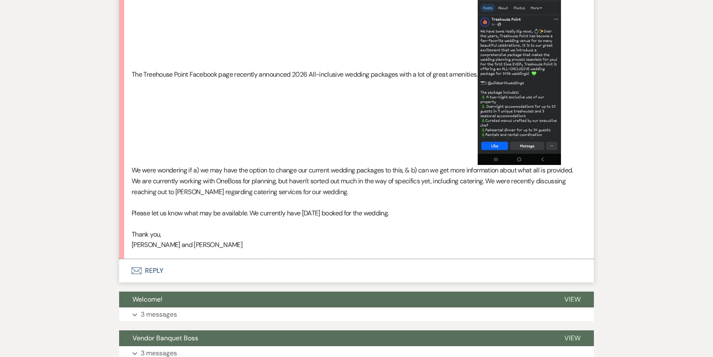
click at [220, 268] on button "Envelope Reply" at bounding box center [356, 270] width 475 height 23
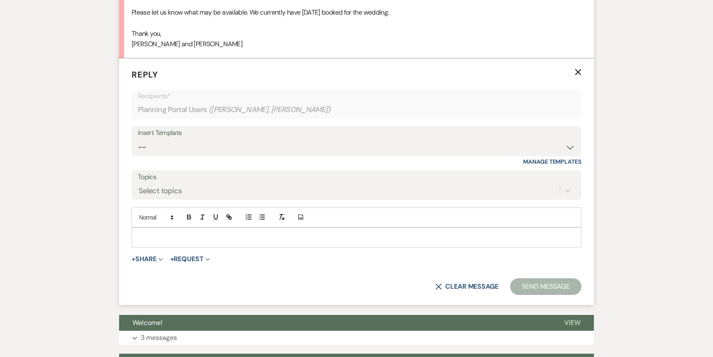
scroll to position [522, 0]
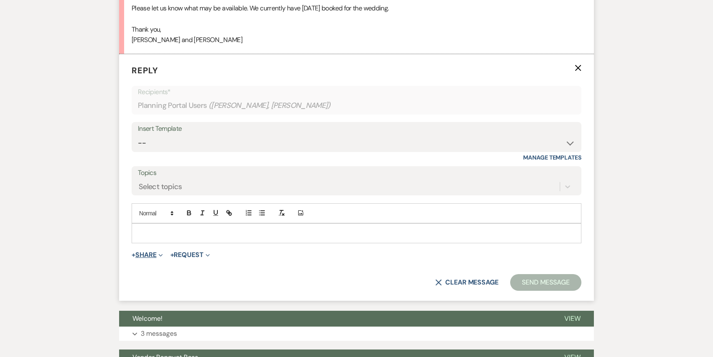
click at [148, 252] on button "+ Share Expand" at bounding box center [147, 255] width 31 height 7
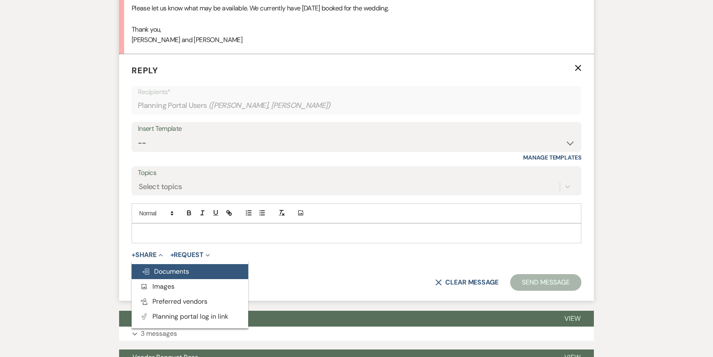
click at [173, 272] on span "Doc Upload Documents" at bounding box center [165, 271] width 47 height 9
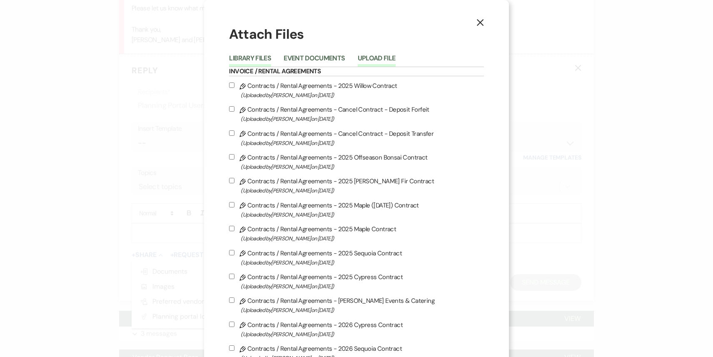
click at [385, 58] on button "Upload File" at bounding box center [377, 61] width 38 height 12
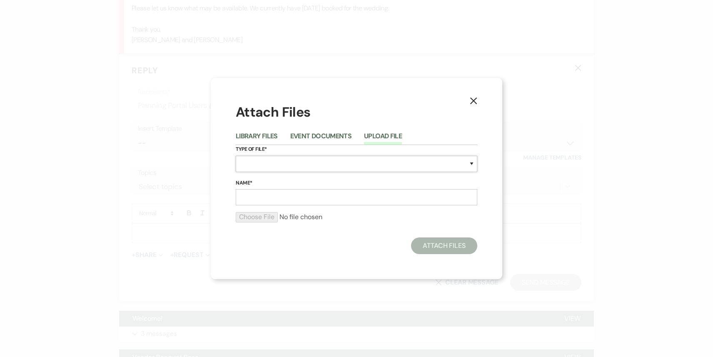
click at [287, 164] on select "Special Event Insurance Vendor Certificate of Insurance Contracts / Rental Agre…" at bounding box center [357, 164] width 242 height 16
click at [236, 156] on select "Special Event Insurance Vendor Certificate of Insurance Contracts / Rental Agre…" at bounding box center [357, 164] width 242 height 16
click at [279, 199] on input "Name*" at bounding box center [357, 197] width 242 height 16
click at [260, 217] on input "file" at bounding box center [357, 217] width 242 height 10
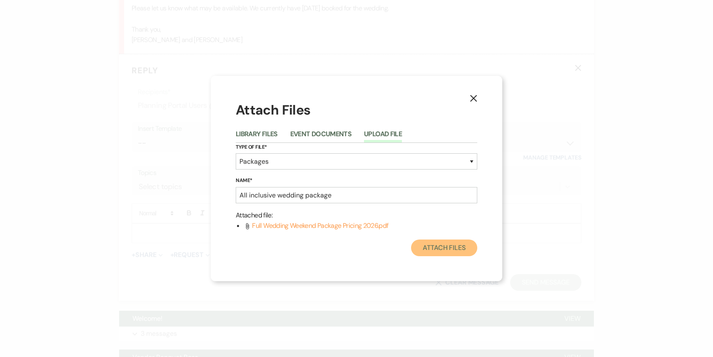
click at [441, 251] on button "Attach Files" at bounding box center [444, 247] width 66 height 17
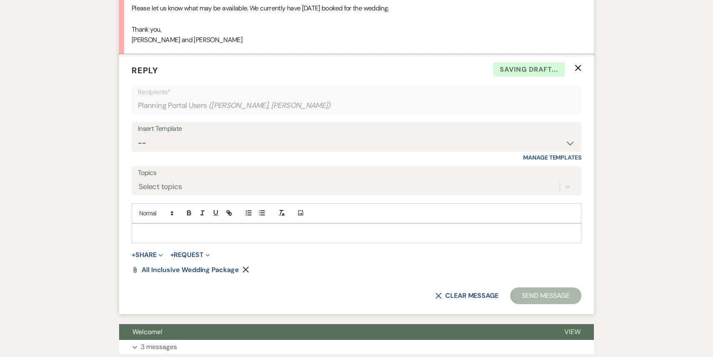
click at [267, 233] on p at bounding box center [356, 233] width 436 height 9
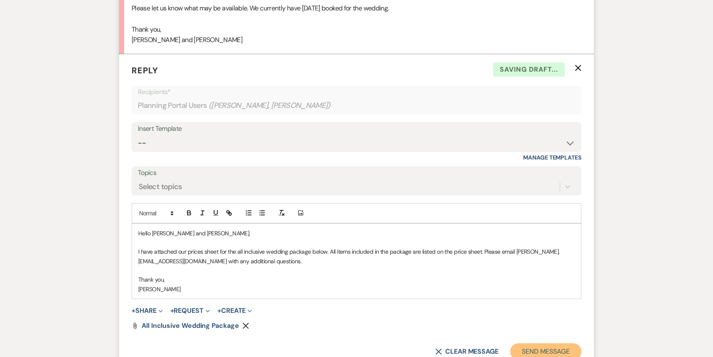
click at [540, 345] on button "Send Message" at bounding box center [545, 351] width 71 height 17
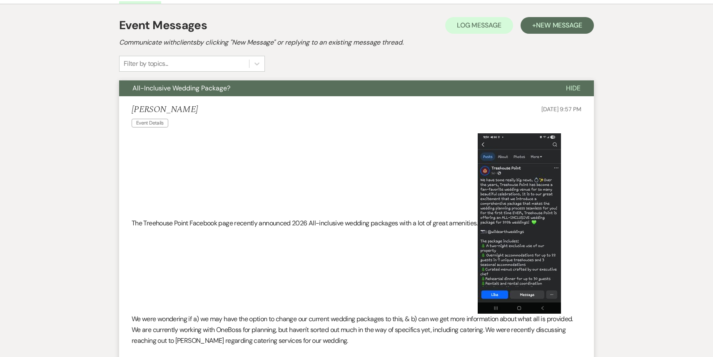
scroll to position [0, 0]
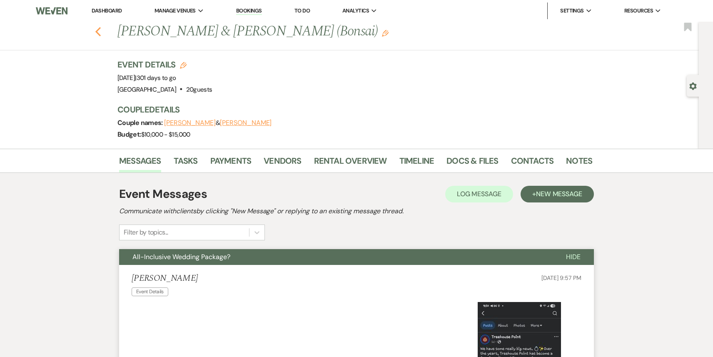
click at [97, 30] on use "button" at bounding box center [97, 31] width 5 height 9
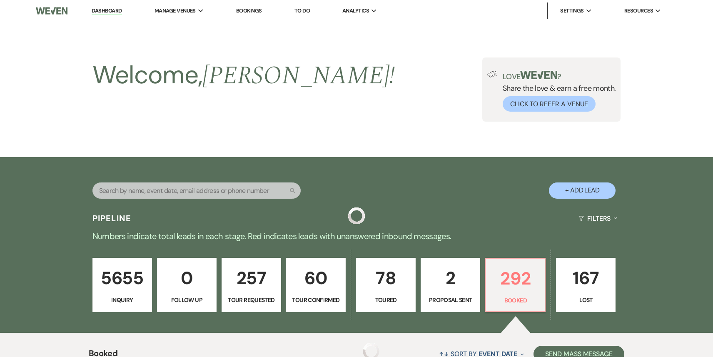
scroll to position [317, 0]
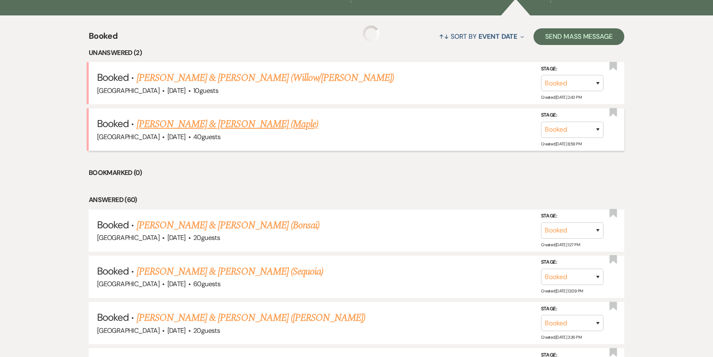
click at [226, 125] on link "[PERSON_NAME] & [PERSON_NAME] (Maple)" at bounding box center [228, 124] width 182 height 15
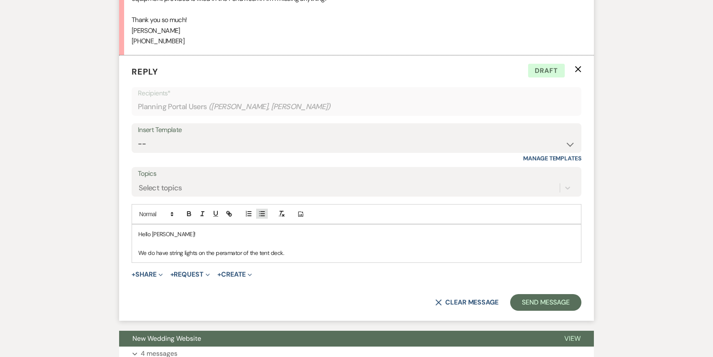
scroll to position [388, 0]
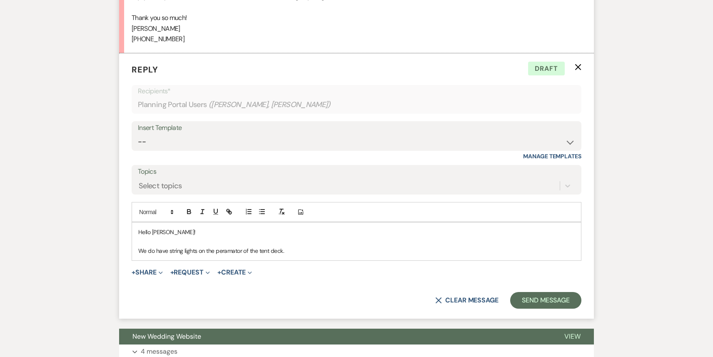
click at [303, 254] on p "We do have string lights on the peramator of the tent deck." at bounding box center [356, 250] width 436 height 9
click at [456, 299] on button "X Clear message" at bounding box center [466, 300] width 63 height 7
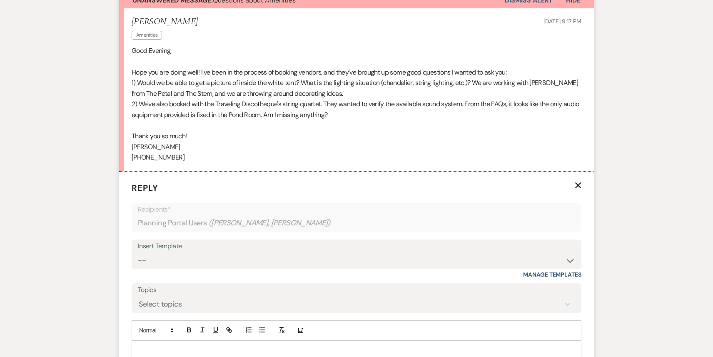
scroll to position [0, 0]
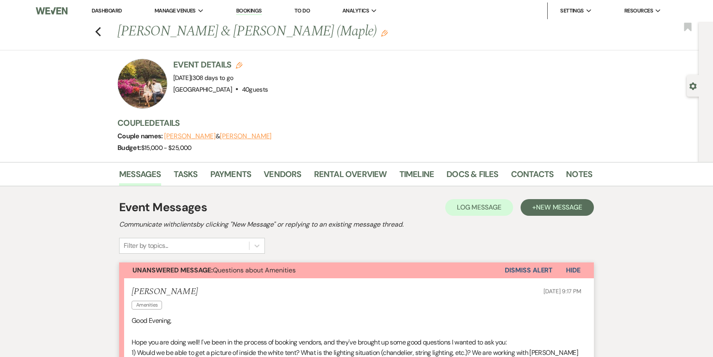
click at [109, 11] on link "Dashboard" at bounding box center [107, 10] width 30 height 7
